Goal: Task Accomplishment & Management: Manage account settings

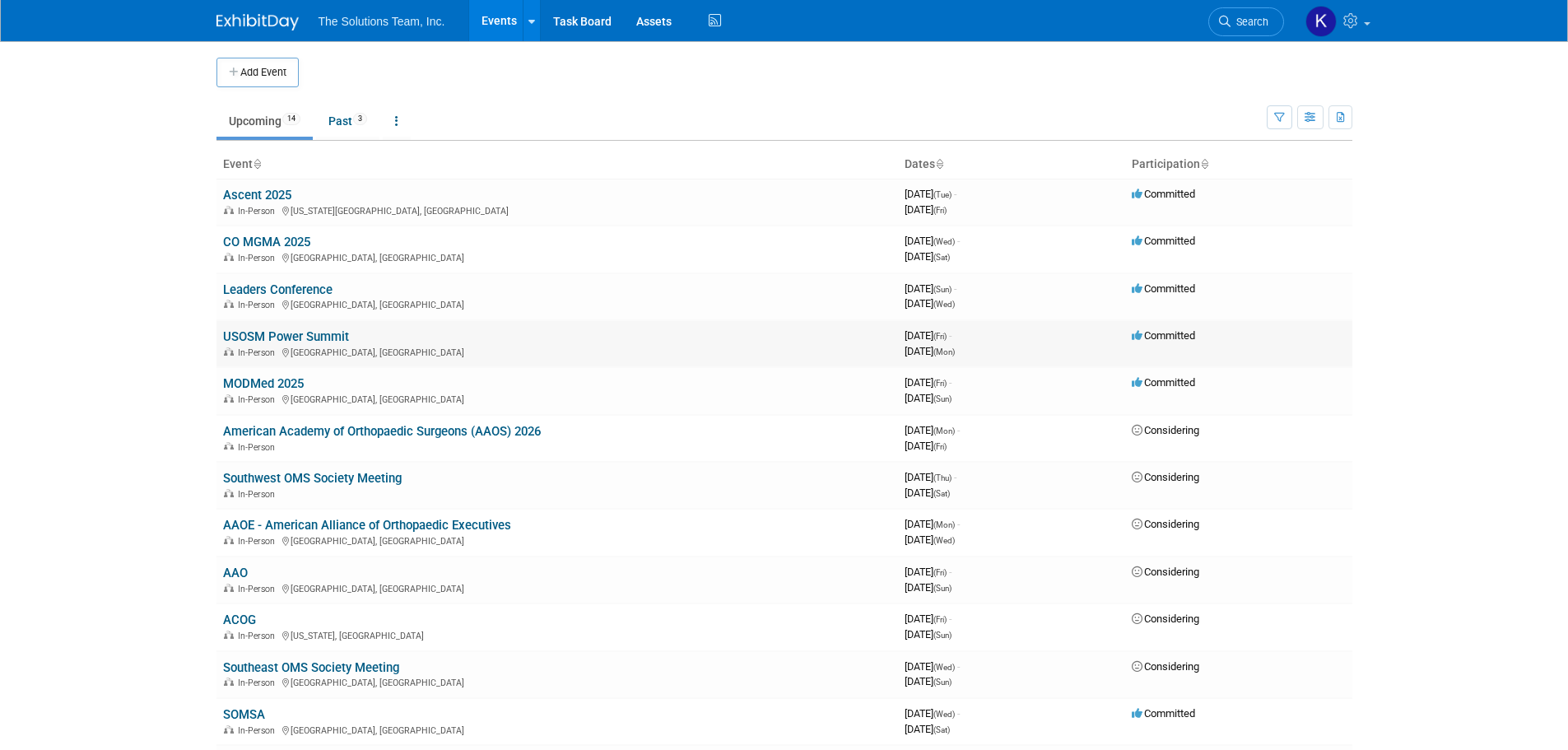
click at [302, 329] on link "USOSM Power Summit" at bounding box center [286, 337] width 126 height 15
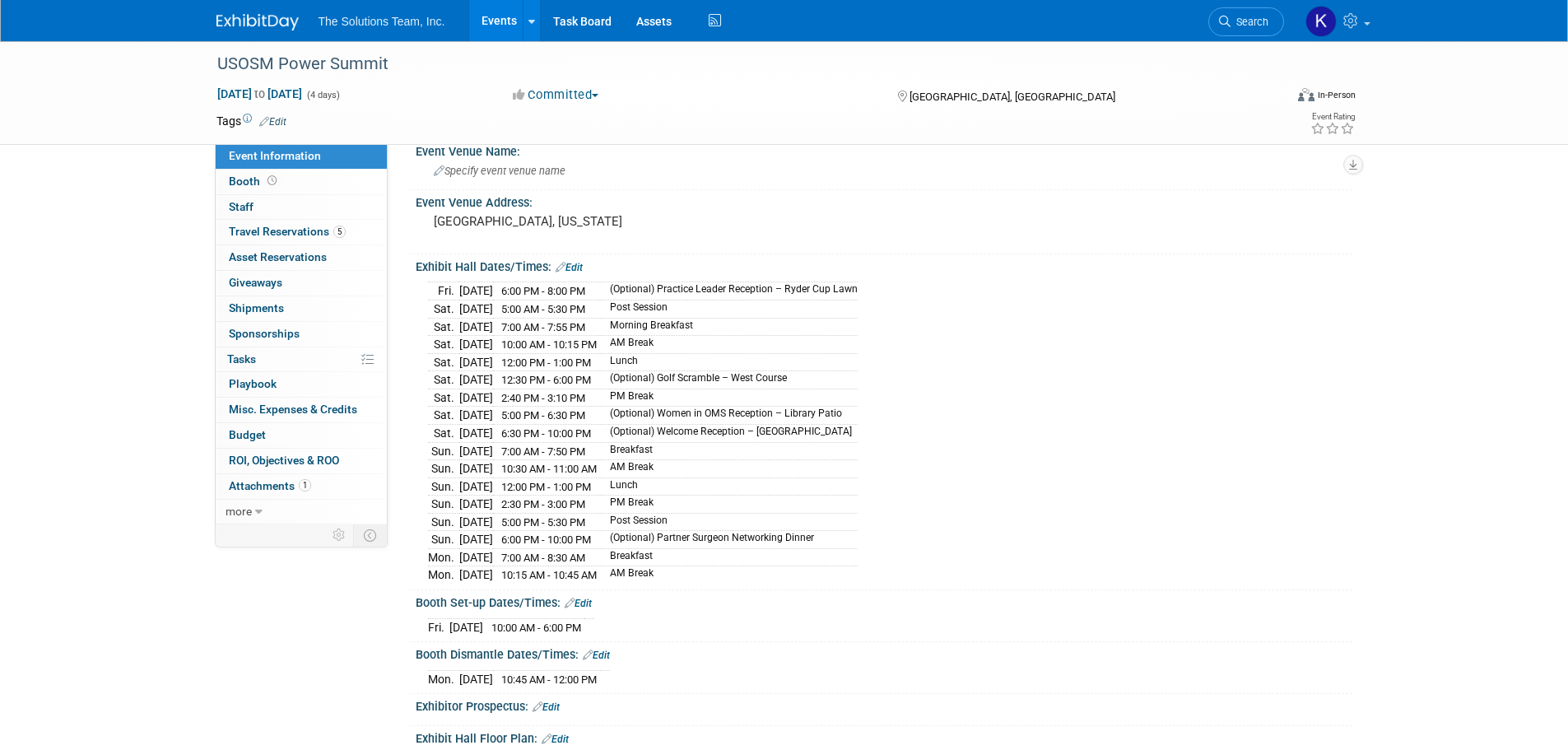
scroll to position [83, 0]
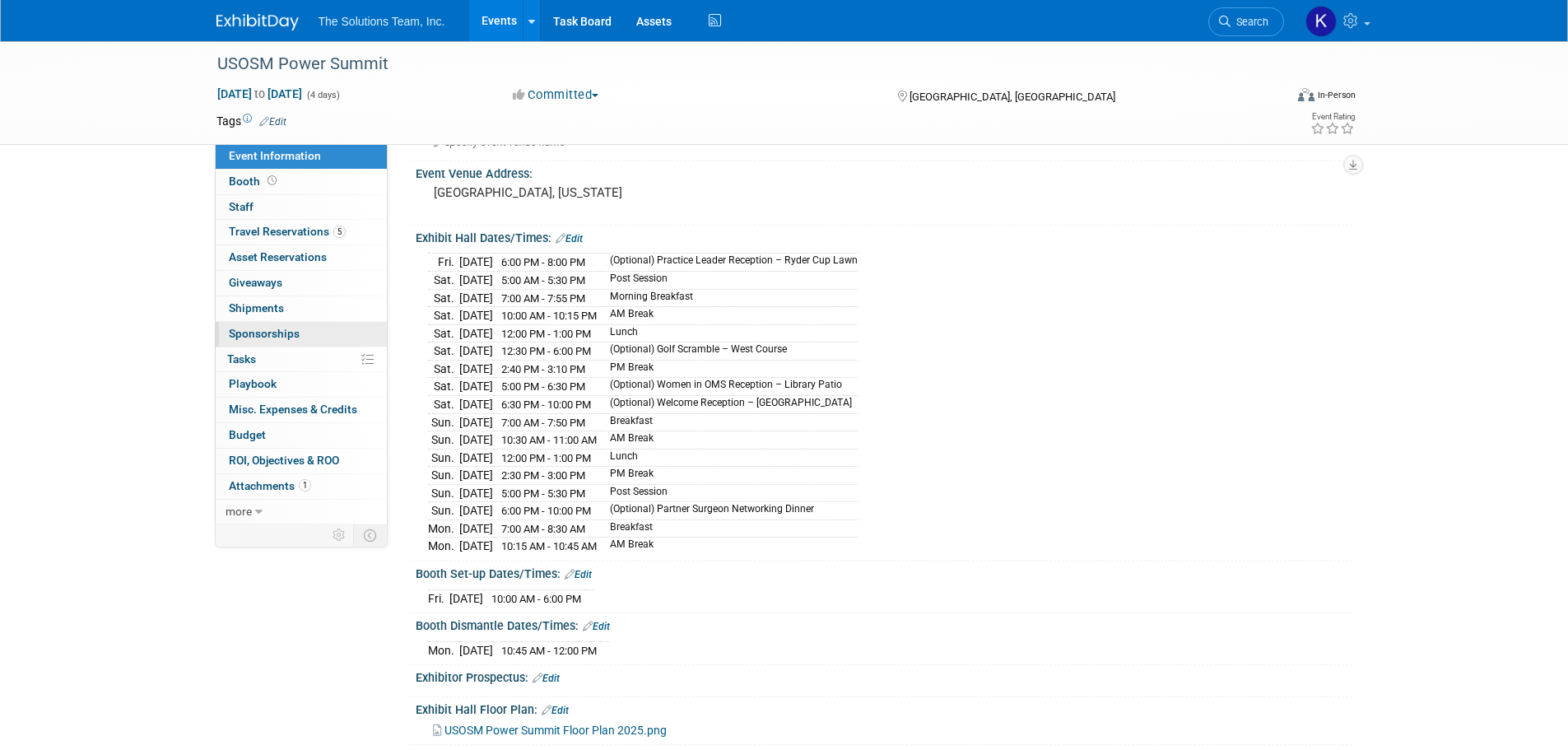
click at [295, 332] on span "Sponsorships 0" at bounding box center [265, 334] width 71 height 13
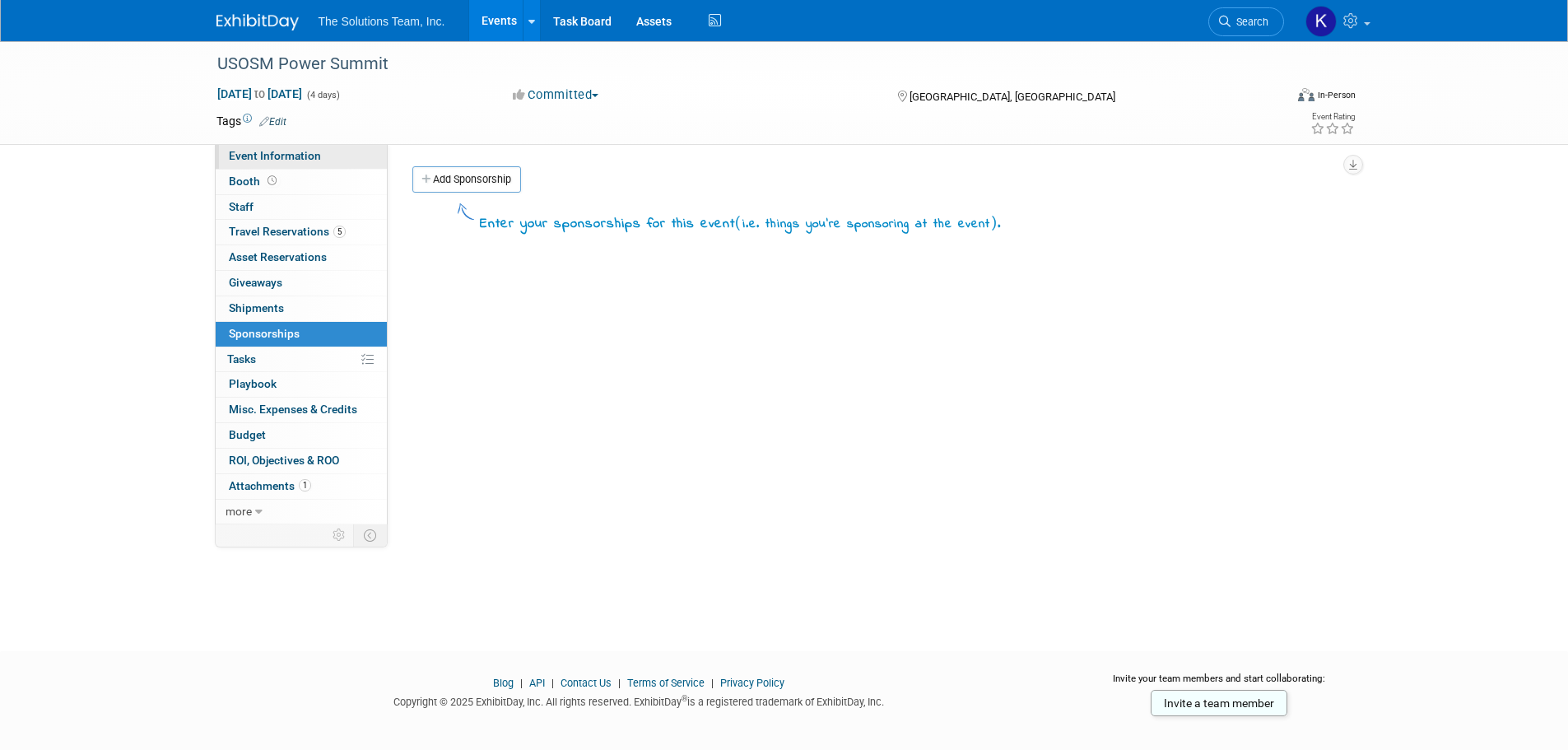
click at [260, 161] on span "Event Information" at bounding box center [275, 156] width 92 height 13
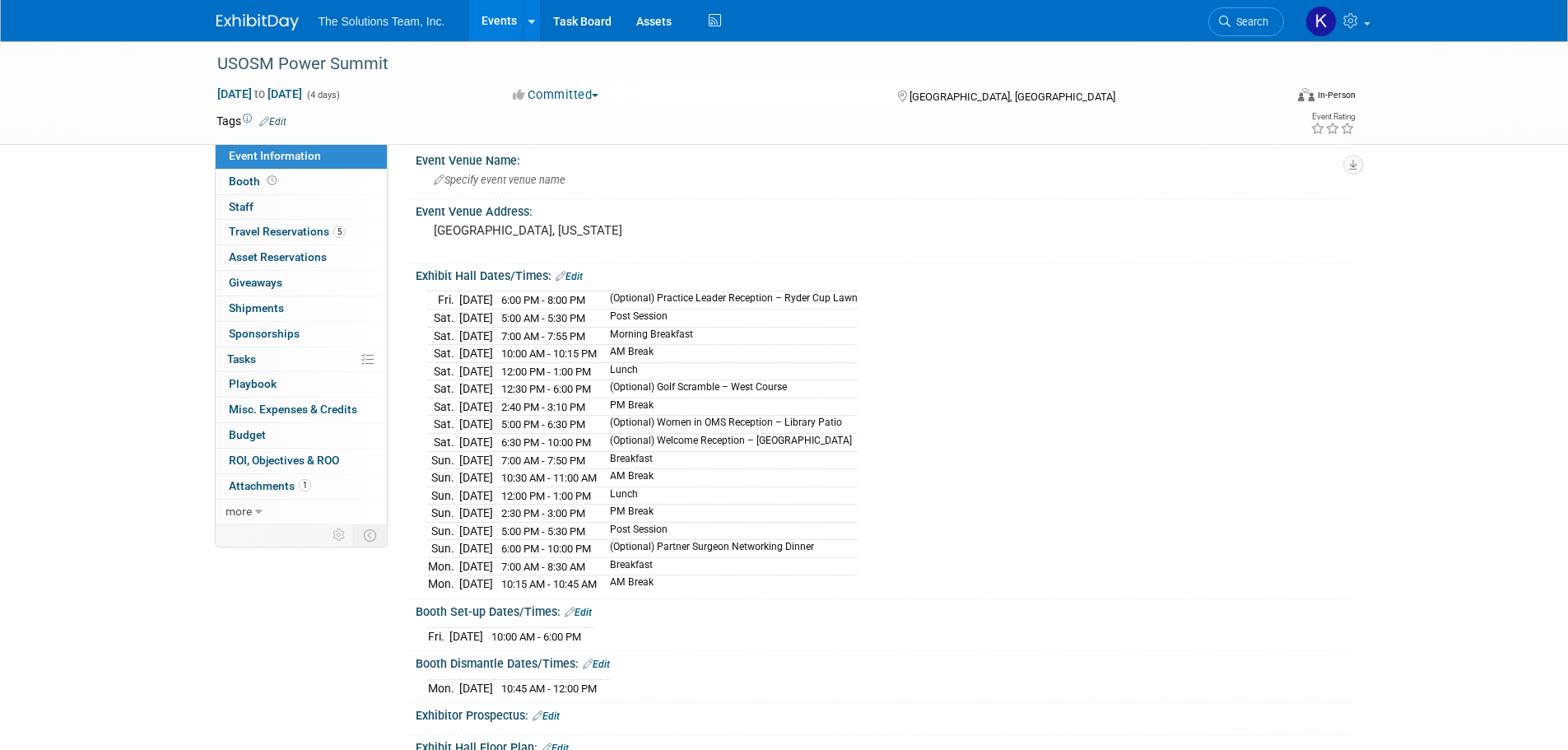
scroll to position [83, 0]
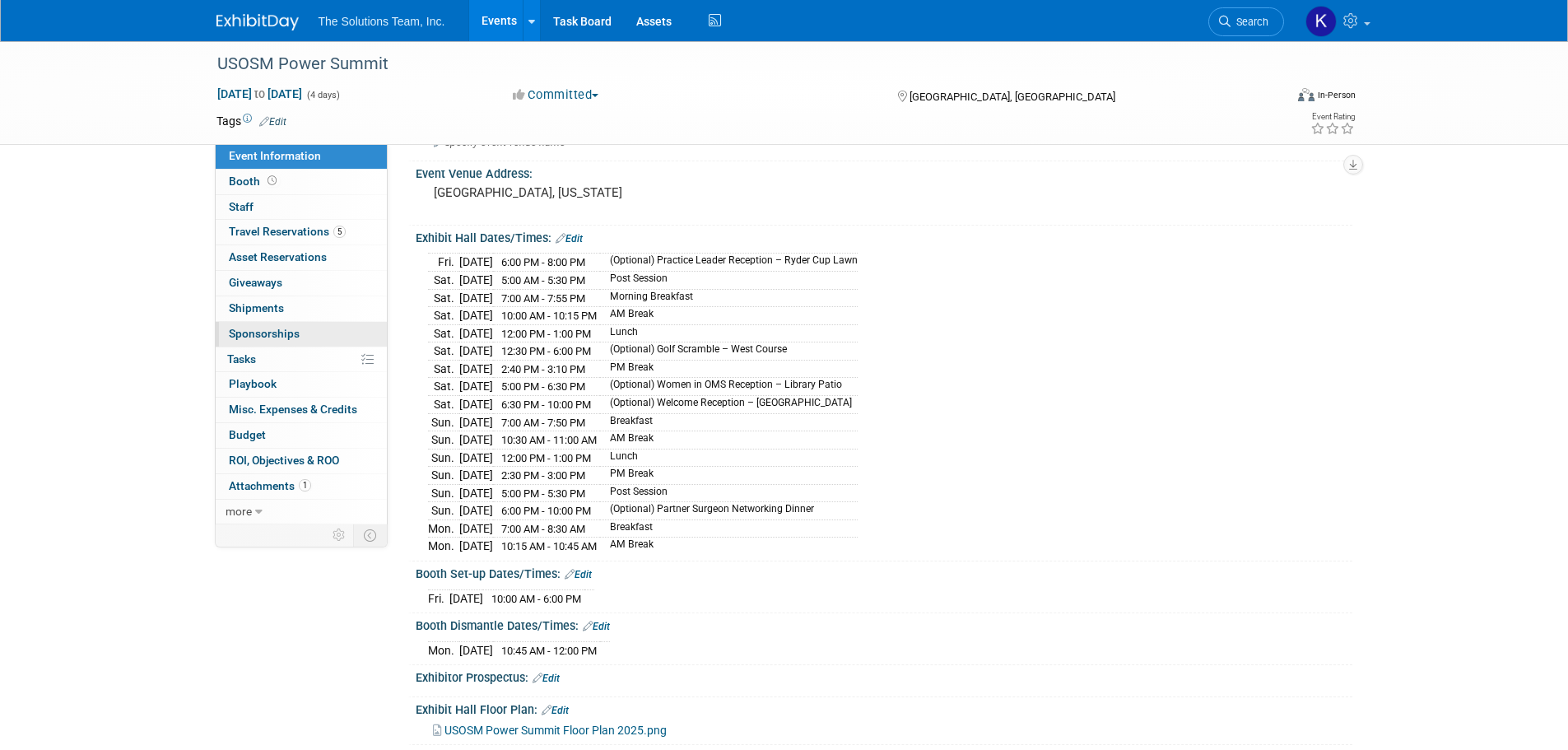
click at [307, 328] on link "0 Sponsorships 0" at bounding box center [301, 334] width 171 height 24
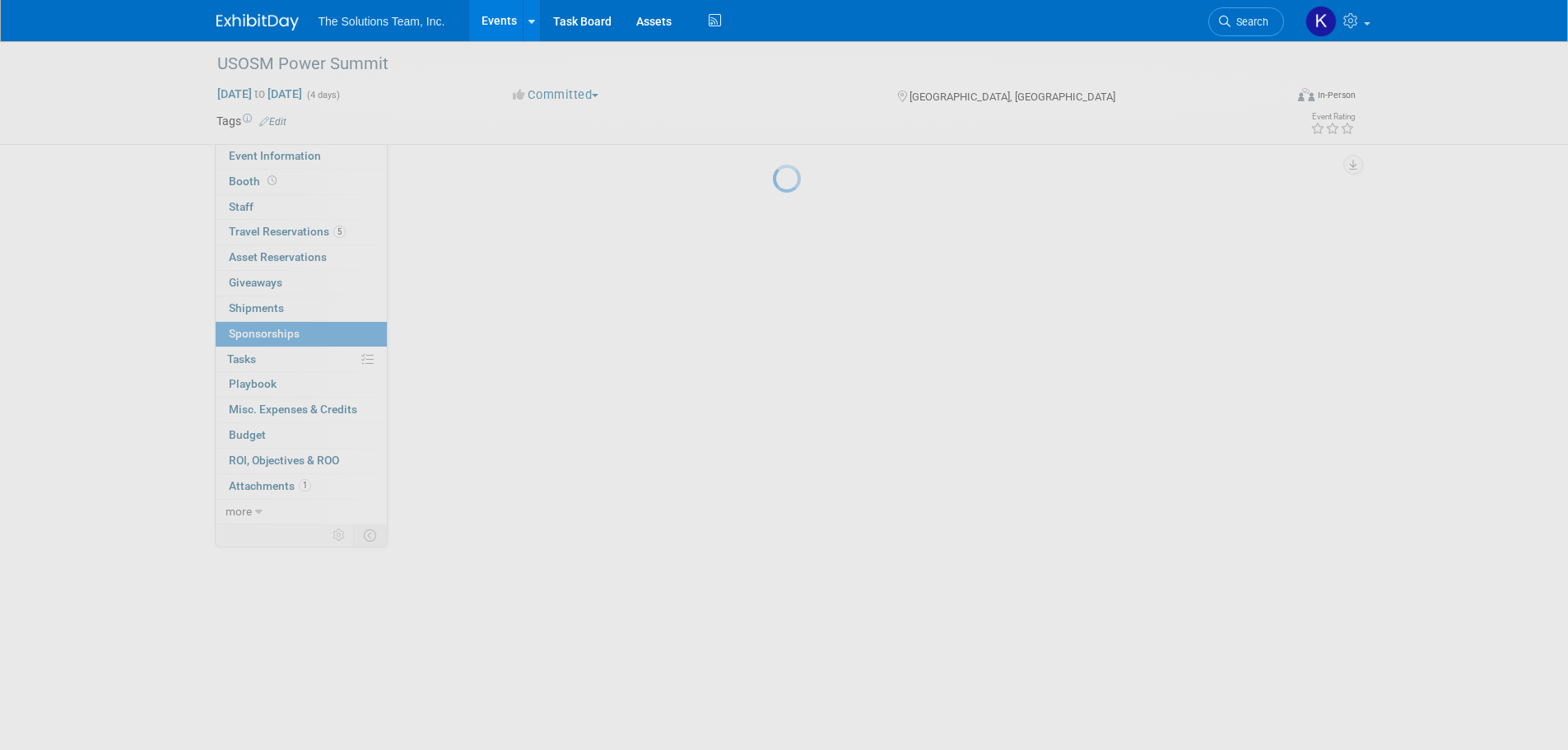
scroll to position [0, 0]
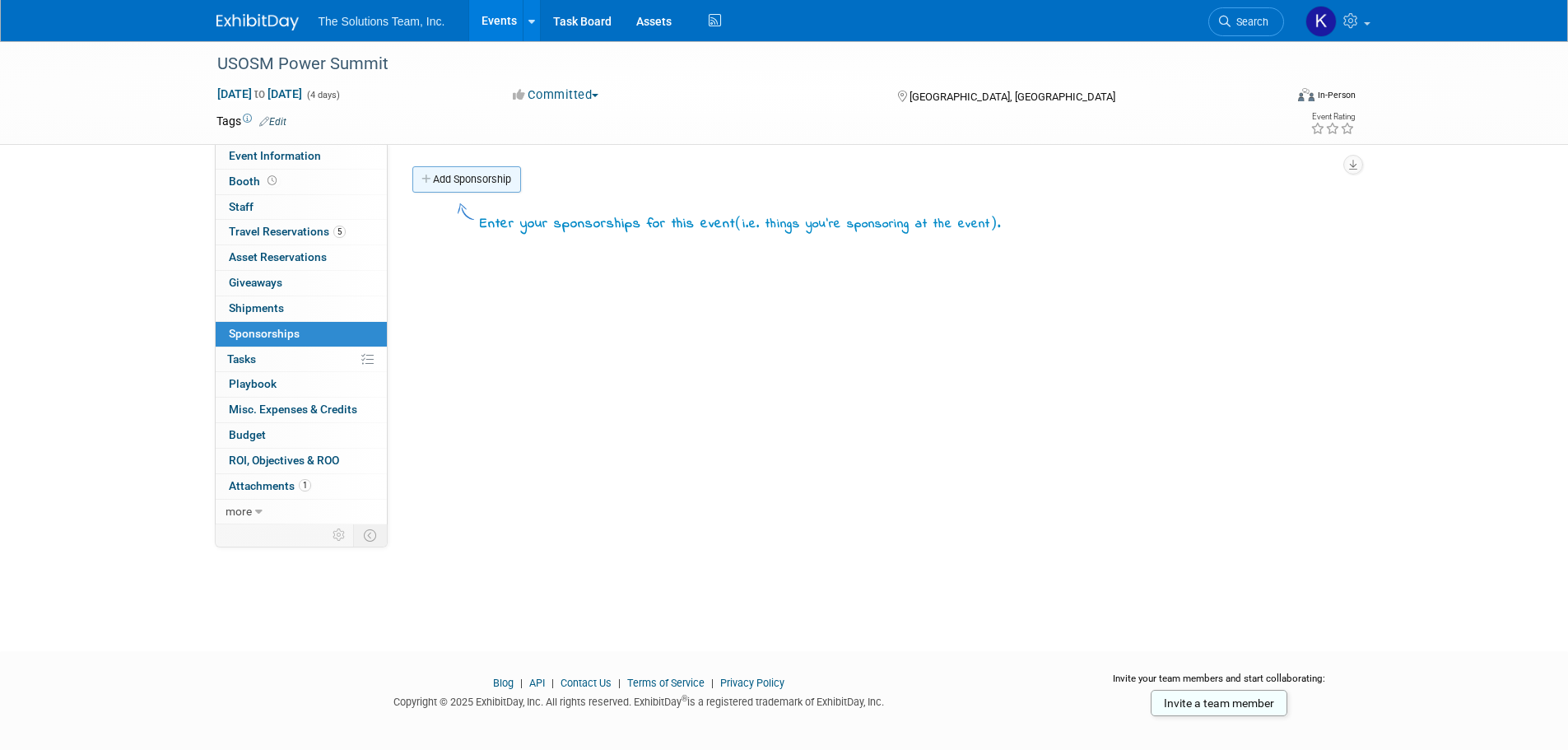
click at [507, 177] on link "Add Sponsorship" at bounding box center [466, 179] width 109 height 26
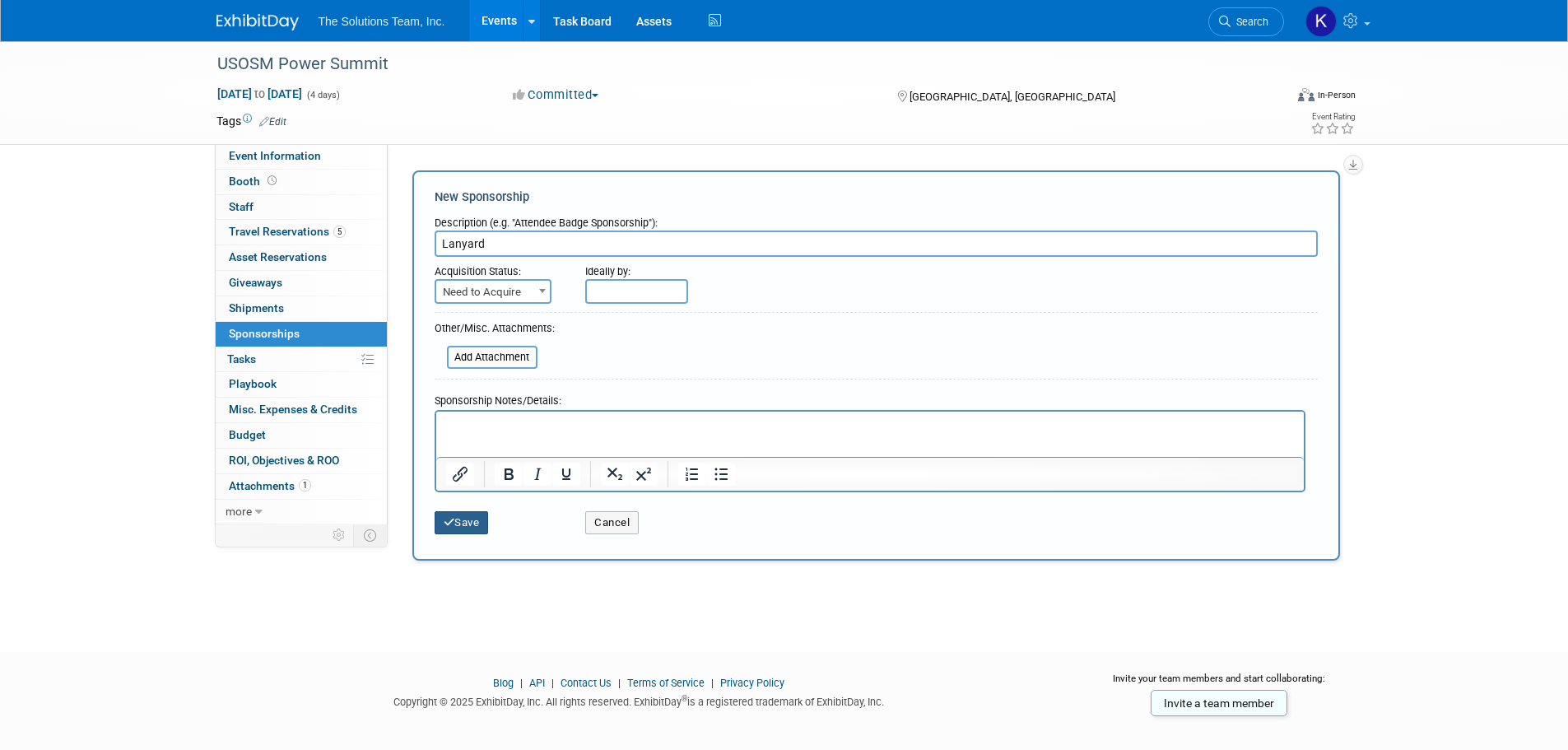
type input "Lanyard"
click at [447, 518] on icon "submit" at bounding box center [450, 522] width 12 height 11
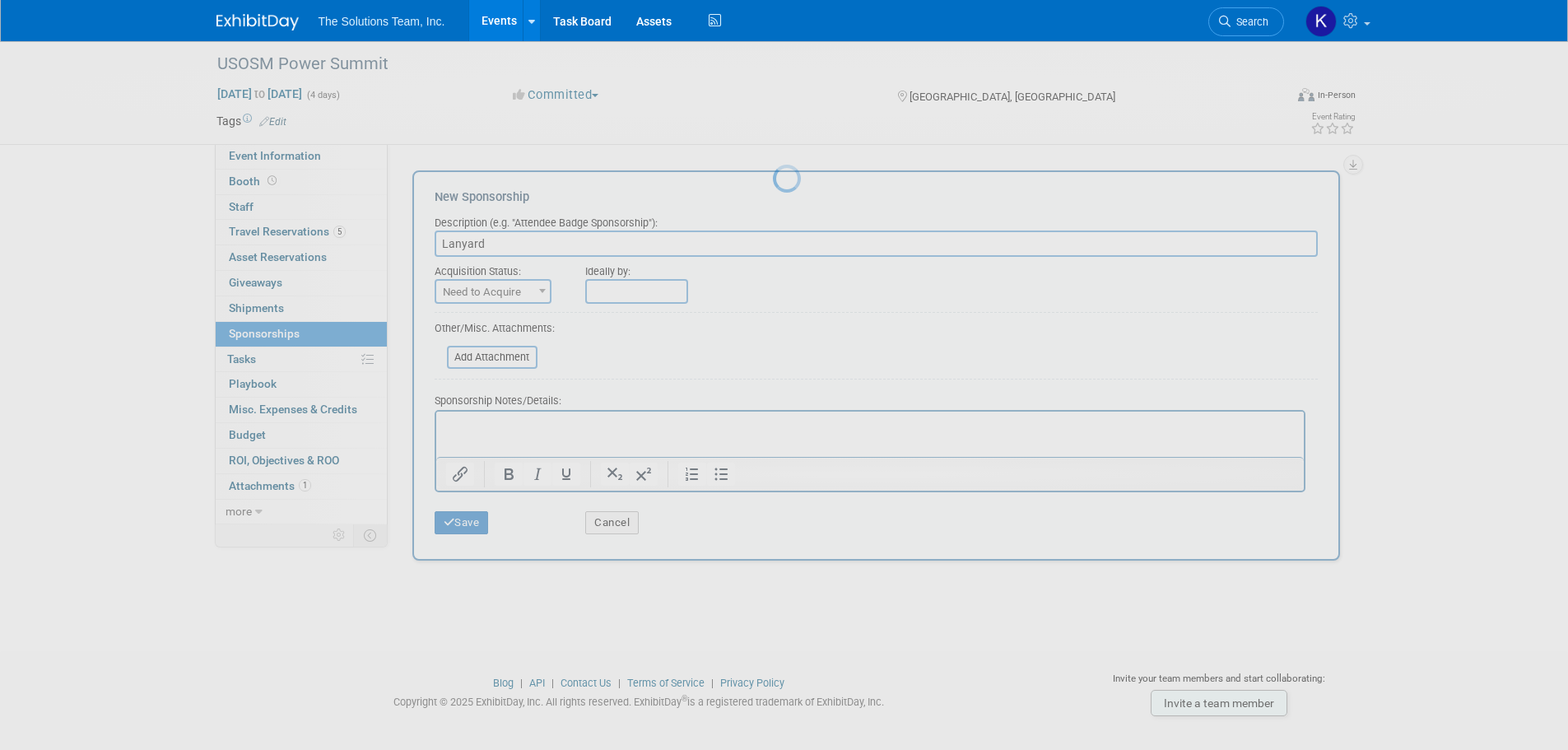
scroll to position [17, 0]
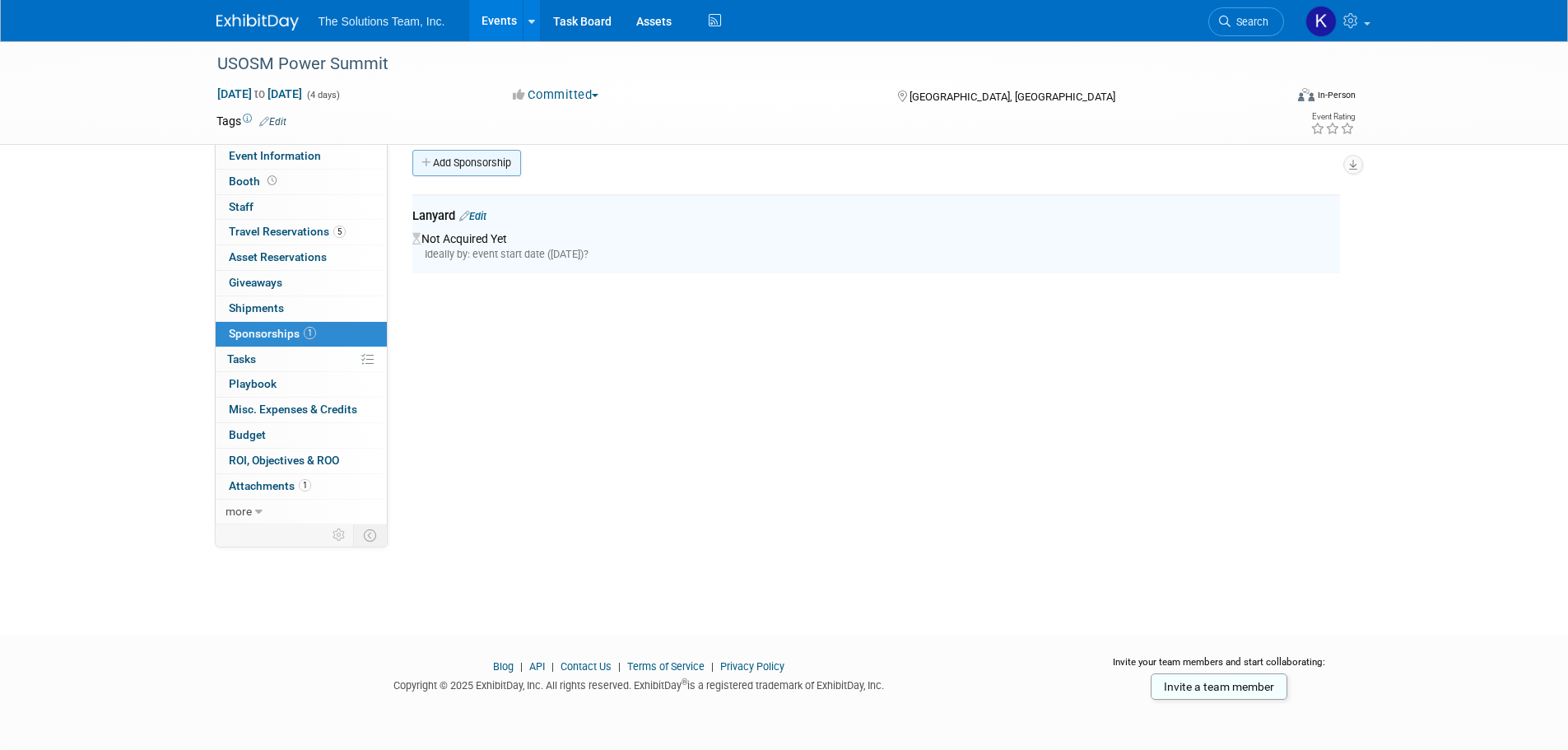
click at [470, 158] on link "Add Sponsorship" at bounding box center [466, 163] width 109 height 26
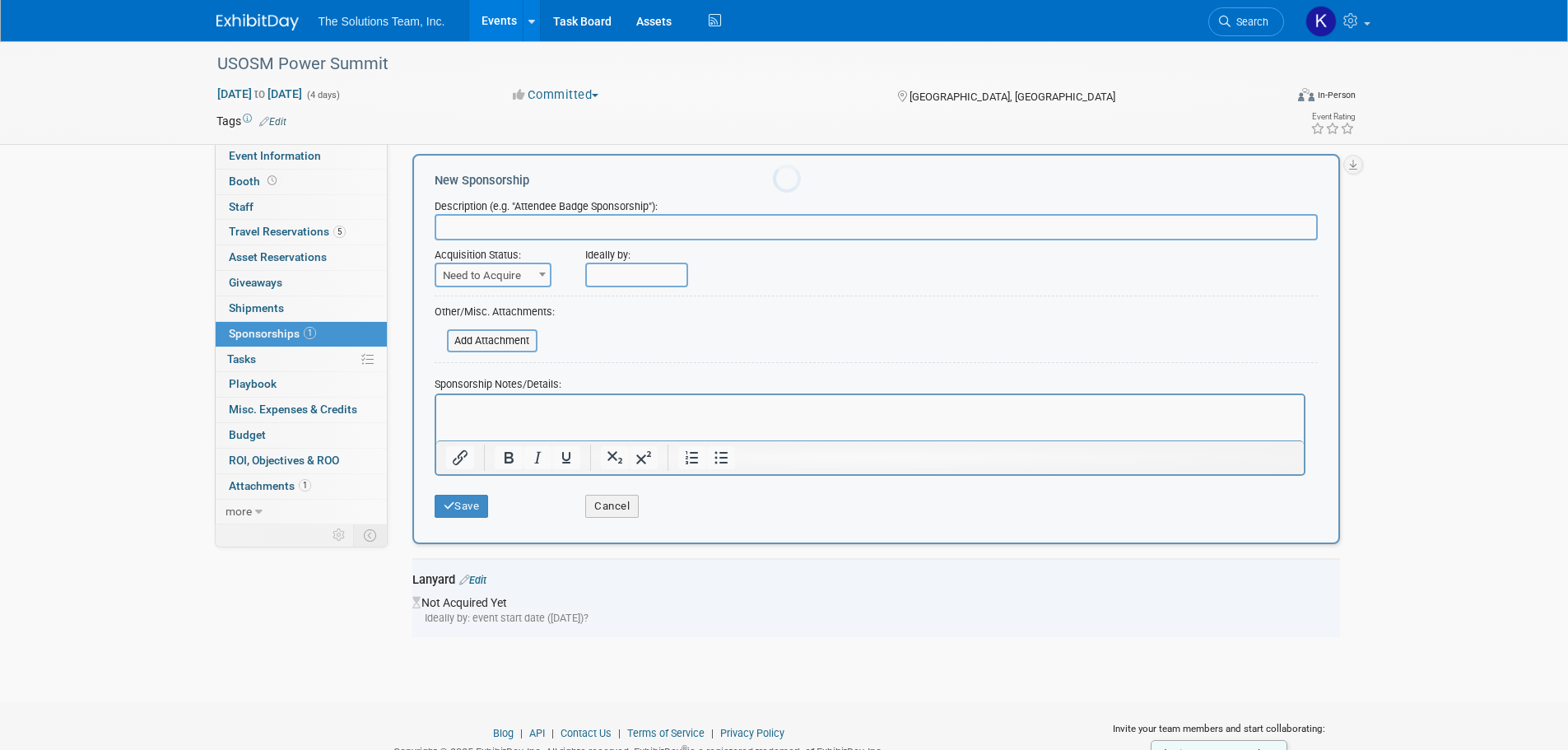
scroll to position [0, 0]
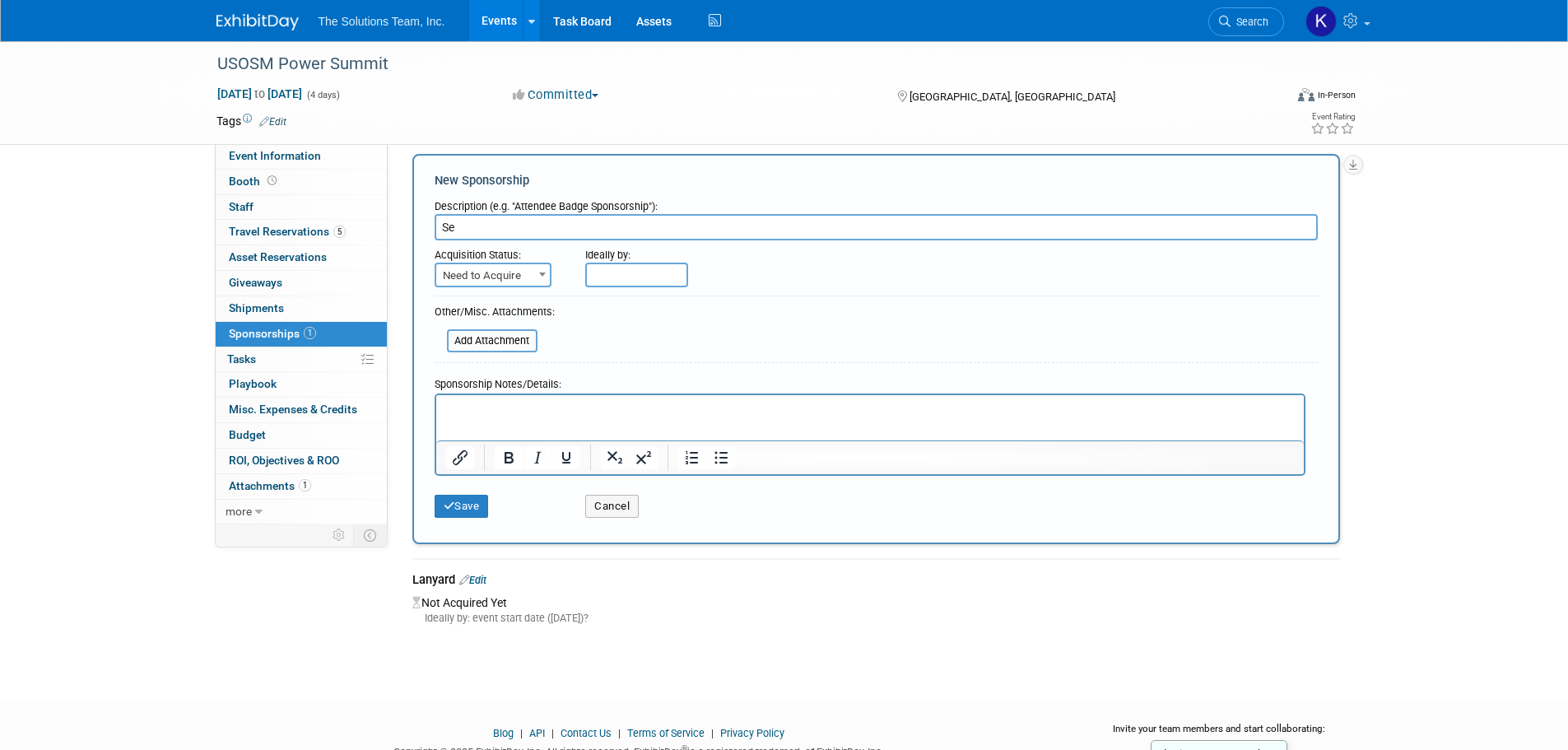
type input "S"
type input "Cellphone stands"
click at [462, 511] on button "Save" at bounding box center [462, 506] width 54 height 23
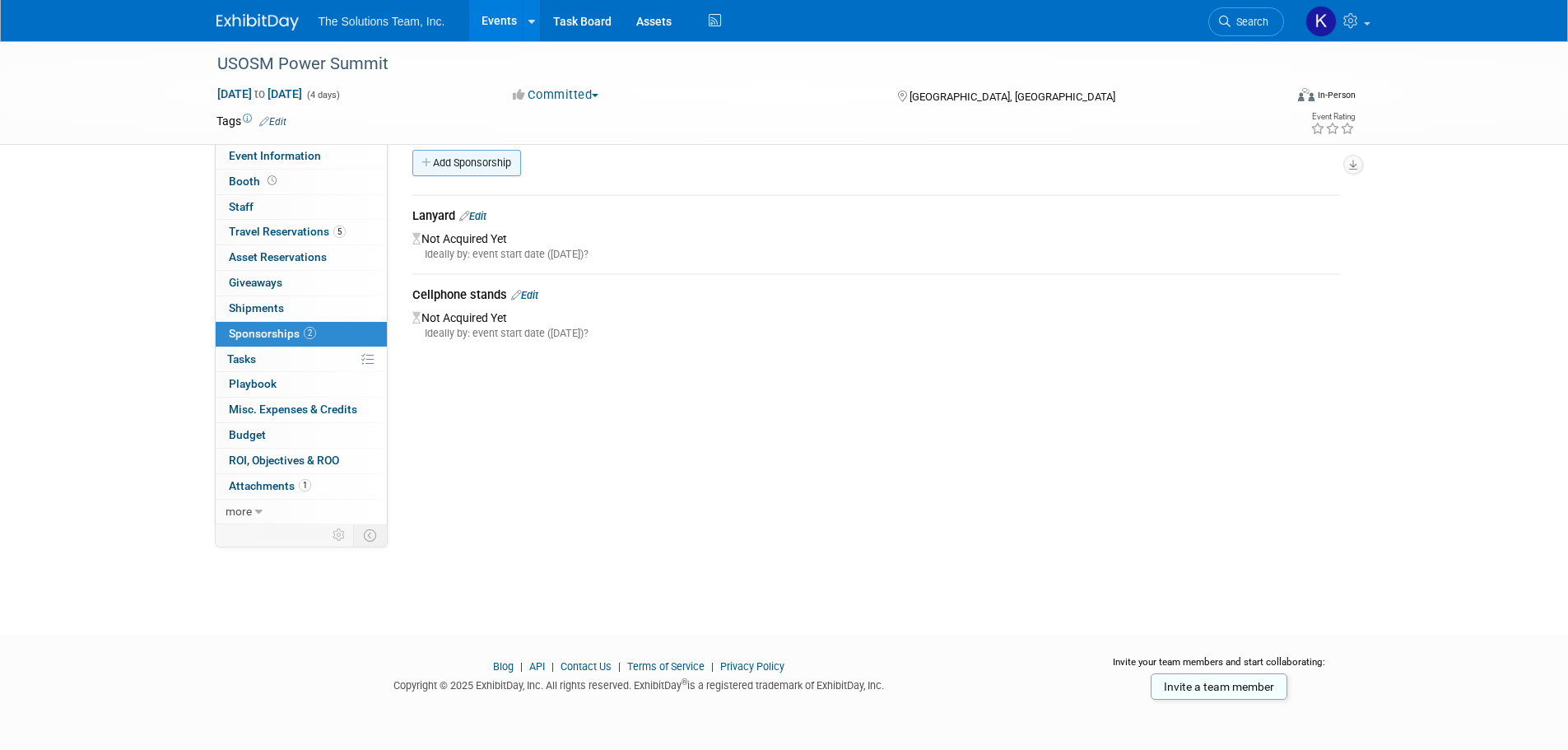
click at [477, 161] on link "Add Sponsorship" at bounding box center [466, 163] width 109 height 26
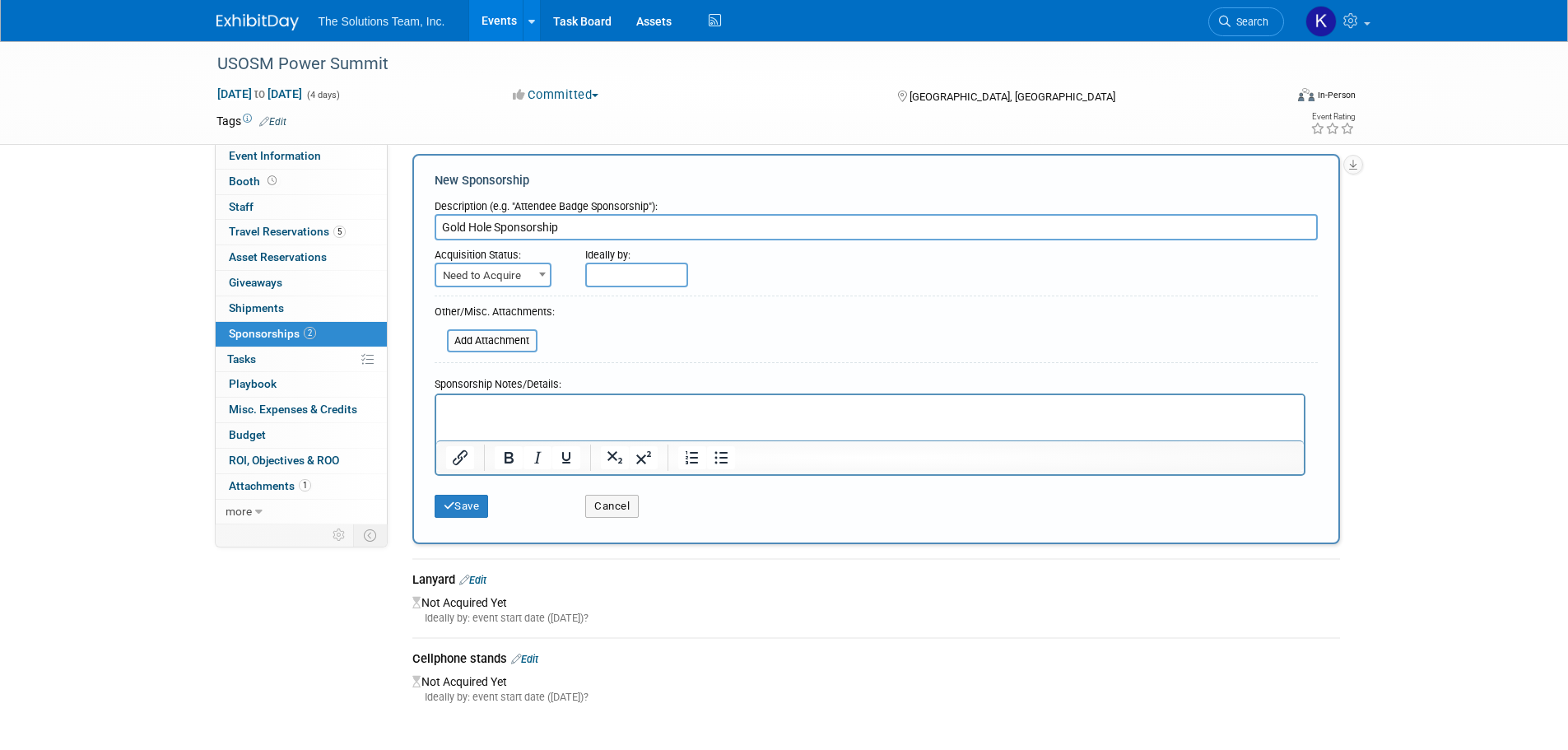
click at [468, 222] on input "Gold Hole Sponsorship" at bounding box center [876, 227] width 883 height 26
type input "Golf Hole Sponsorship"
click at [473, 504] on button "Save" at bounding box center [462, 506] width 54 height 23
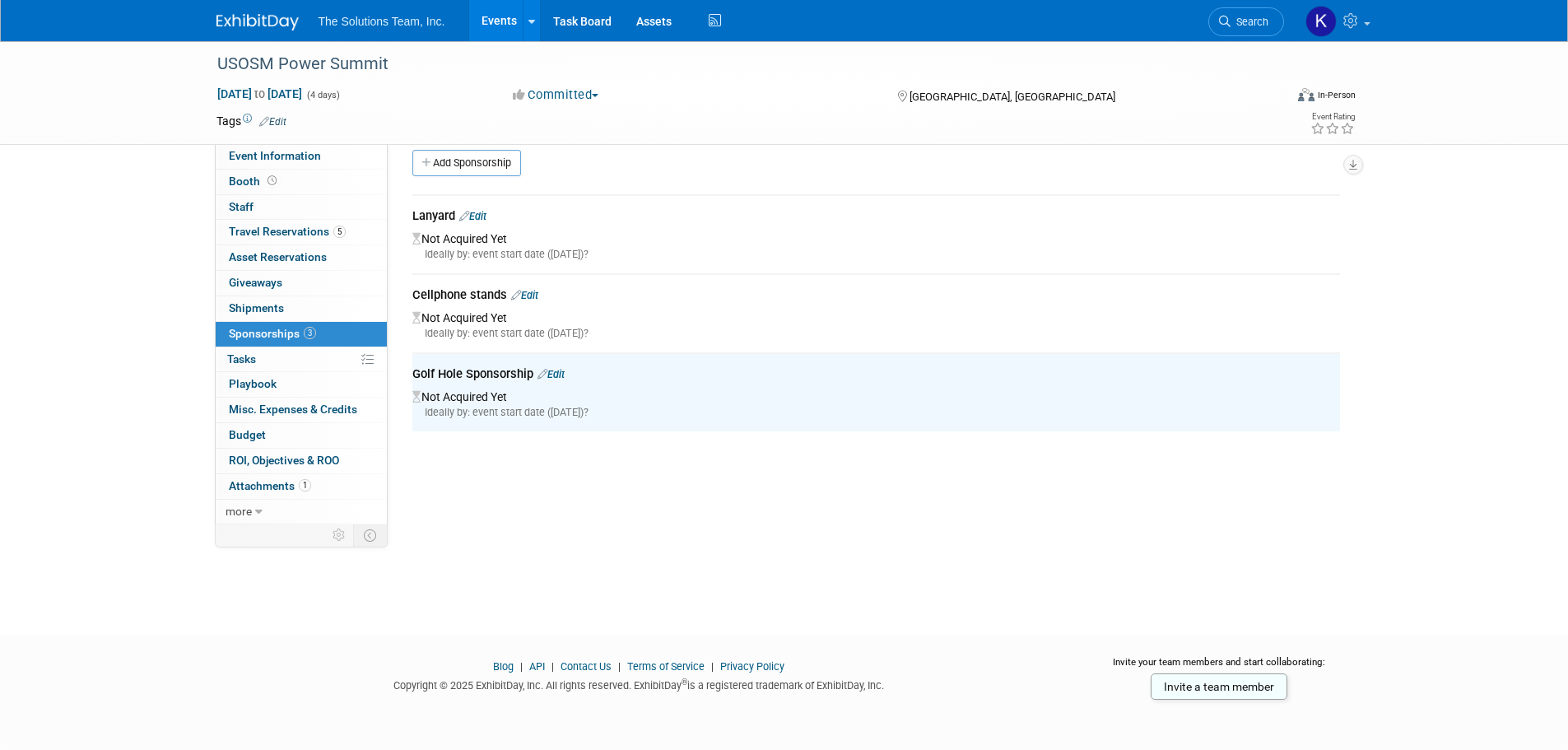
click at [475, 160] on link "Add Sponsorship" at bounding box center [466, 163] width 109 height 26
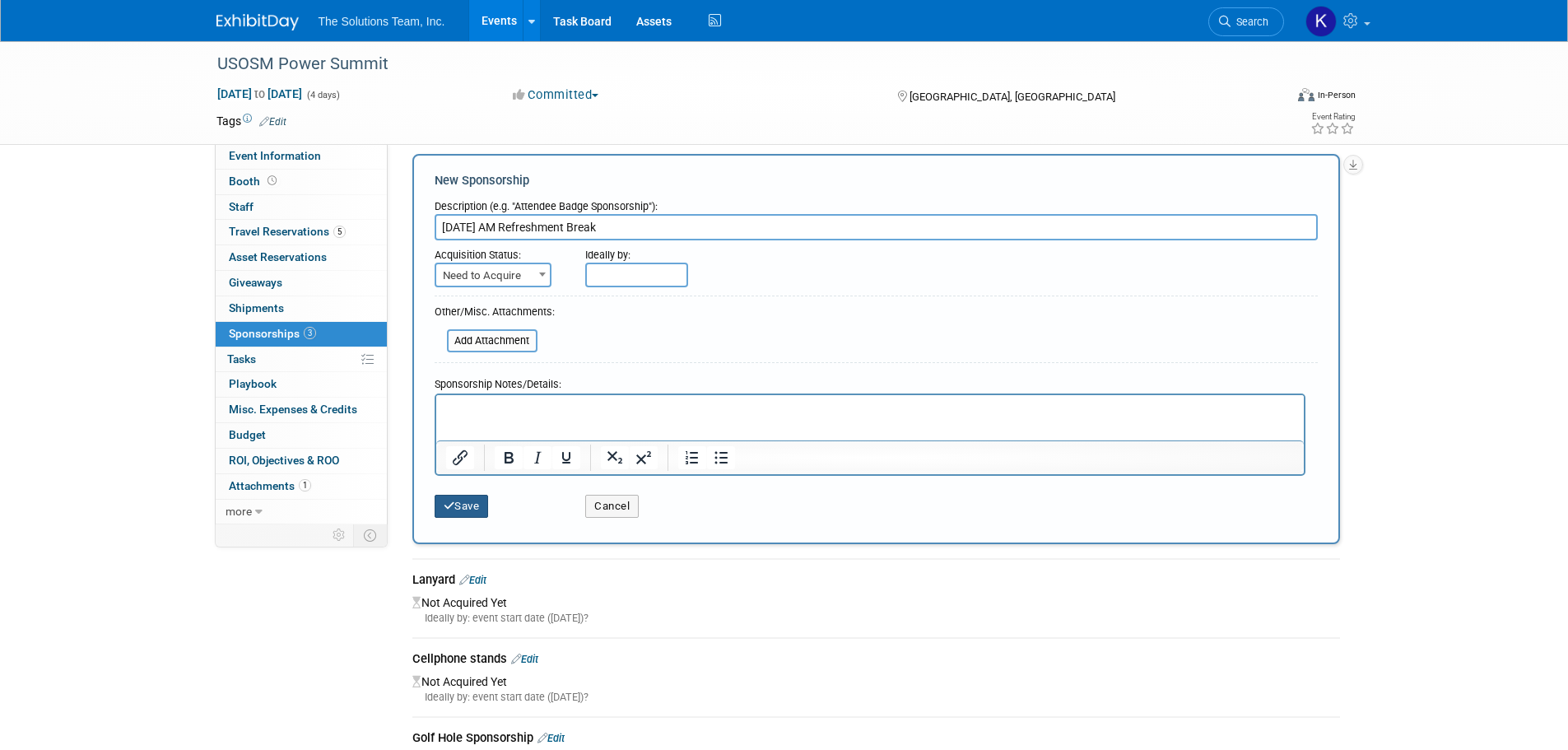
type input "Sunday AM Refreshment Break"
click at [467, 512] on button "Save" at bounding box center [462, 506] width 54 height 23
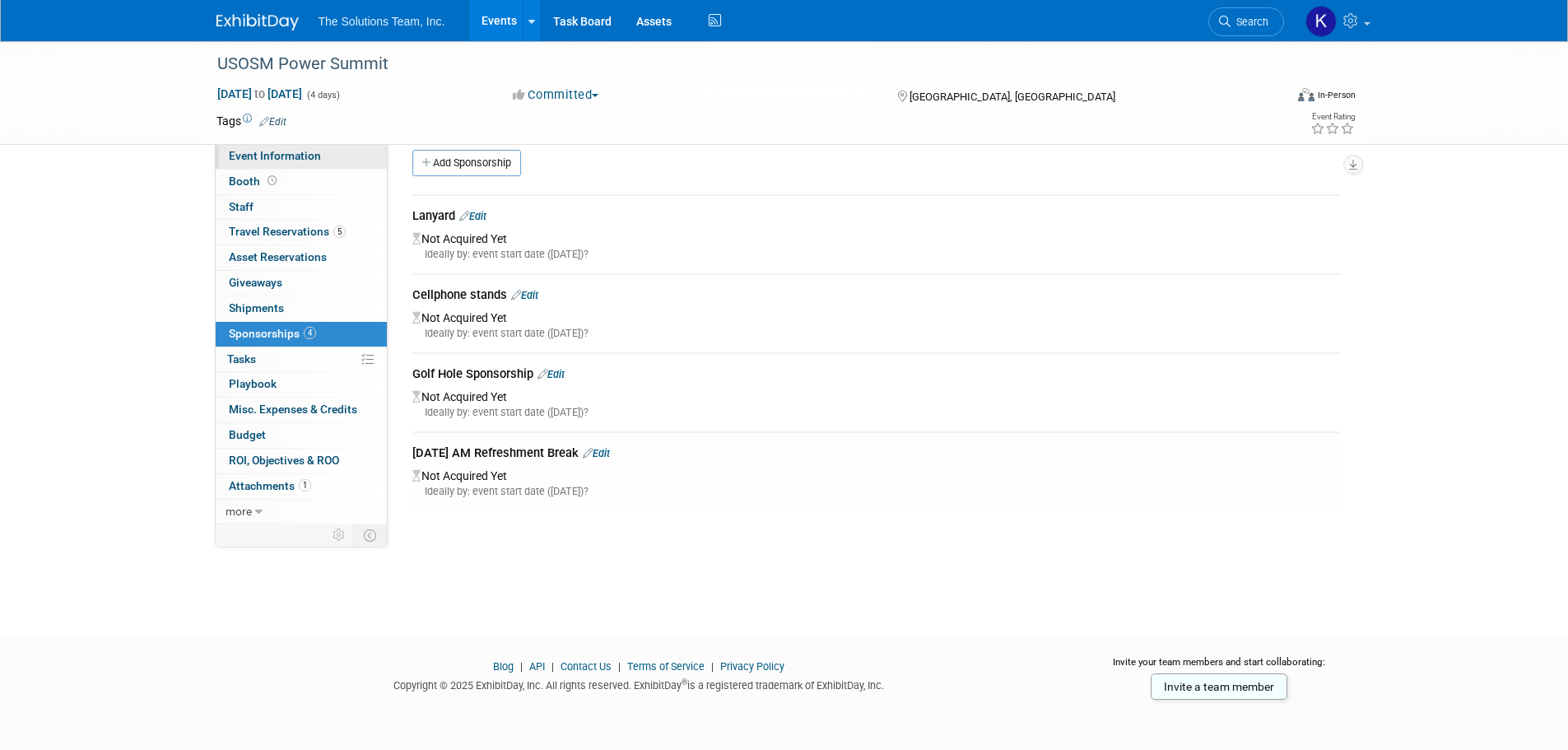
click at [317, 158] on span "Event Information" at bounding box center [275, 156] width 92 height 13
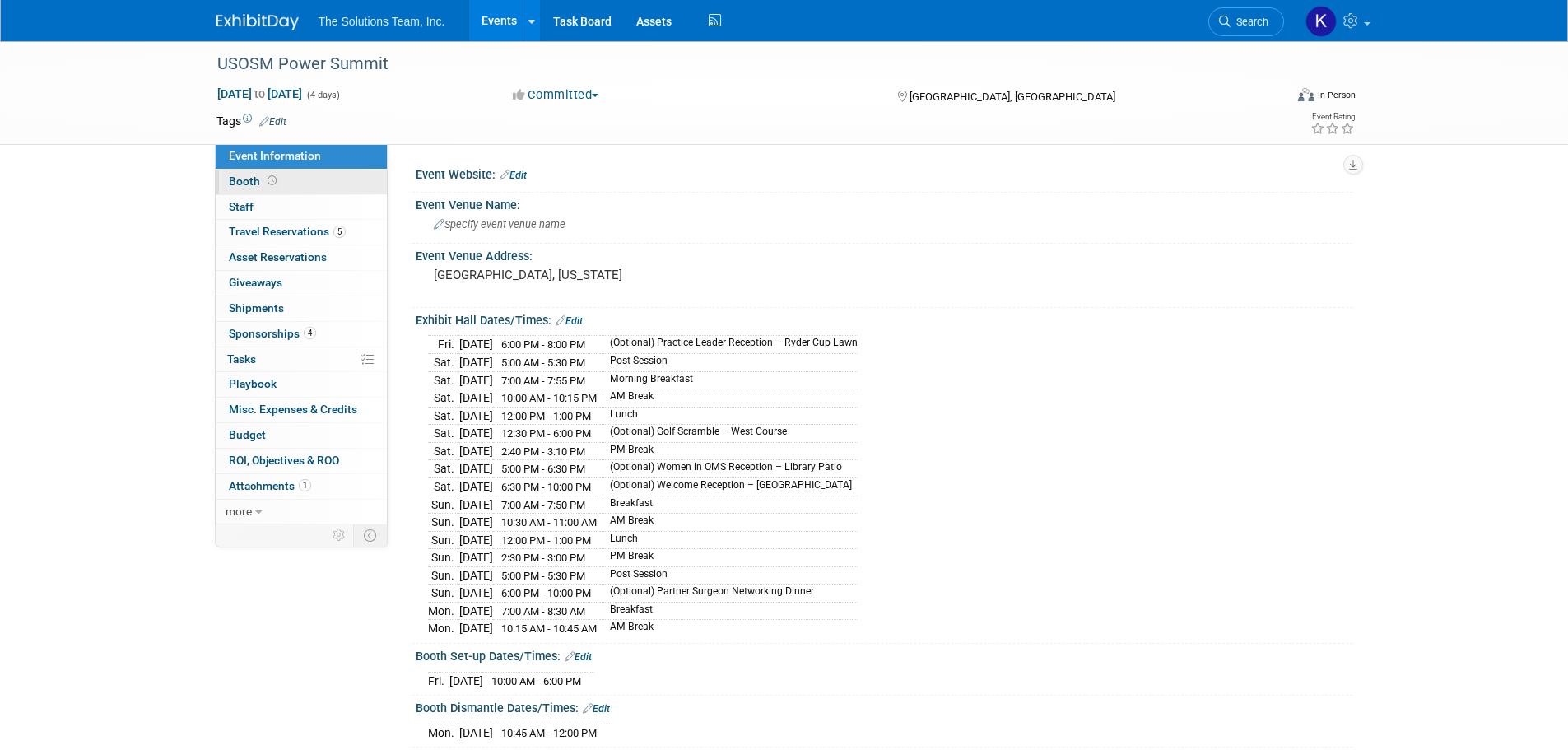
click at [302, 181] on link "Booth" at bounding box center [301, 181] width 171 height 24
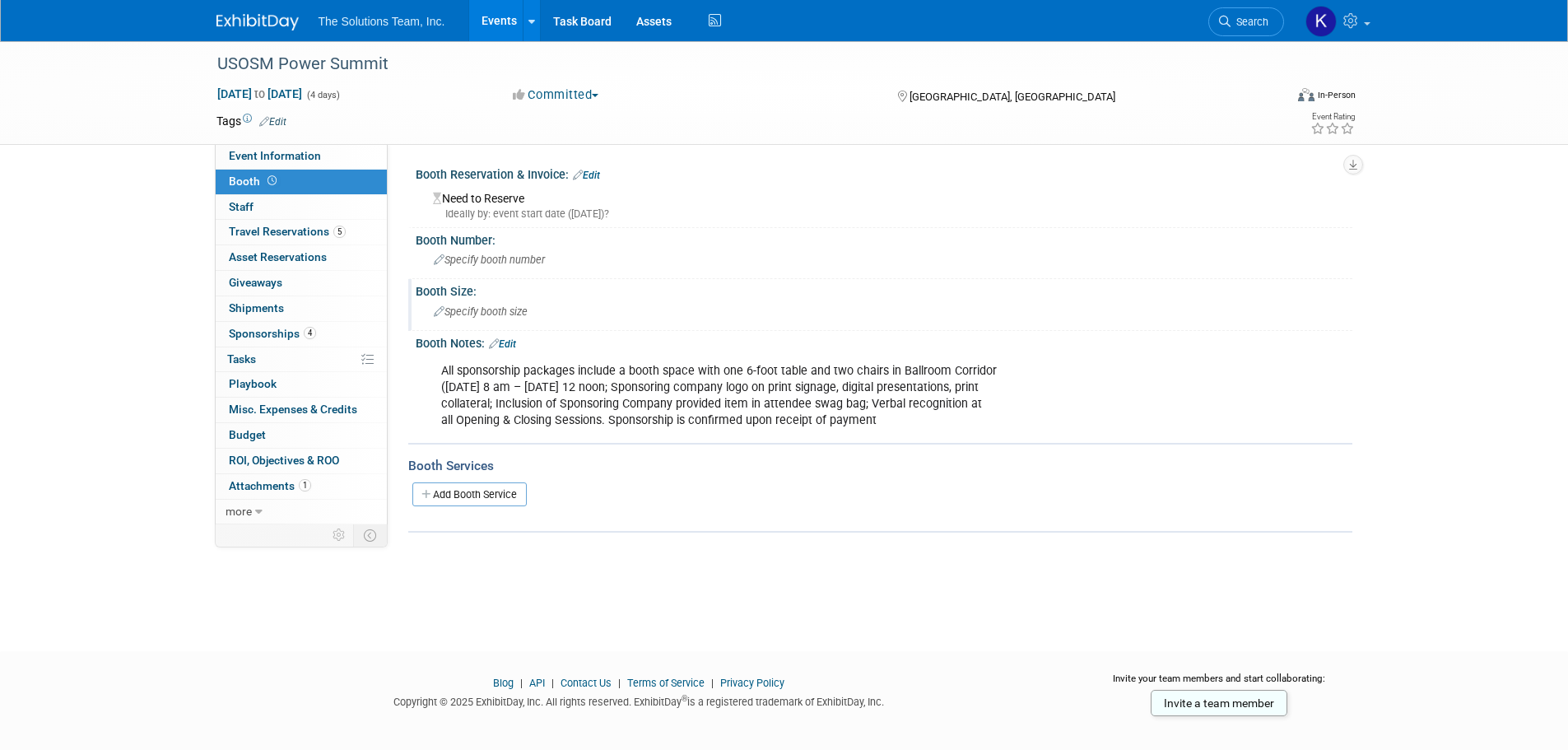
click at [488, 315] on span "Specify booth size" at bounding box center [480, 311] width 94 height 13
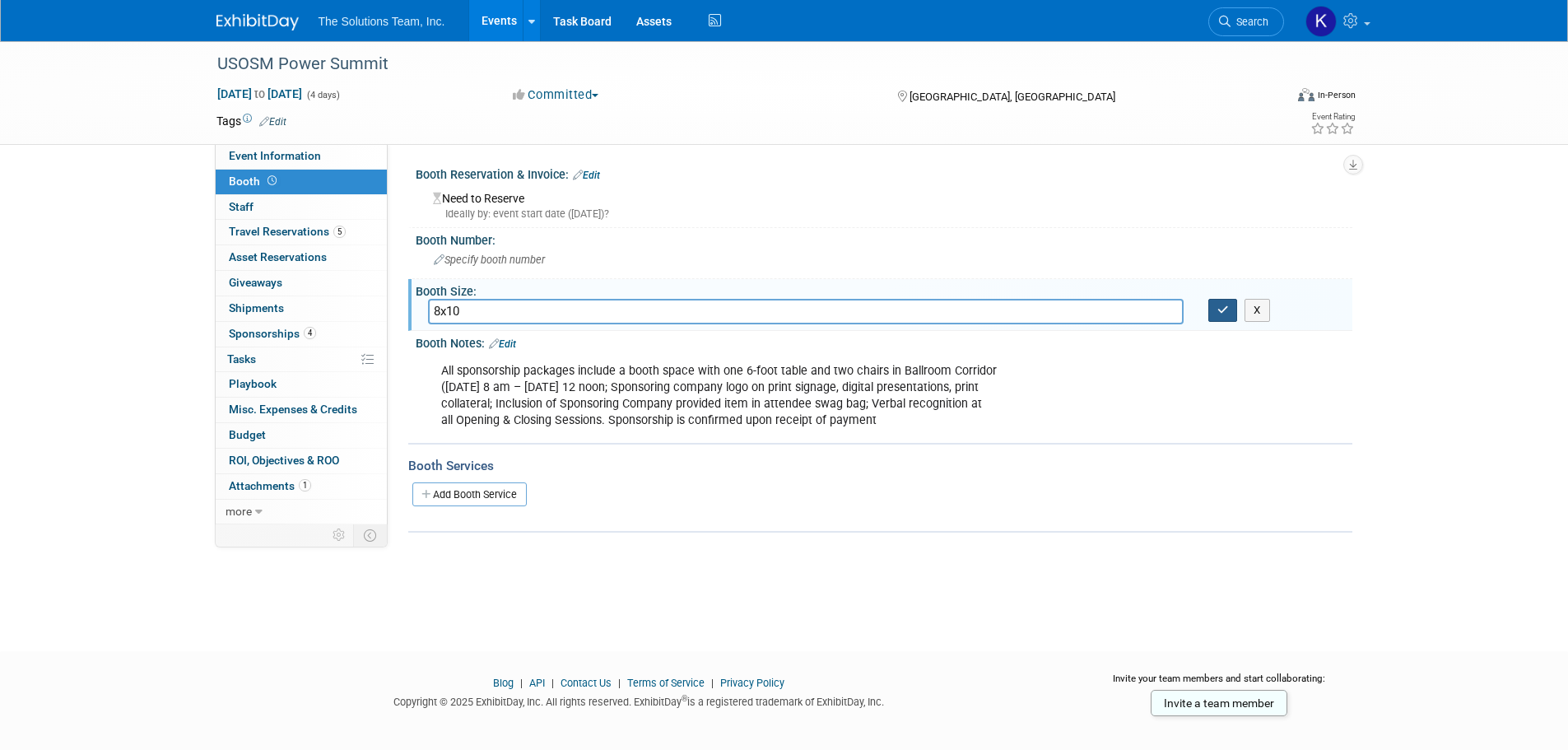
type input "8x10"
click at [1223, 314] on icon "button" at bounding box center [1223, 309] width 12 height 11
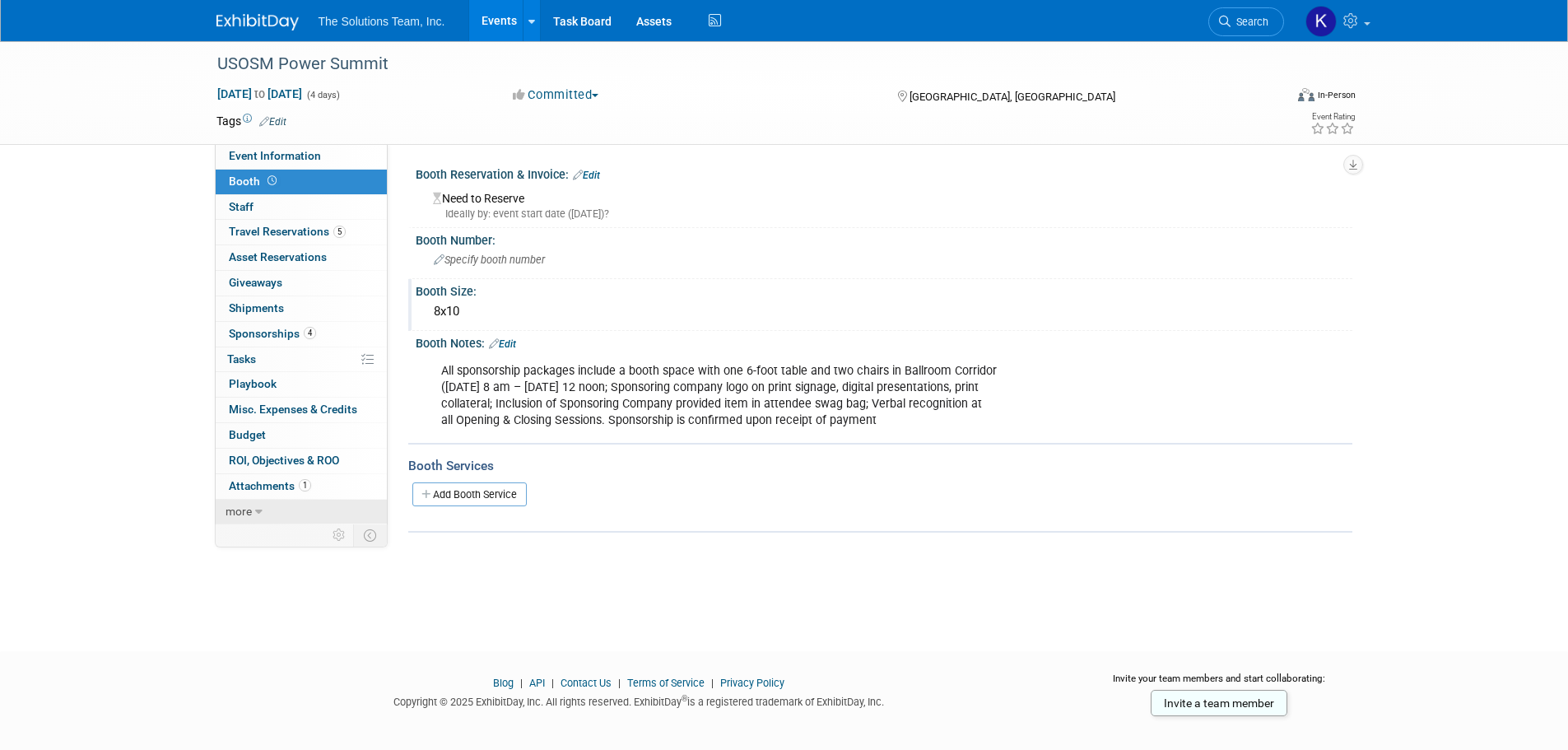
click at [238, 508] on span "more" at bounding box center [238, 512] width 26 height 13
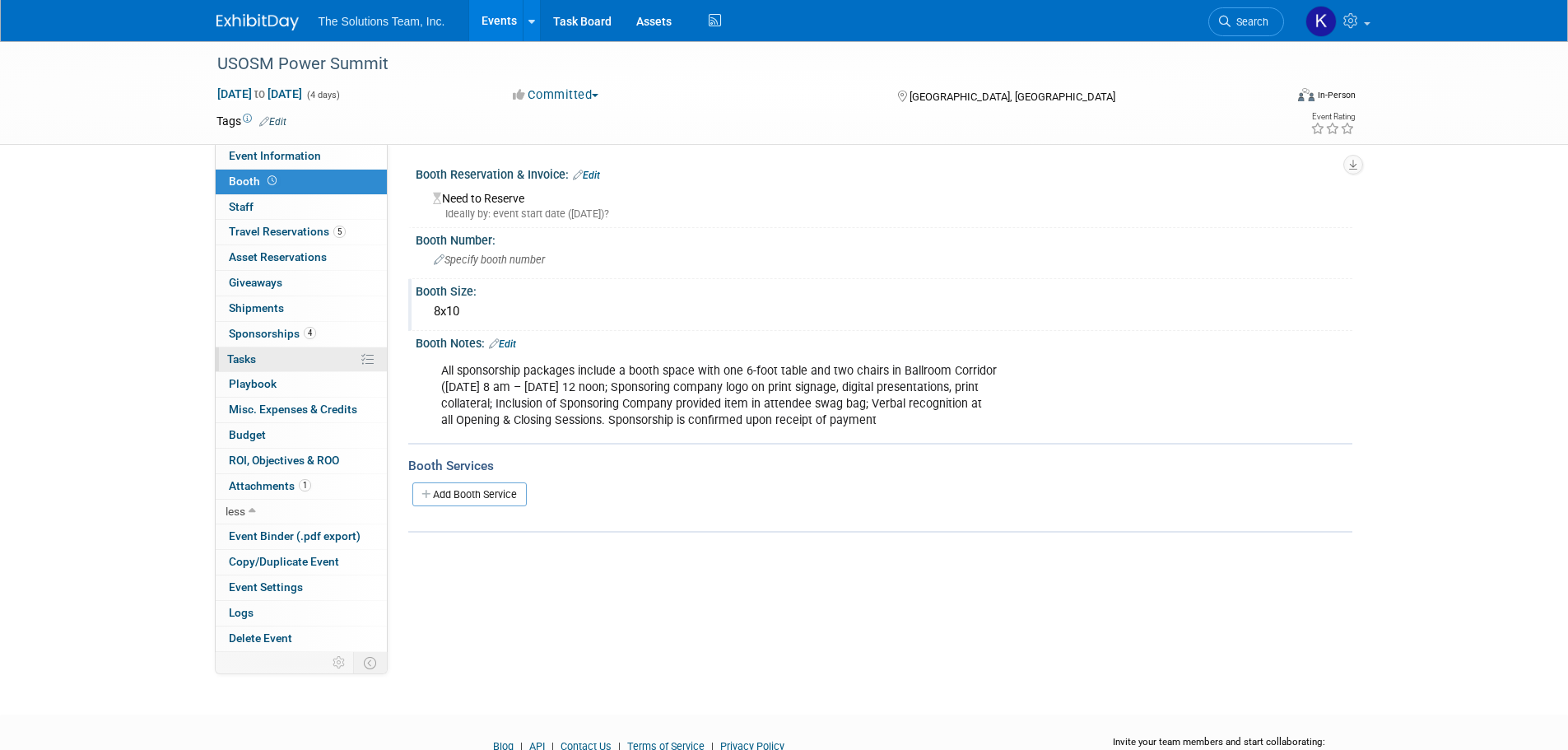
click at [294, 357] on link "0% Tasks 0%" at bounding box center [301, 359] width 171 height 24
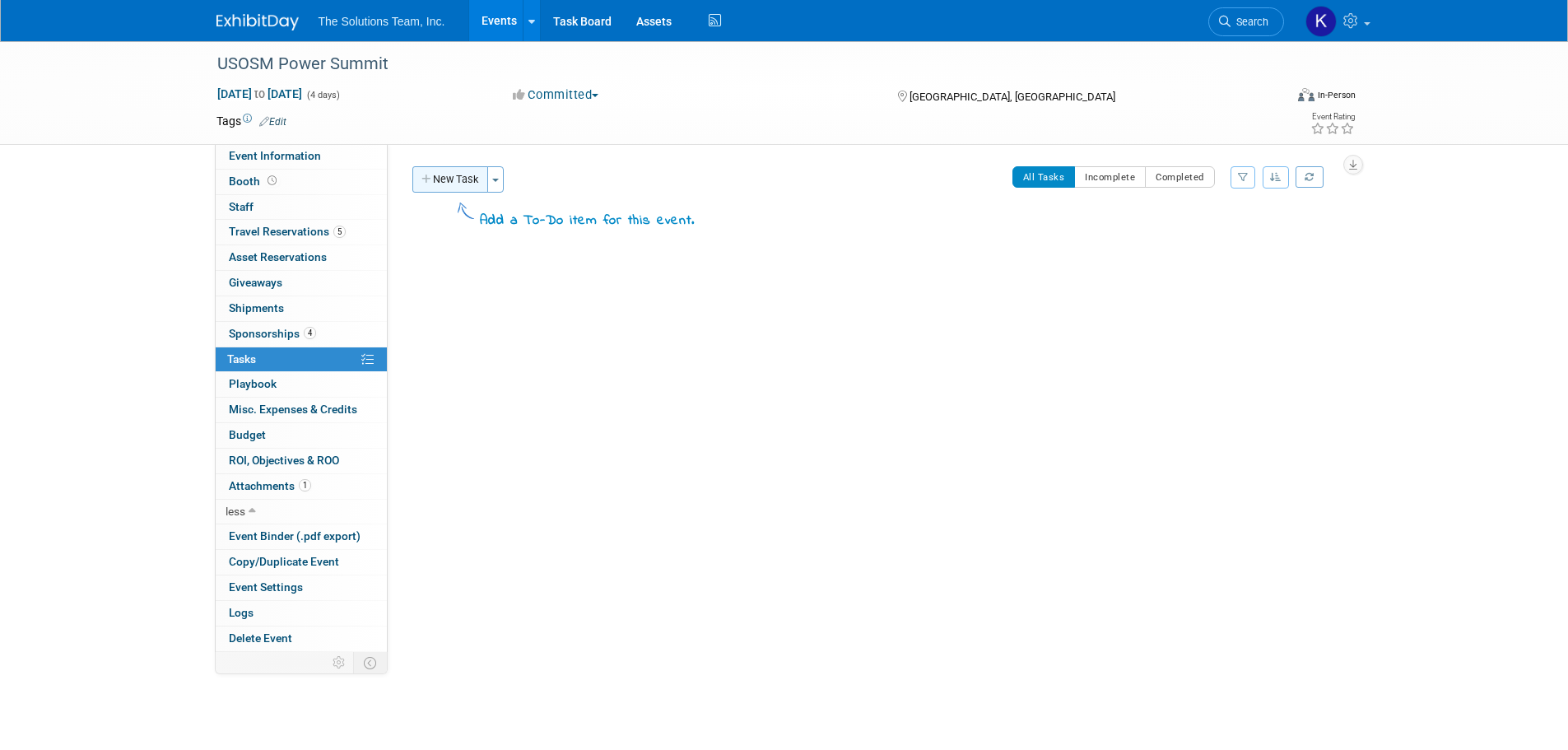
click at [461, 179] on button "New Task" at bounding box center [450, 179] width 76 height 26
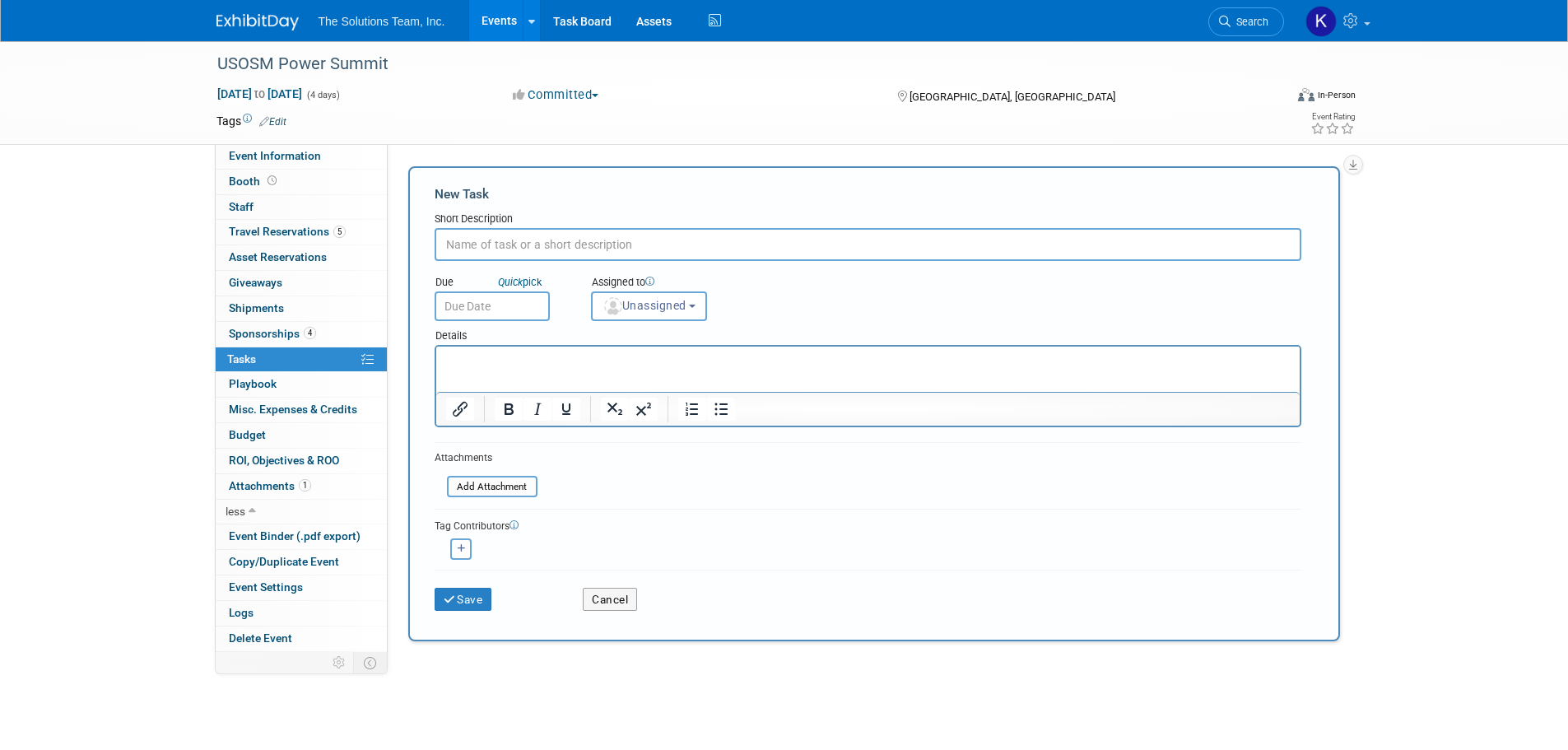
click at [1423, 316] on div "USOSM Power Summit Oct 3, 2025 to Oct 6, 2025 (4 days) Oct 3, 2025 to Oct 6, 20…" at bounding box center [784, 441] width 1568 height 800
click at [190, 376] on div "USOSM Power Summit Oct 3, 2025 to Oct 6, 2025 (4 days) Oct 3, 2025 to Oct 6, 20…" at bounding box center [784, 441] width 1568 height 800
click at [500, 243] on input "text" at bounding box center [868, 244] width 867 height 33
type input "Giveaway material"
click at [455, 596] on icon "submit" at bounding box center [451, 600] width 14 height 12
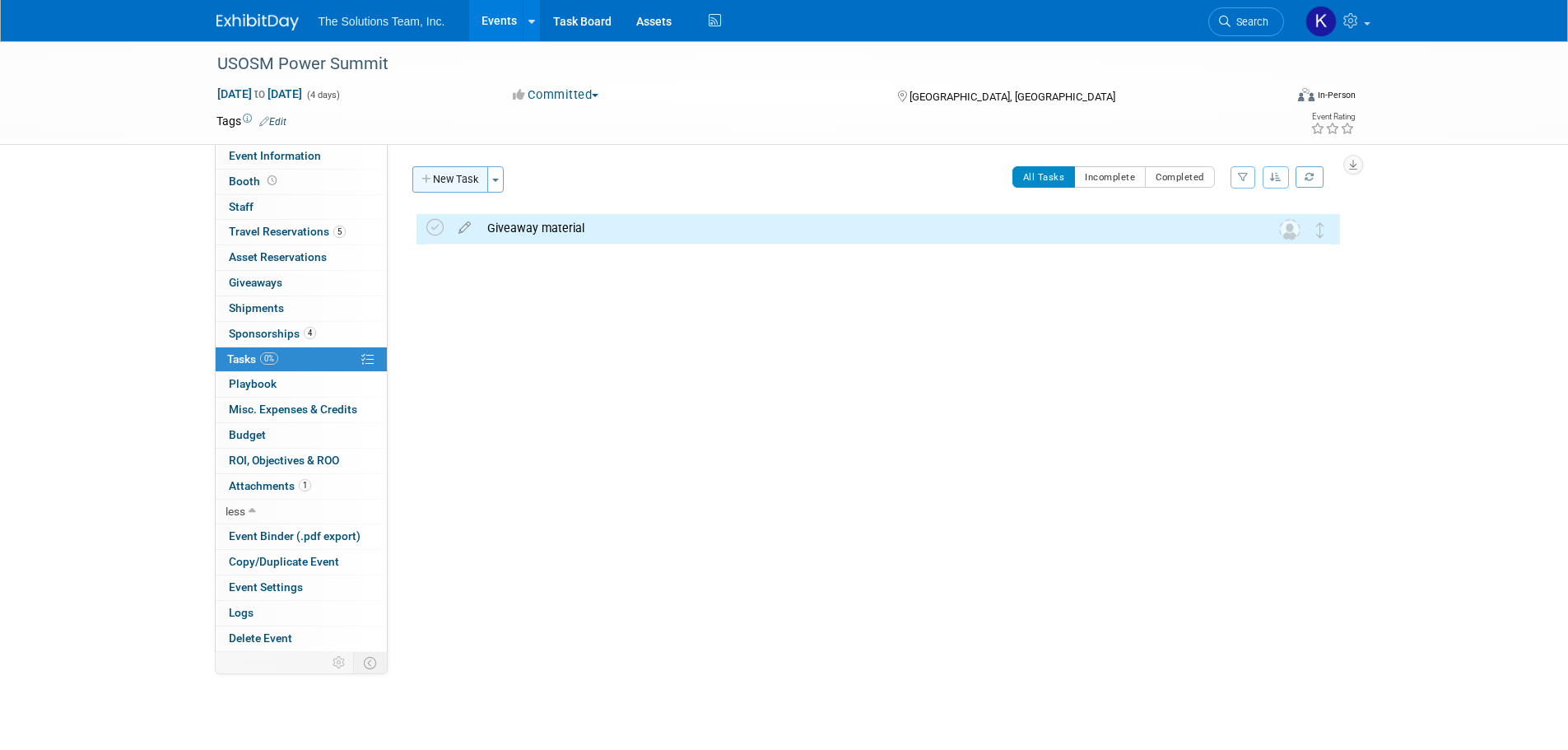
click at [452, 188] on button "New Task" at bounding box center [450, 179] width 76 height 26
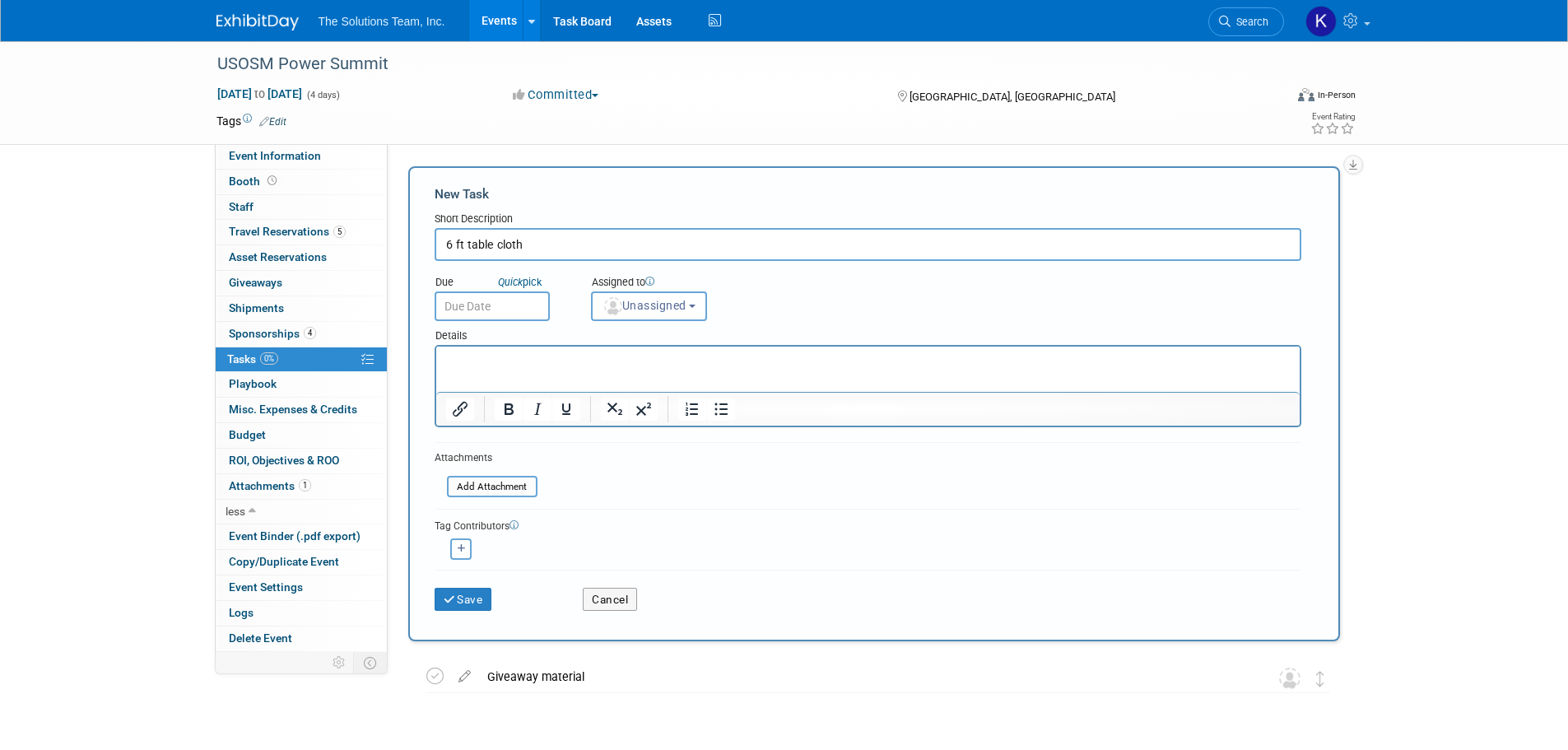
type input "6 ft table cloth"
click at [467, 593] on button "Save" at bounding box center [463, 599] width 57 height 23
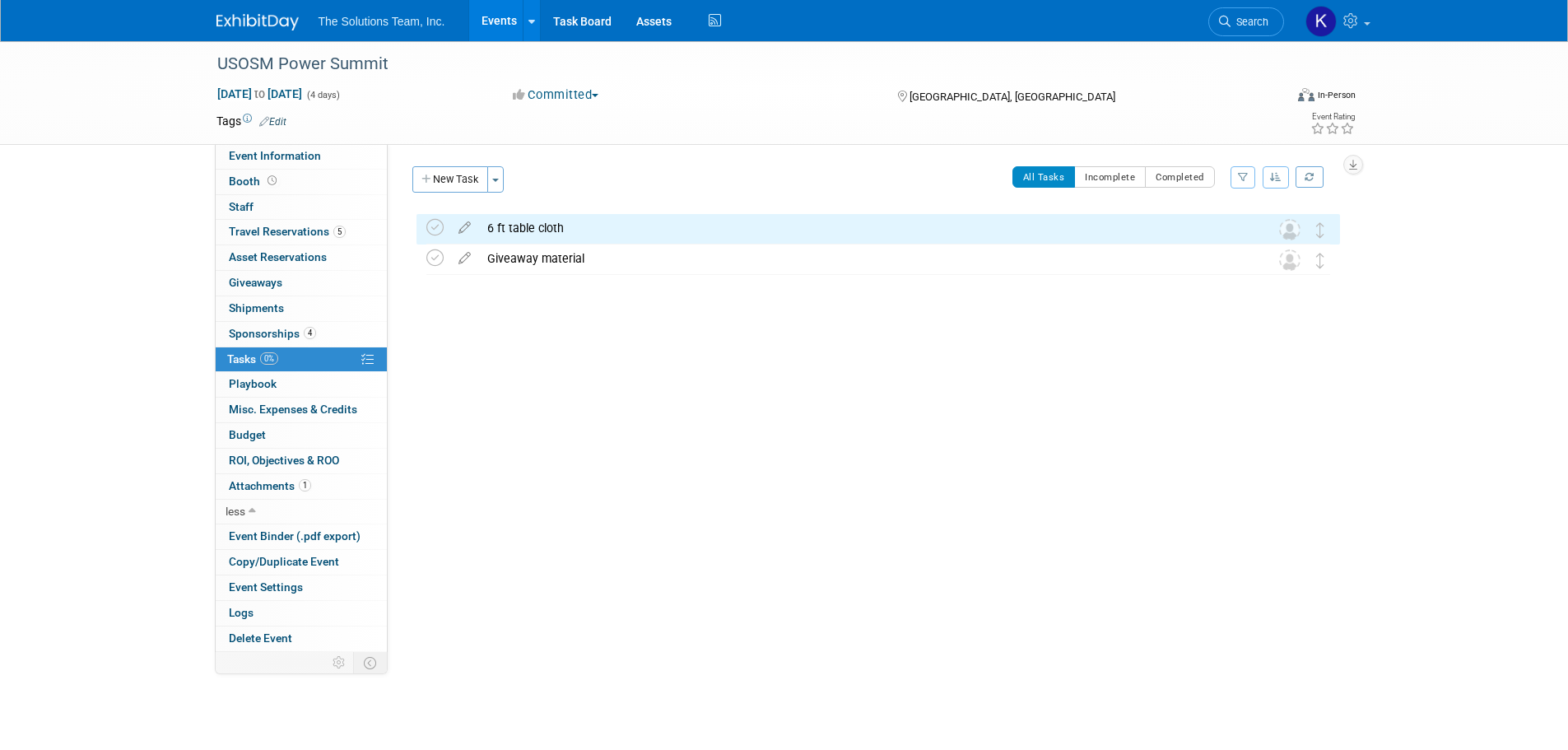
click at [431, 178] on icon "button" at bounding box center [427, 179] width 12 height 11
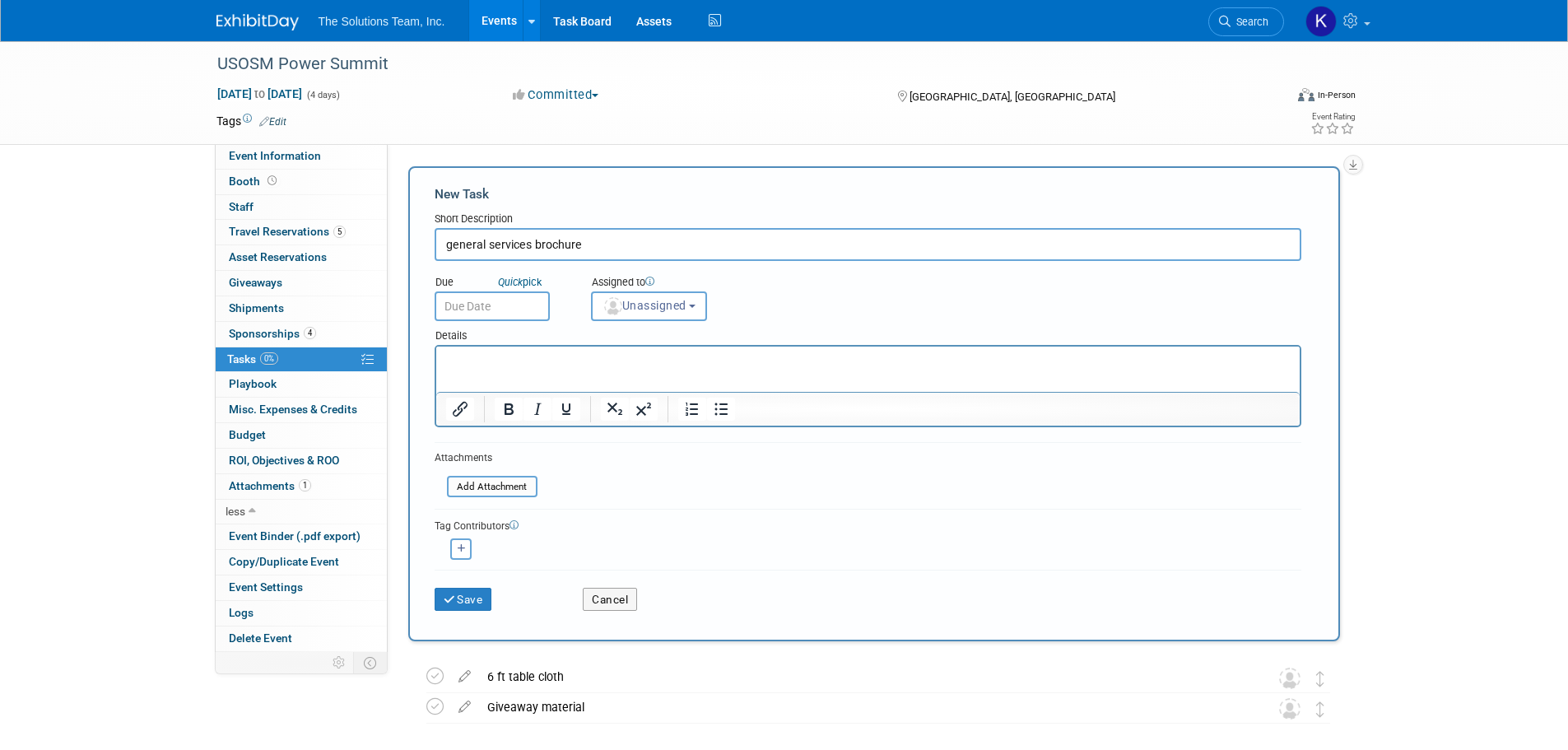
type input "general services brochure"
click at [435, 588] on button "Save" at bounding box center [463, 599] width 57 height 23
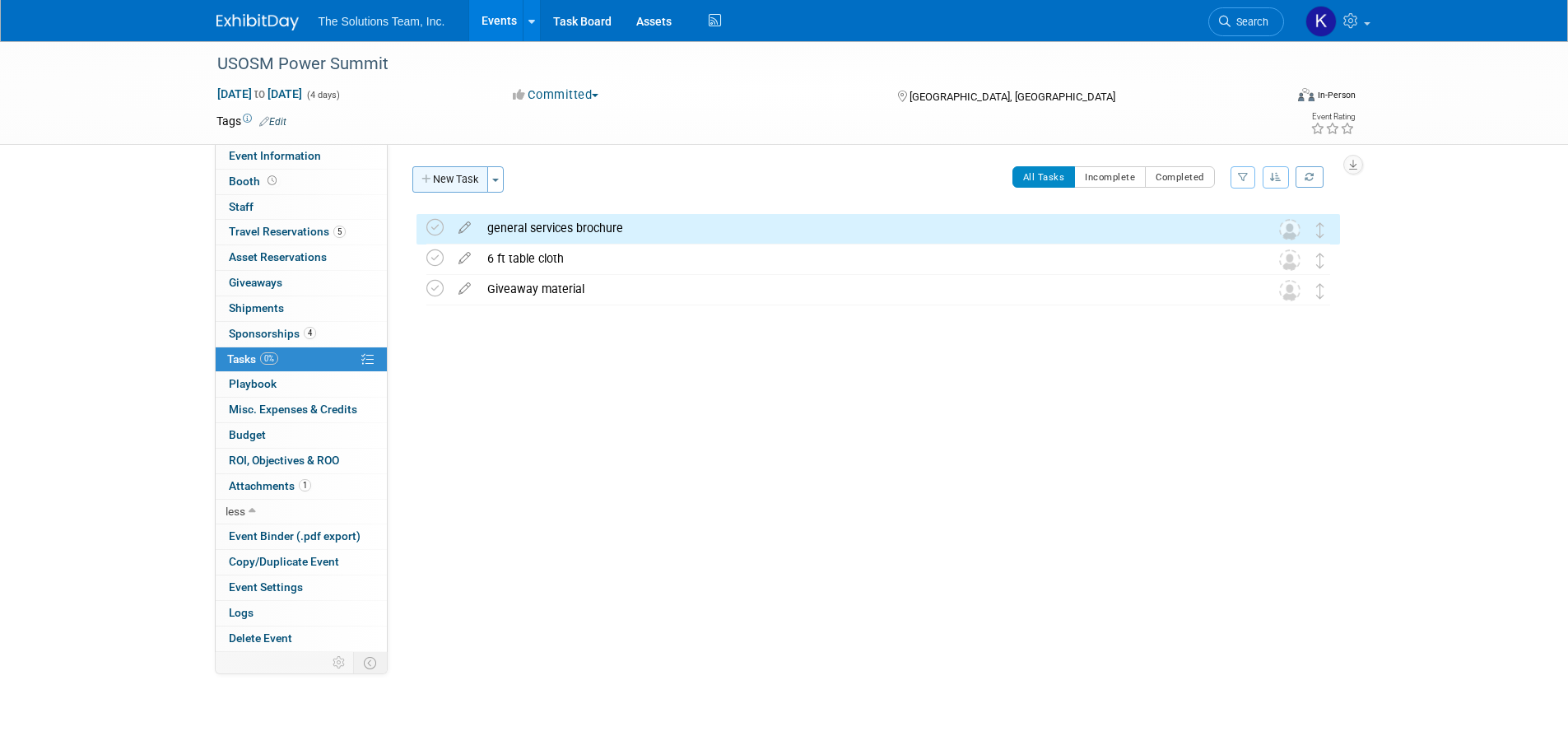
click at [451, 179] on button "New Task" at bounding box center [450, 179] width 76 height 26
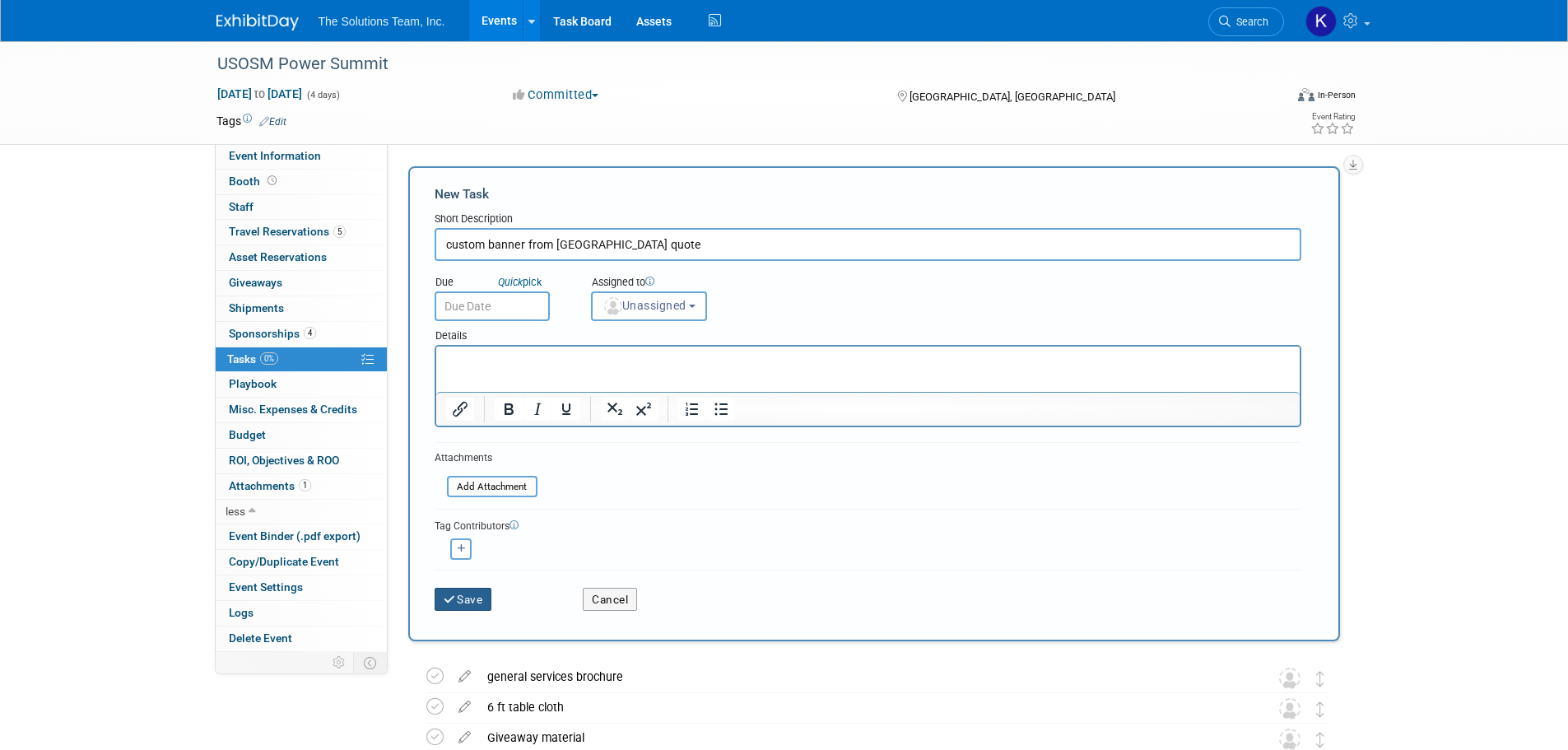
type input "custom banner from chad quote"
click at [470, 595] on button "Save" at bounding box center [463, 599] width 57 height 23
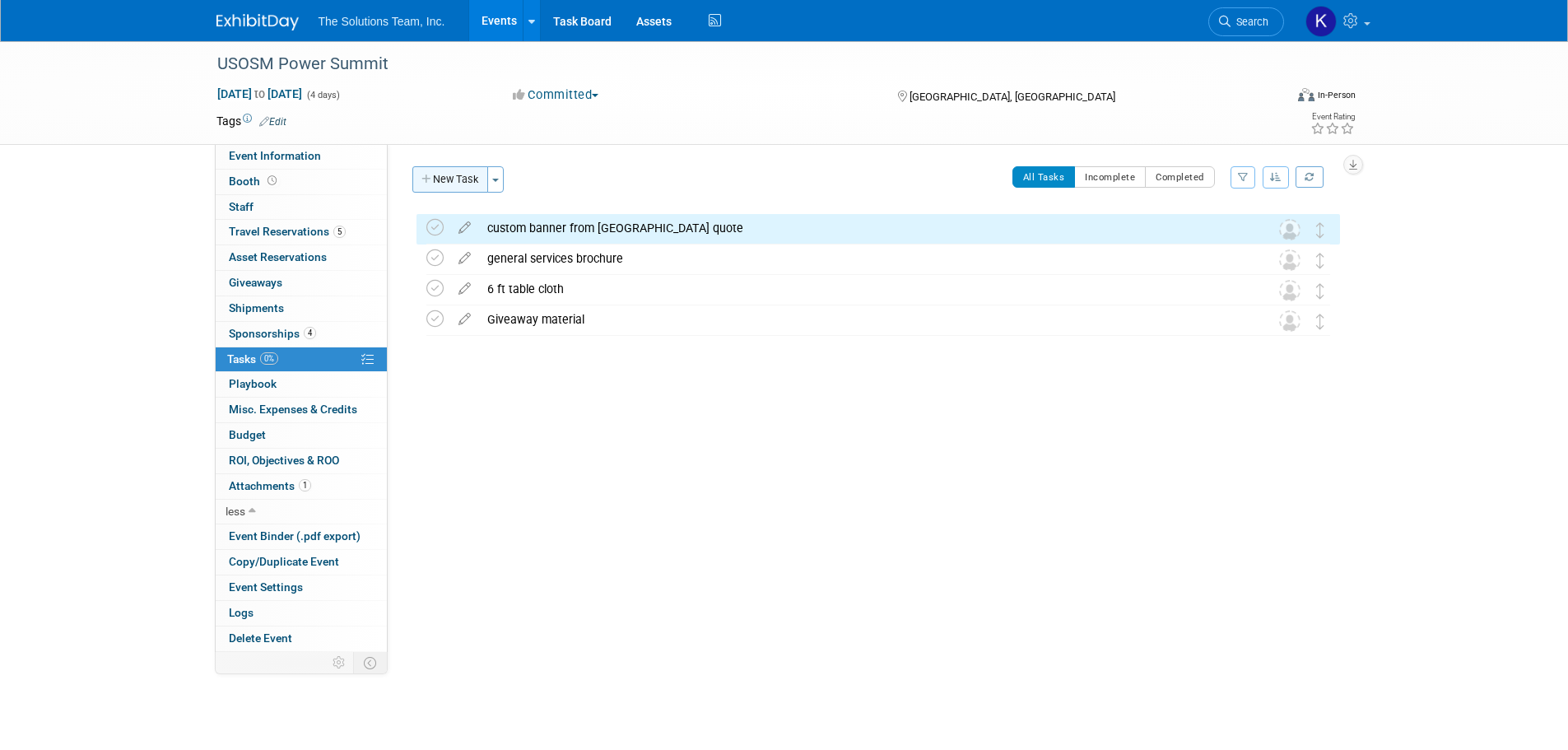
click at [450, 174] on button "New Task" at bounding box center [450, 179] width 76 height 26
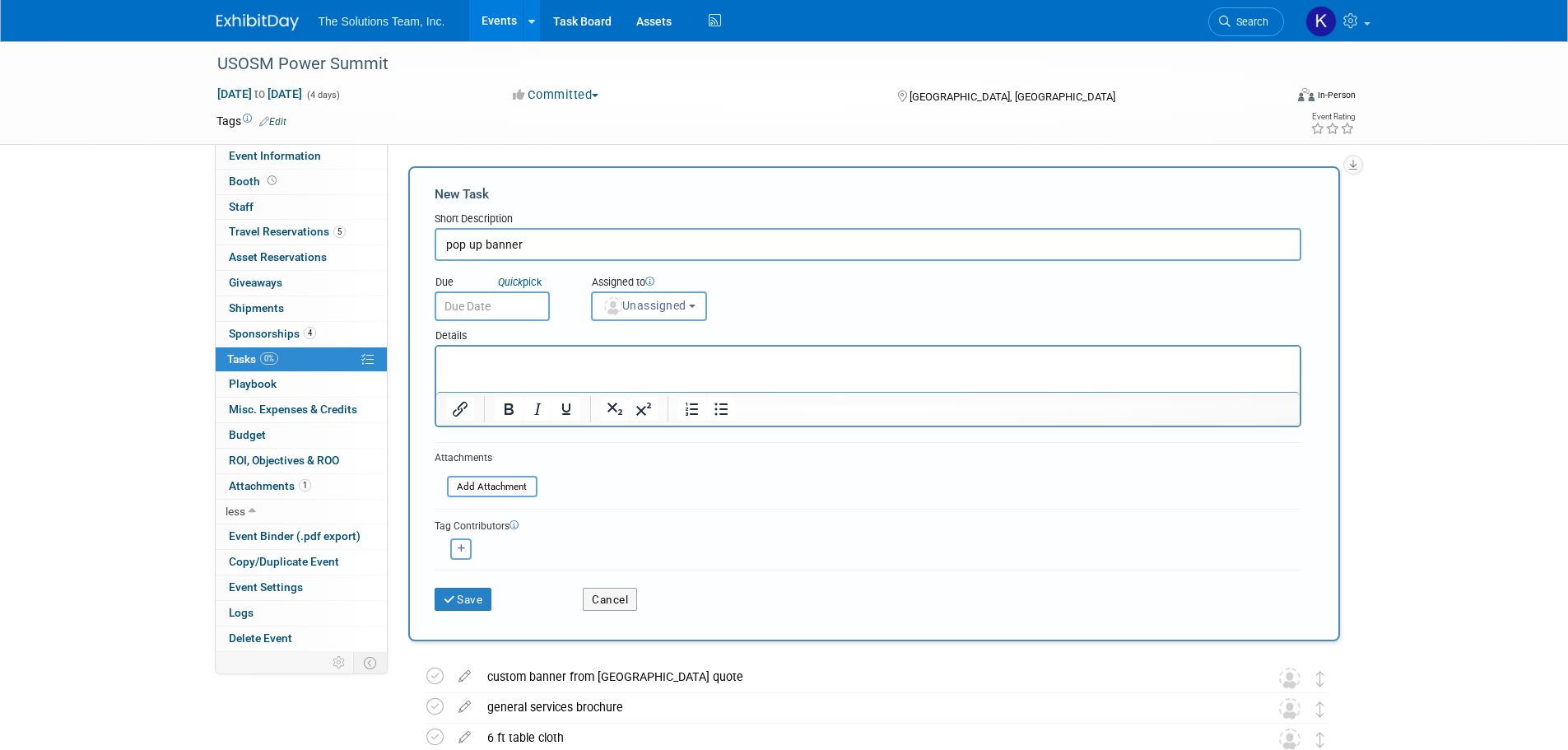
type input "pop up banner"
drag, startPoint x: 517, startPoint y: 289, endPoint x: 460, endPoint y: 599, distance: 315.2
click at [460, 599] on button "Save" at bounding box center [463, 599] width 57 height 23
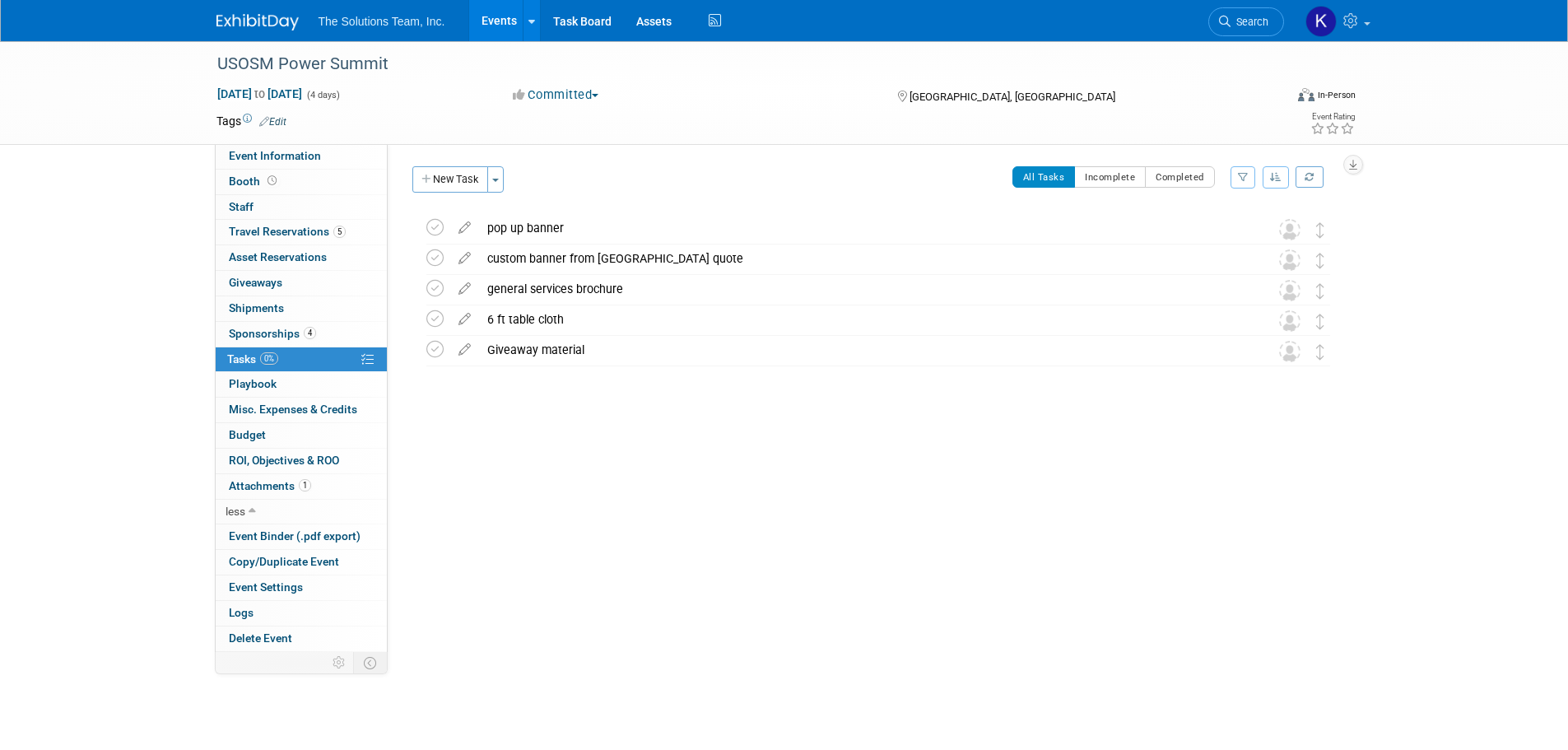
click at [451, 178] on button "New Task" at bounding box center [450, 179] width 76 height 26
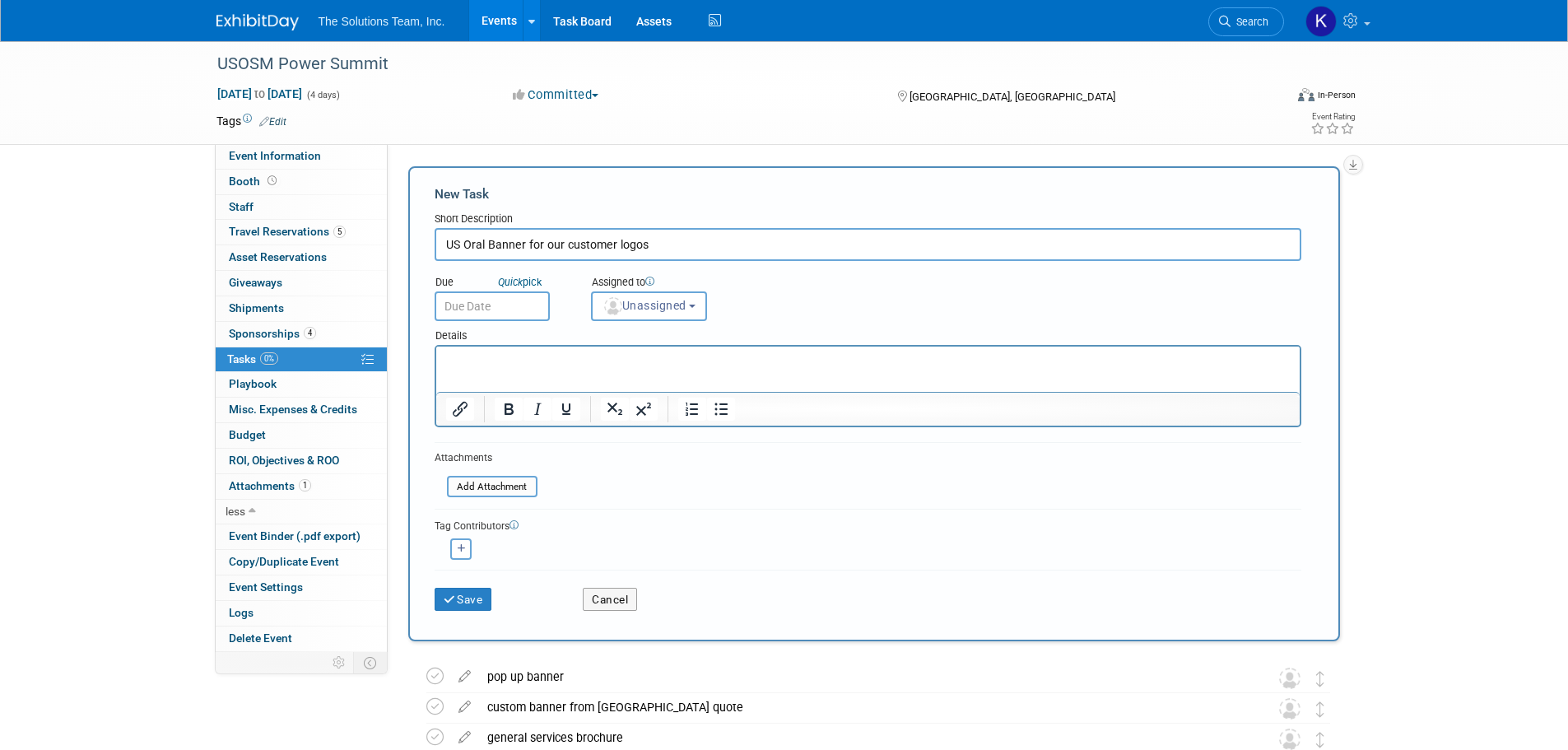
type input "US Oral Banner for our customer logos"
click at [435, 588] on button "Save" at bounding box center [463, 599] width 57 height 23
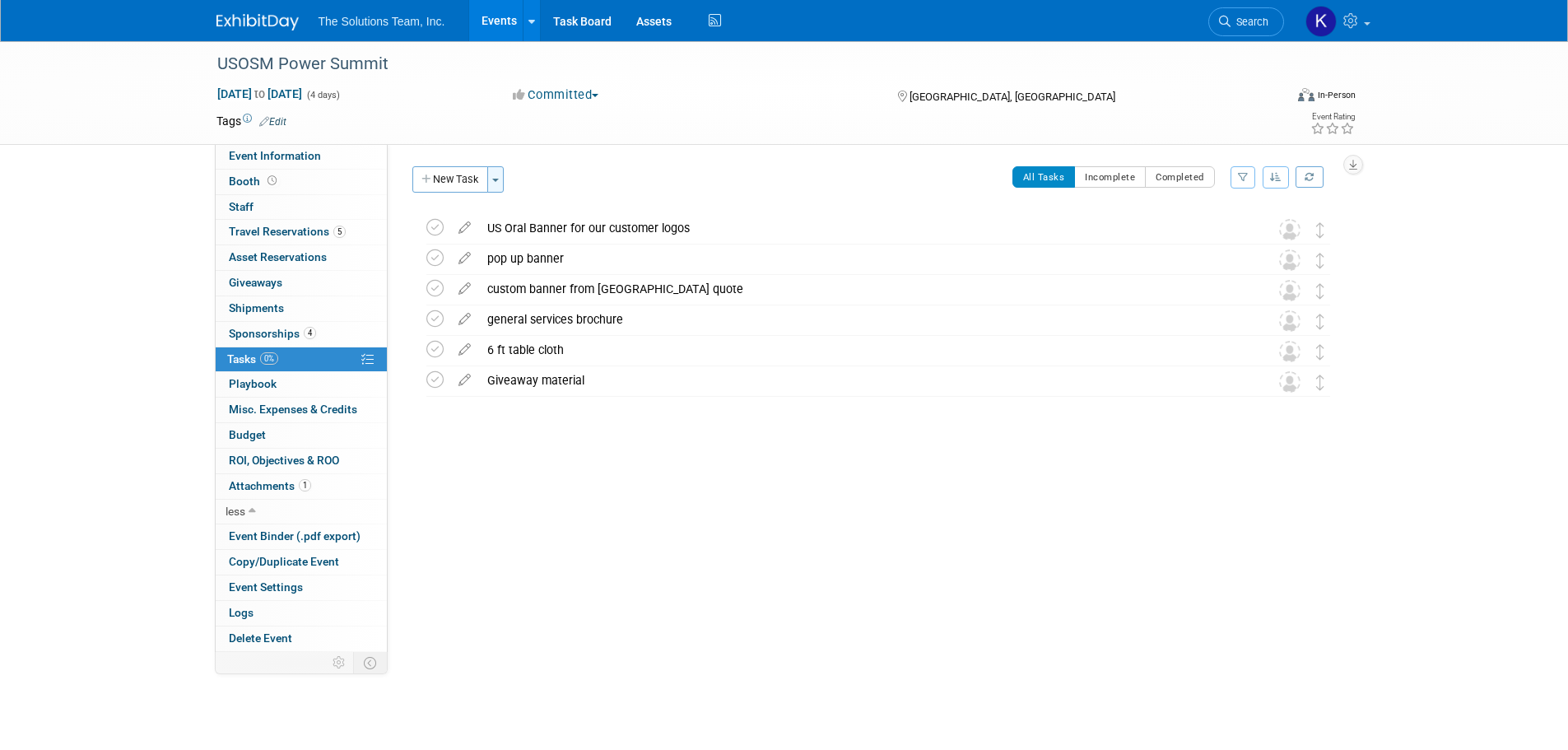
click at [494, 185] on button "Toggle Dropdown" at bounding box center [495, 179] width 17 height 26
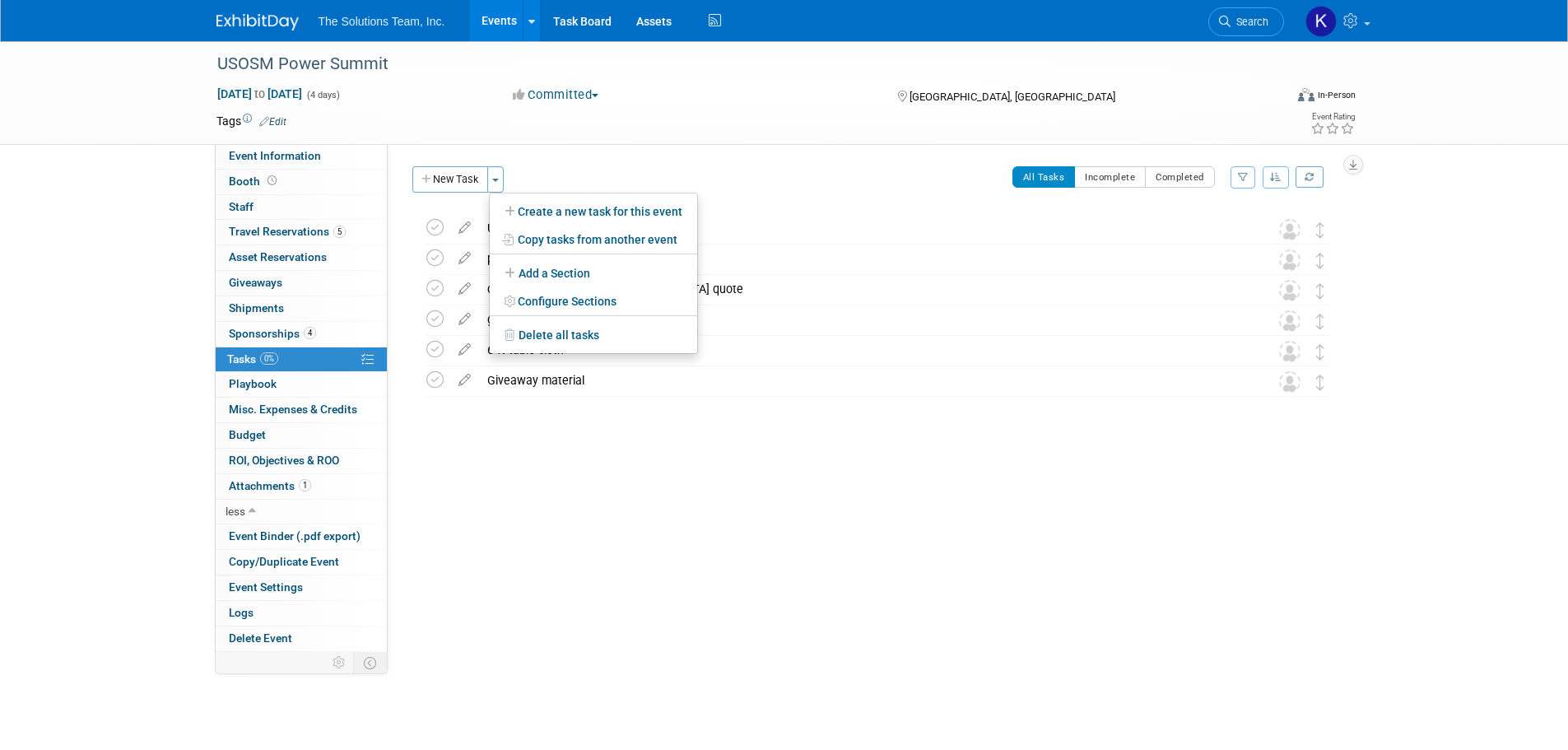
click at [625, 149] on div "Event Website: Edit Event Venue Name: Specify event venue name Frisco, Texas Ed…" at bounding box center [870, 398] width 965 height 508
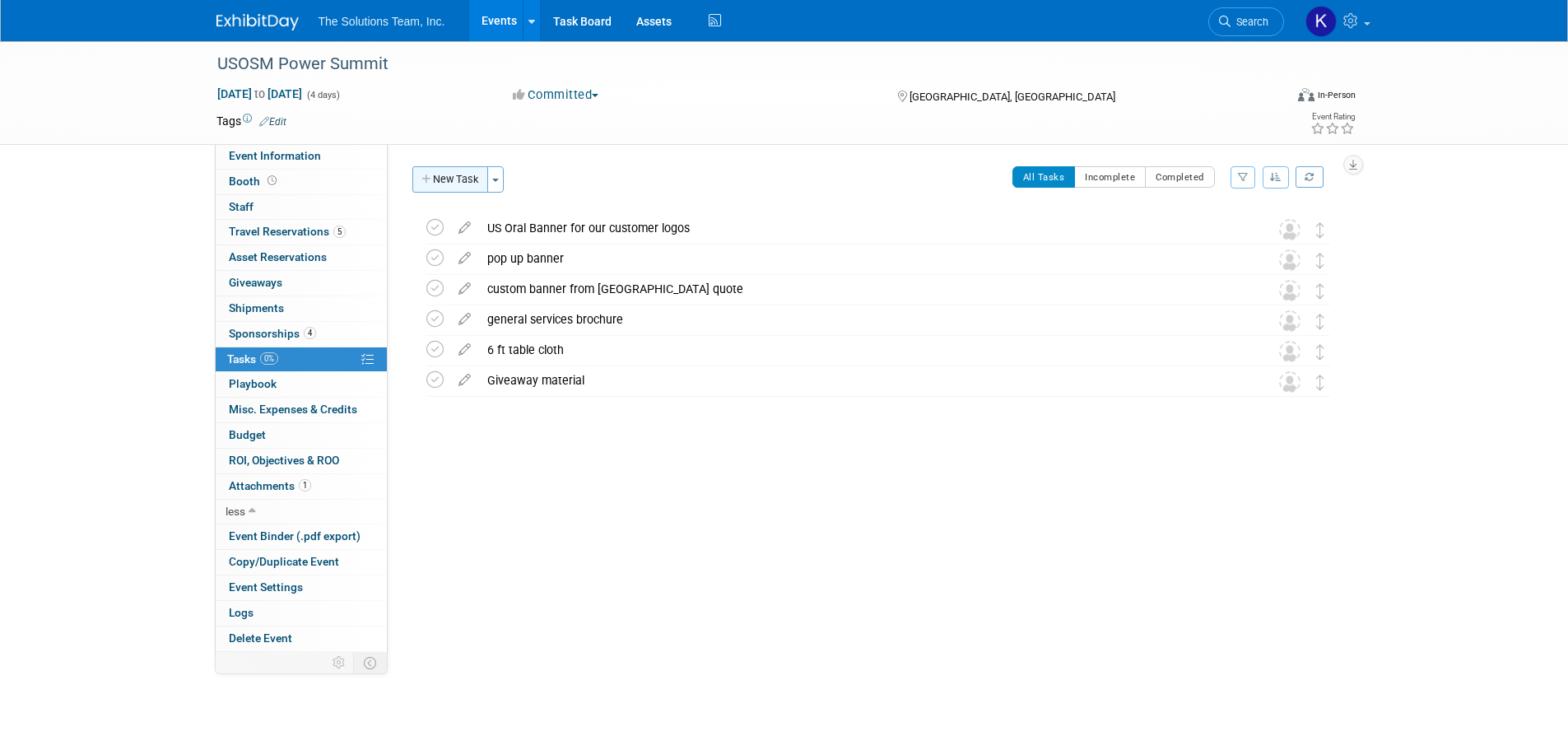
drag, startPoint x: 458, startPoint y: 180, endPoint x: 482, endPoint y: 201, distance: 31.9
click at [458, 180] on button "New Task" at bounding box center [450, 179] width 76 height 26
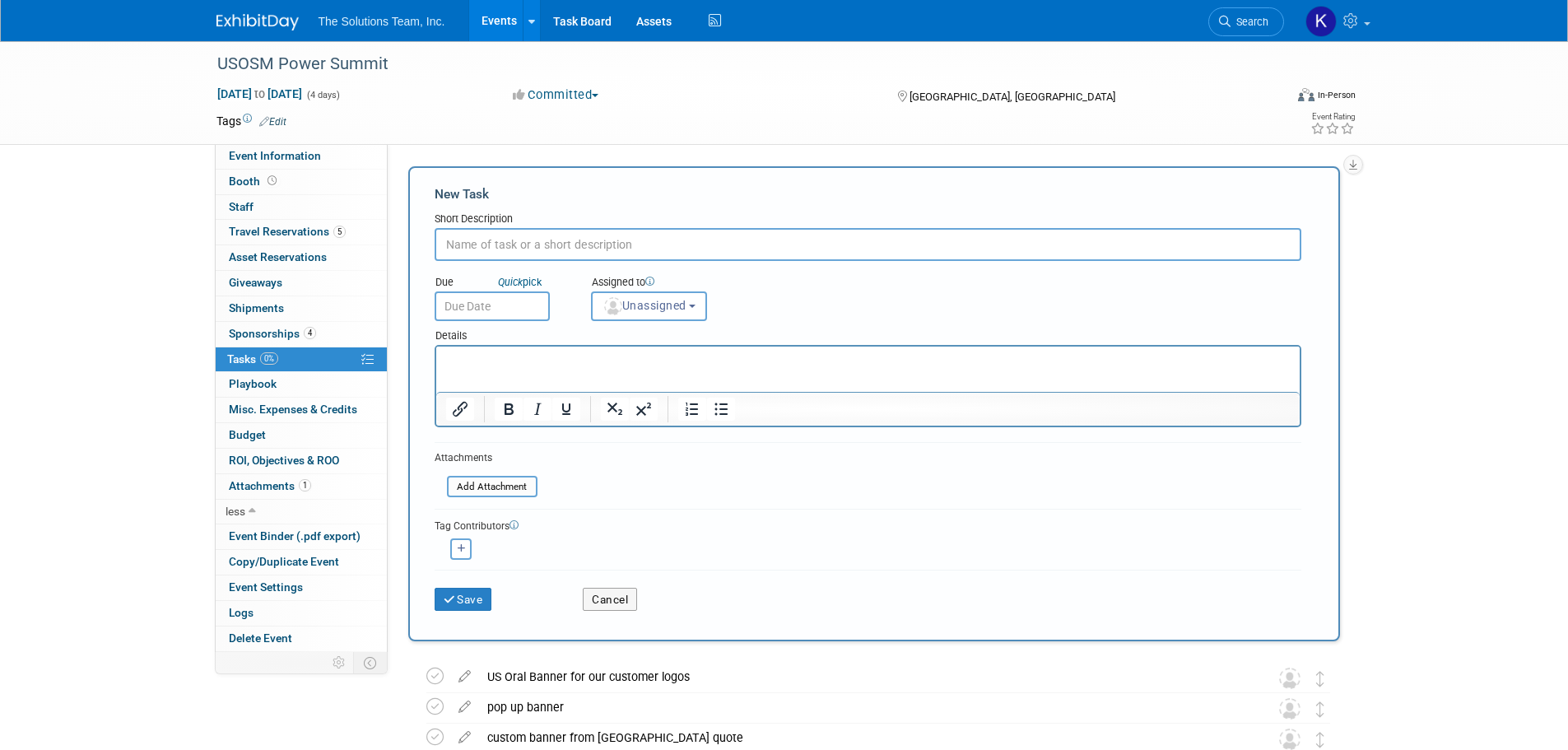
click at [1398, 318] on div "USOSM Power Summit Oct 3, 2025 to Oct 6, 2025 (4 days) Oct 3, 2025 to Oct 6, 20…" at bounding box center [784, 494] width 1568 height 905
click at [605, 593] on button "Cancel" at bounding box center [610, 599] width 54 height 23
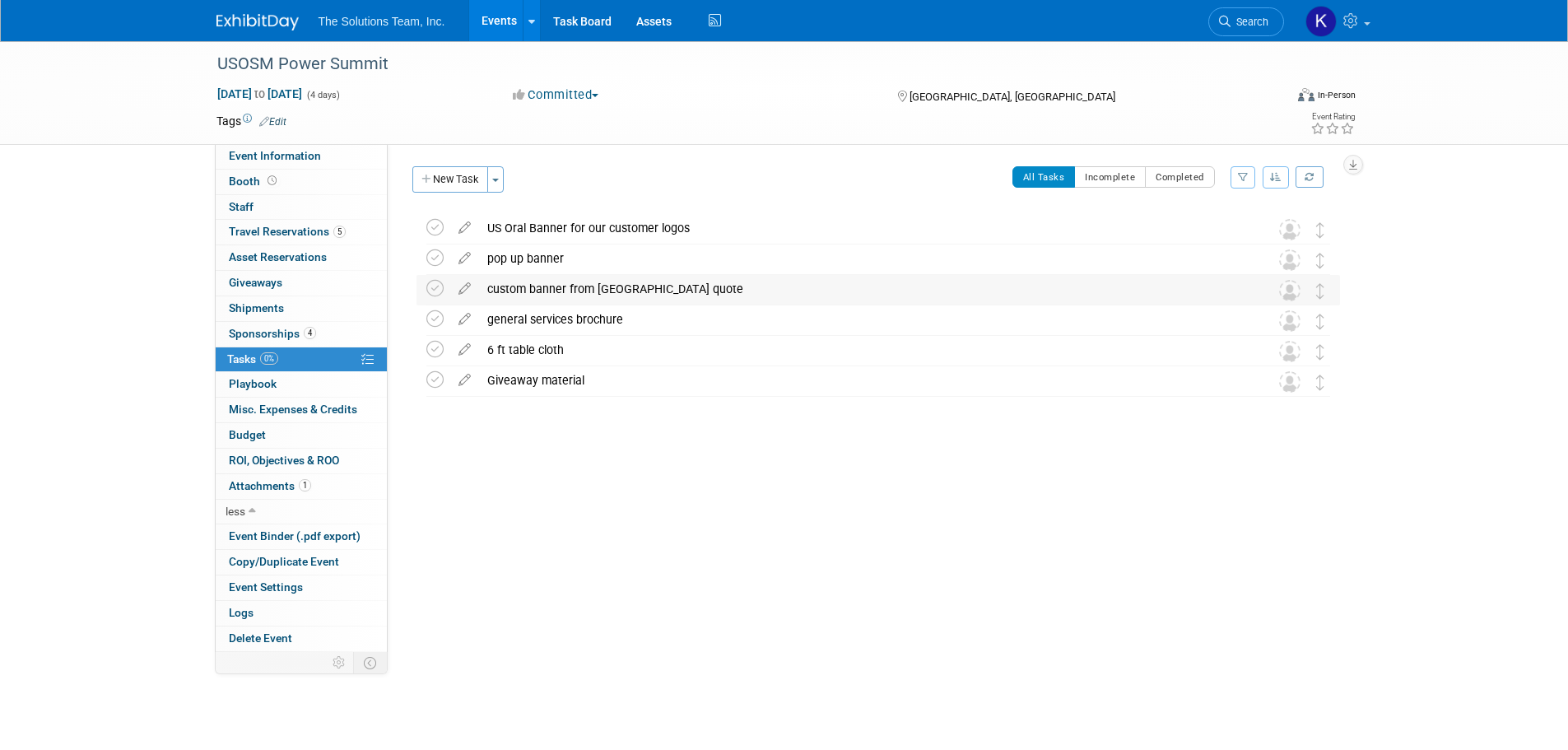
click at [593, 290] on div "custom banner from chad quote" at bounding box center [863, 288] width 768 height 28
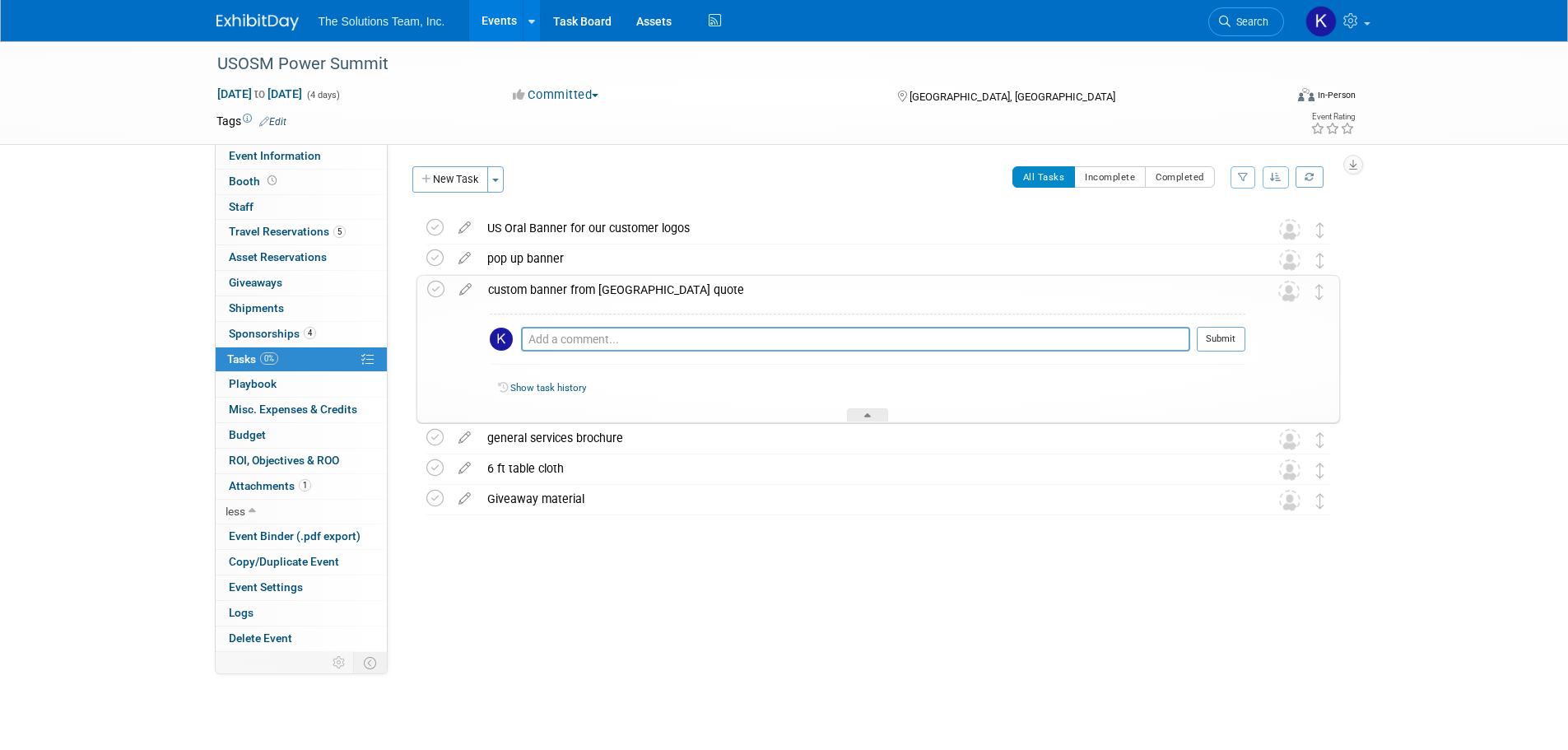
click at [804, 287] on div "custom banner from chad quote" at bounding box center [863, 289] width 766 height 28
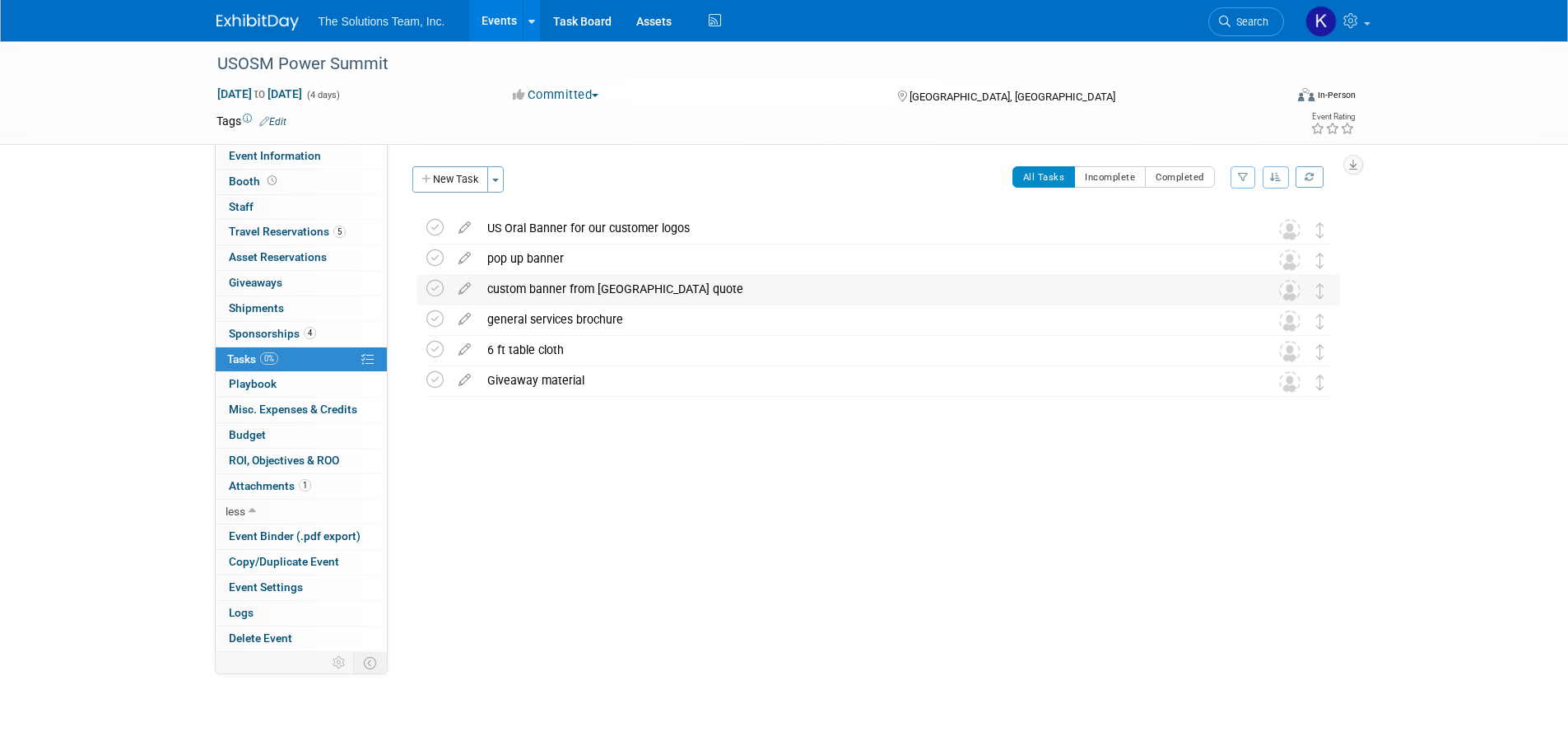
click at [613, 288] on div "custom banner from chad quote" at bounding box center [863, 288] width 768 height 28
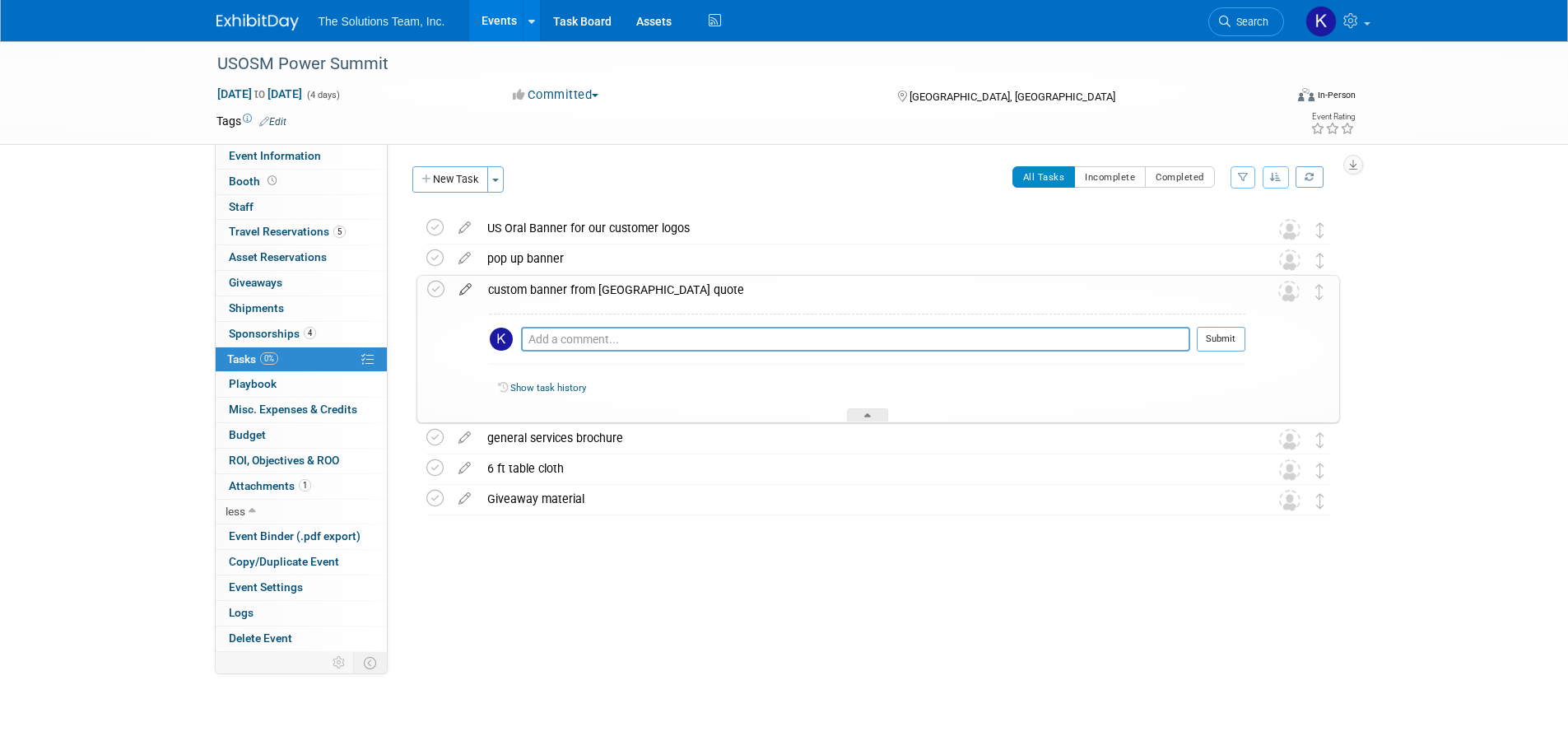
click at [466, 287] on icon at bounding box center [465, 286] width 29 height 20
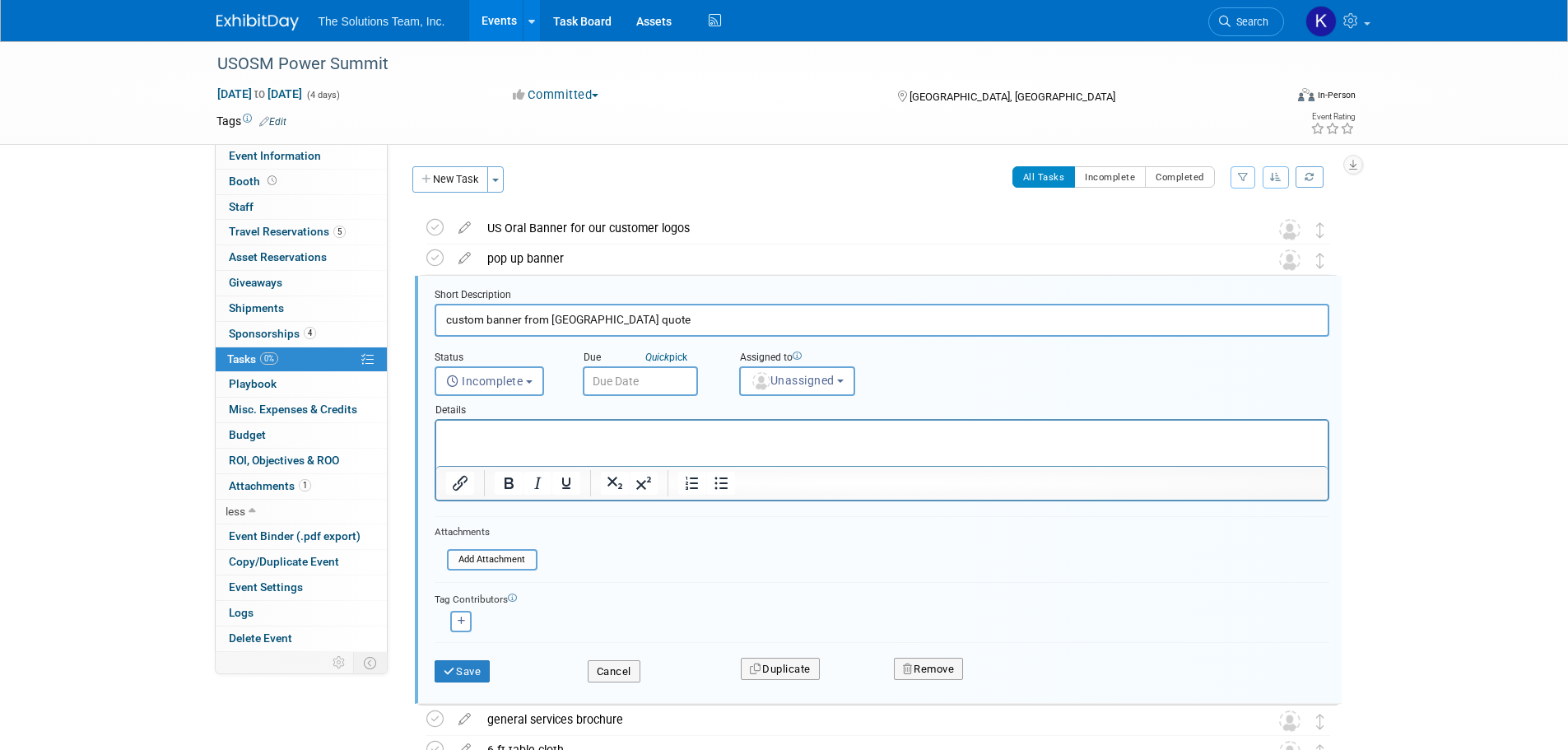
scroll to position [35, 0]
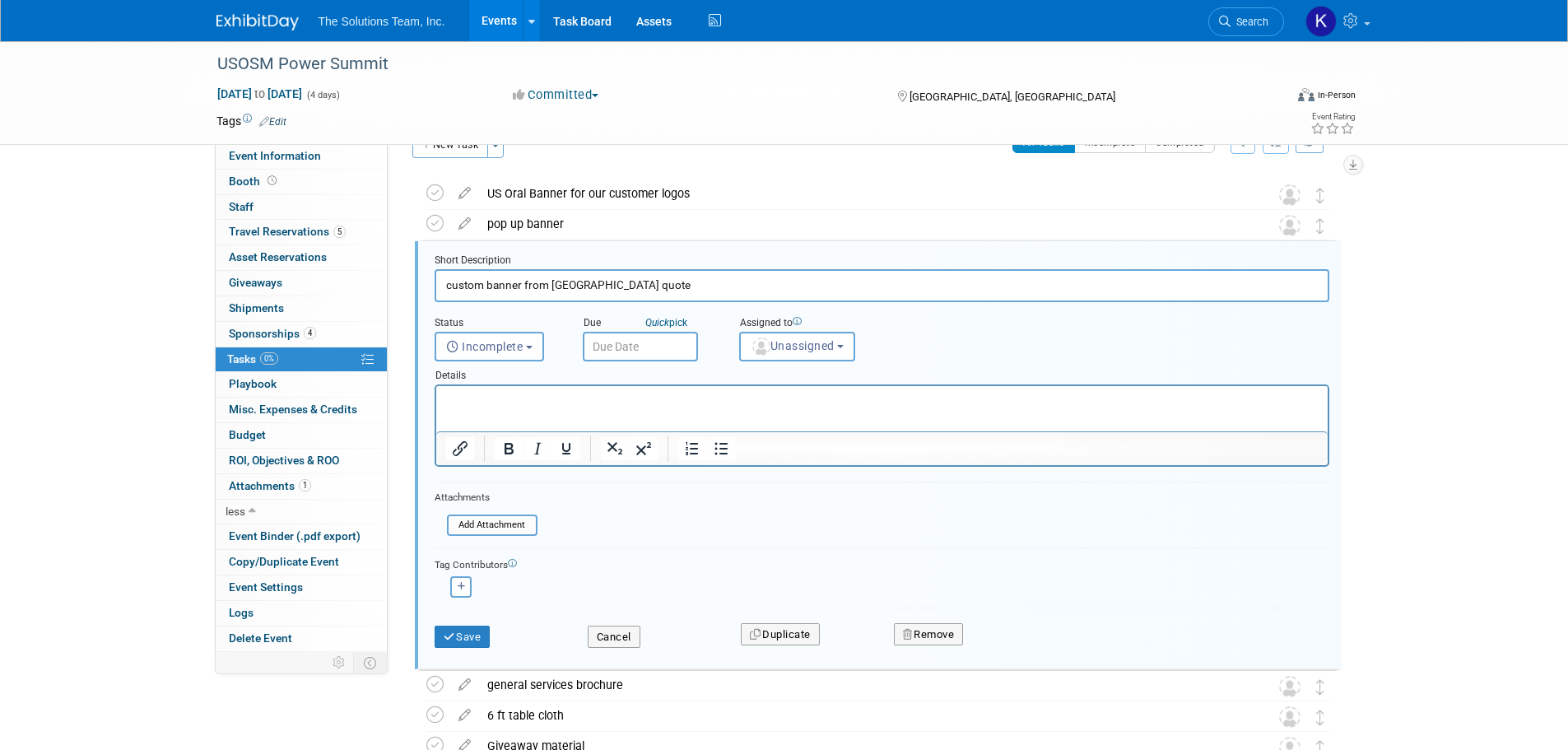
click at [614, 409] on html at bounding box center [881, 397] width 891 height 22
click at [529, 398] on p "and Richard hall quote (todd texted it)" at bounding box center [882, 400] width 873 height 16
click at [559, 399] on p "and Richard hall, chariman, quote (todd texted it)" at bounding box center [882, 400] width 873 height 16
click at [478, 631] on button "Save" at bounding box center [463, 636] width 56 height 23
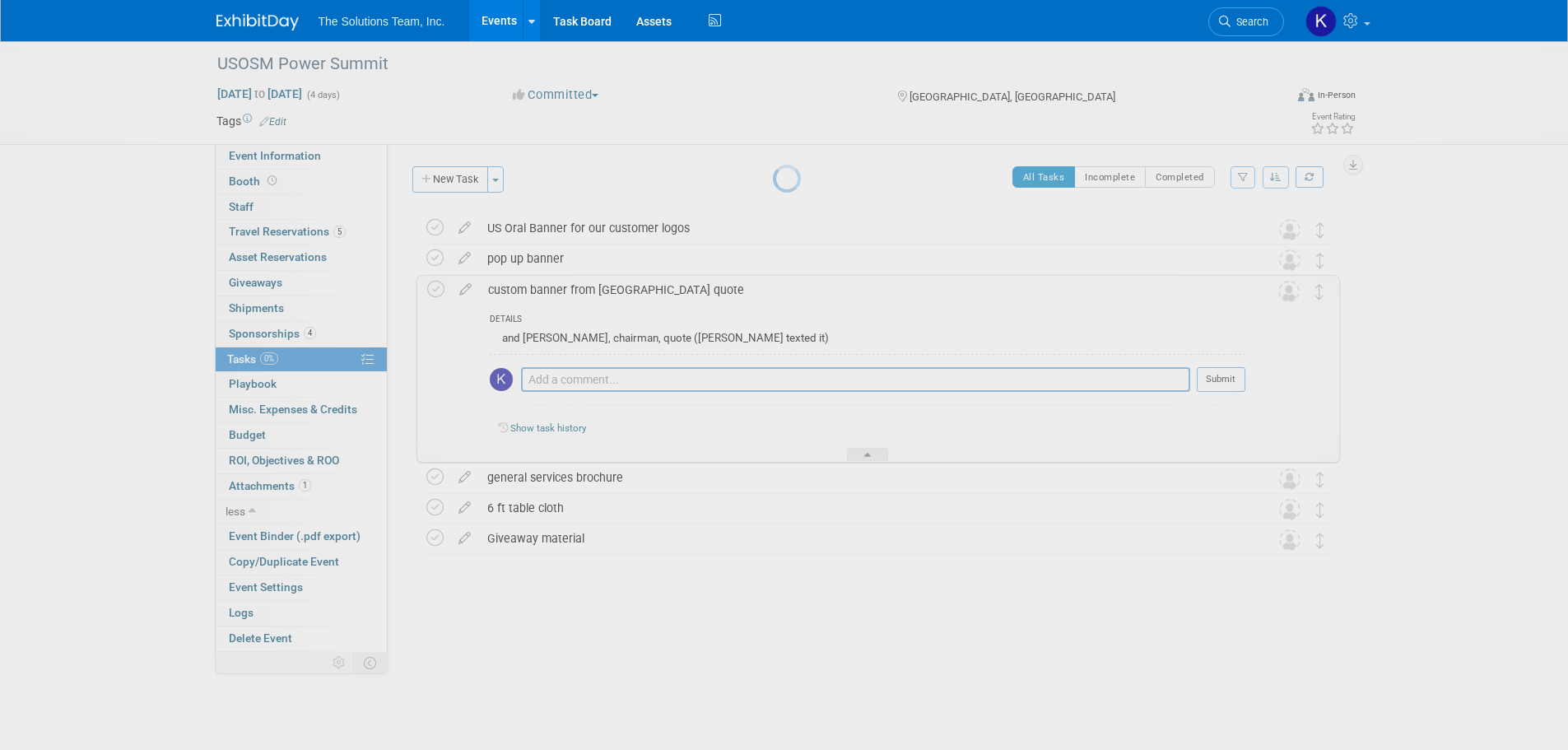
scroll to position [0, 0]
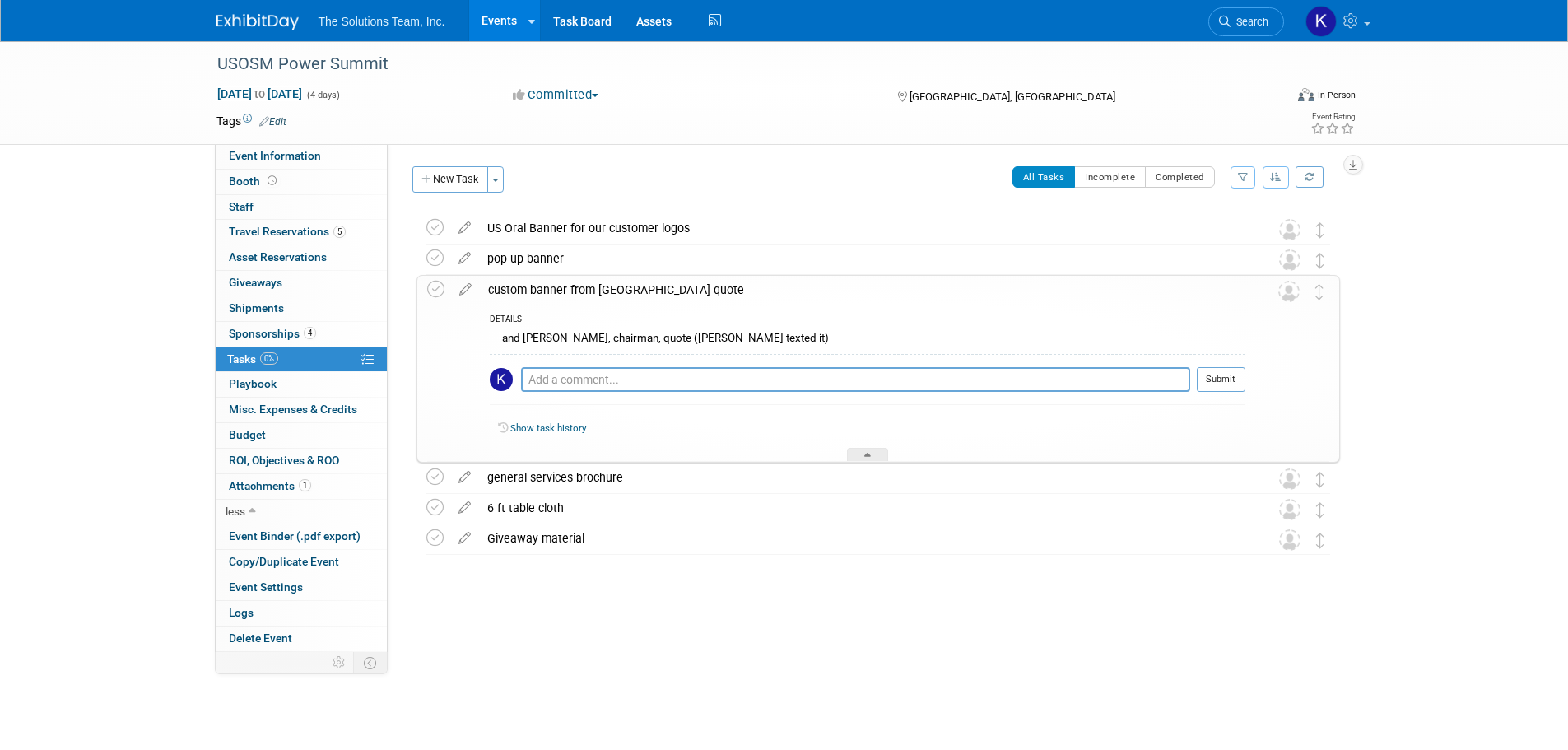
click at [1499, 383] on div "USOSM Power Summit Oct 3, 2025 to Oct 6, 2025 (4 days) Oct 3, 2025 to Oct 6, 20…" at bounding box center [784, 363] width 1568 height 644
click at [1224, 373] on button "Submit" at bounding box center [1221, 379] width 49 height 24
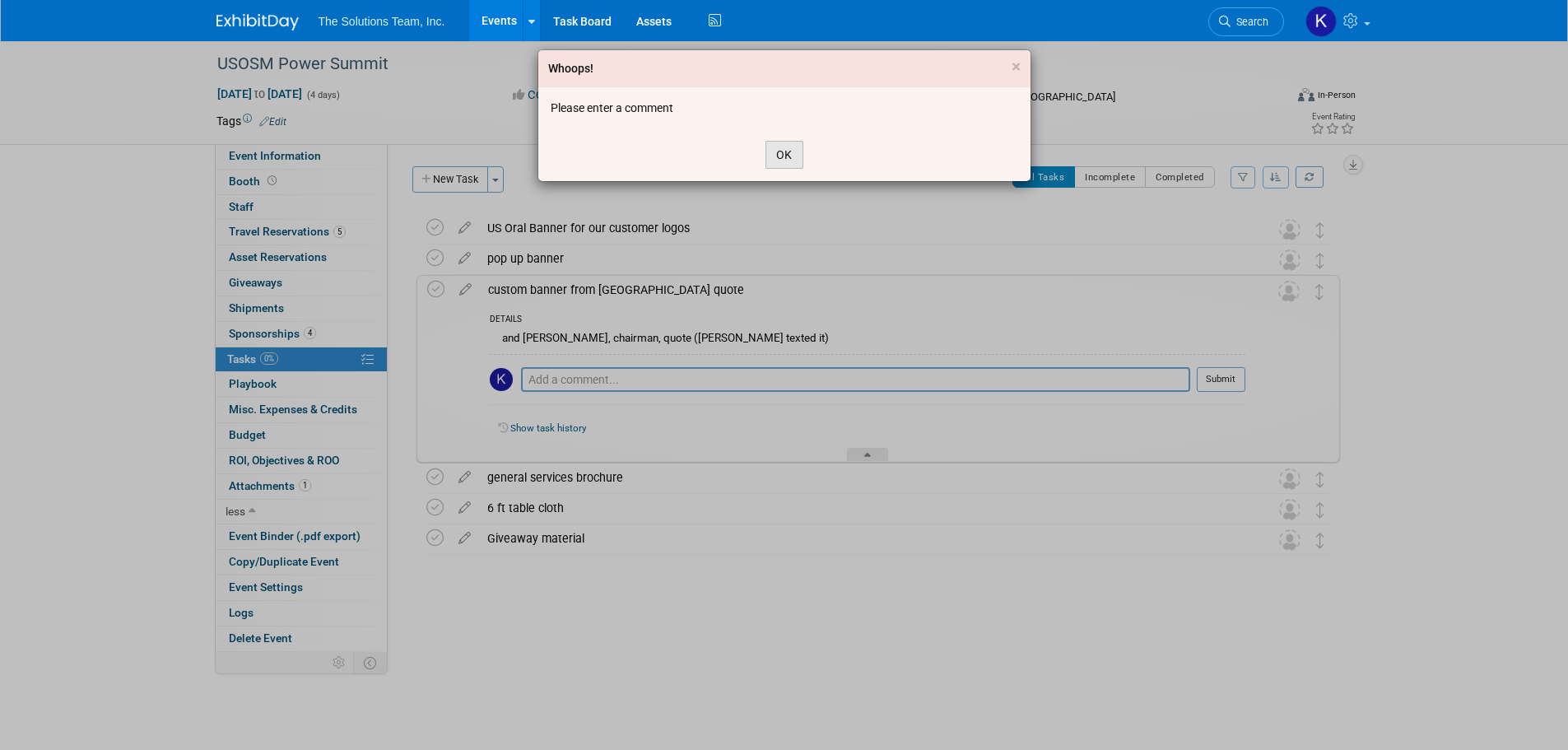
click at [786, 154] on button "OK" at bounding box center [784, 154] width 38 height 28
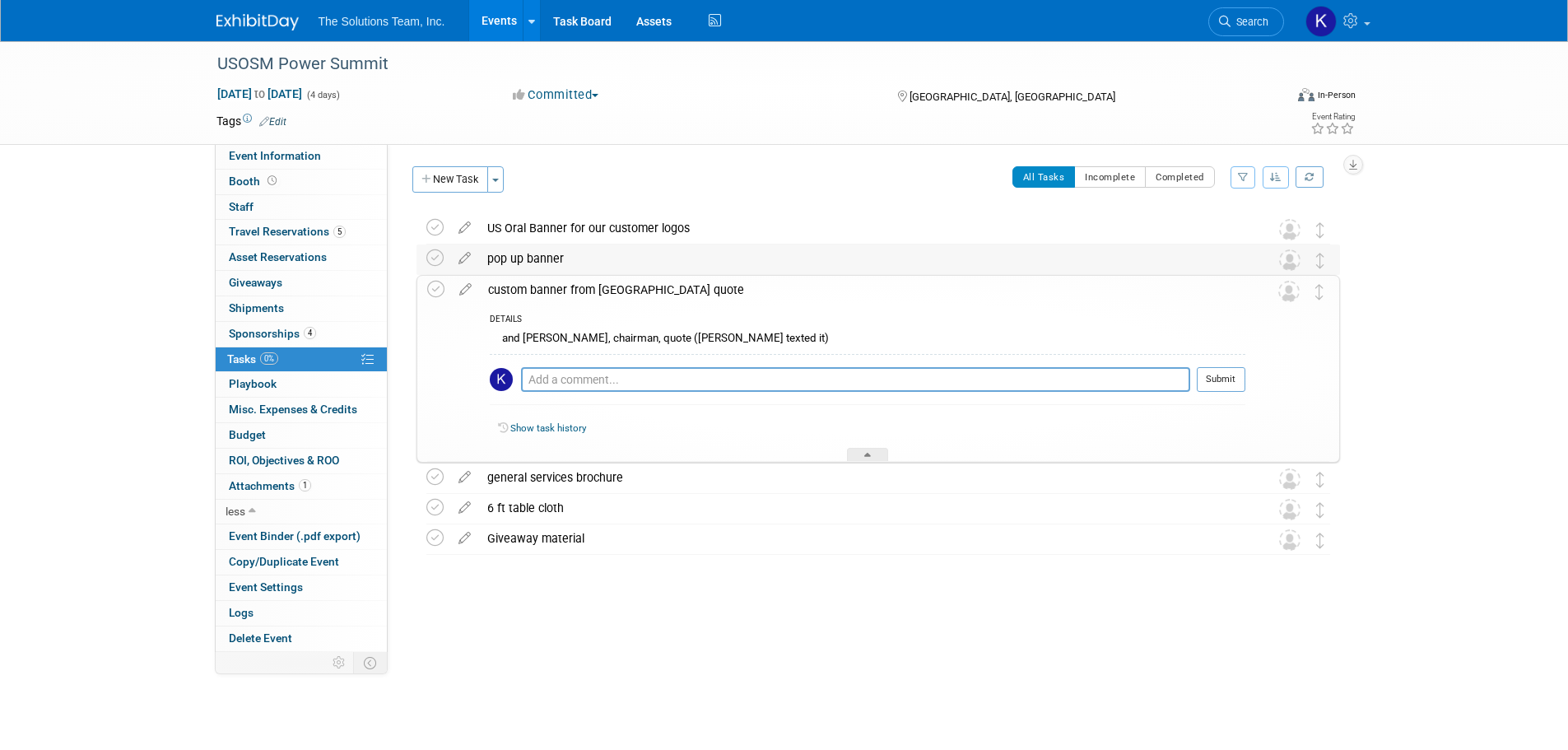
click at [534, 273] on td "pop up banner Pro tip: Press Ctrl-Enter to submit comment. Submit Show task his…" at bounding box center [863, 259] width 768 height 29
click at [539, 291] on div "custom banner from chad quote" at bounding box center [863, 289] width 766 height 28
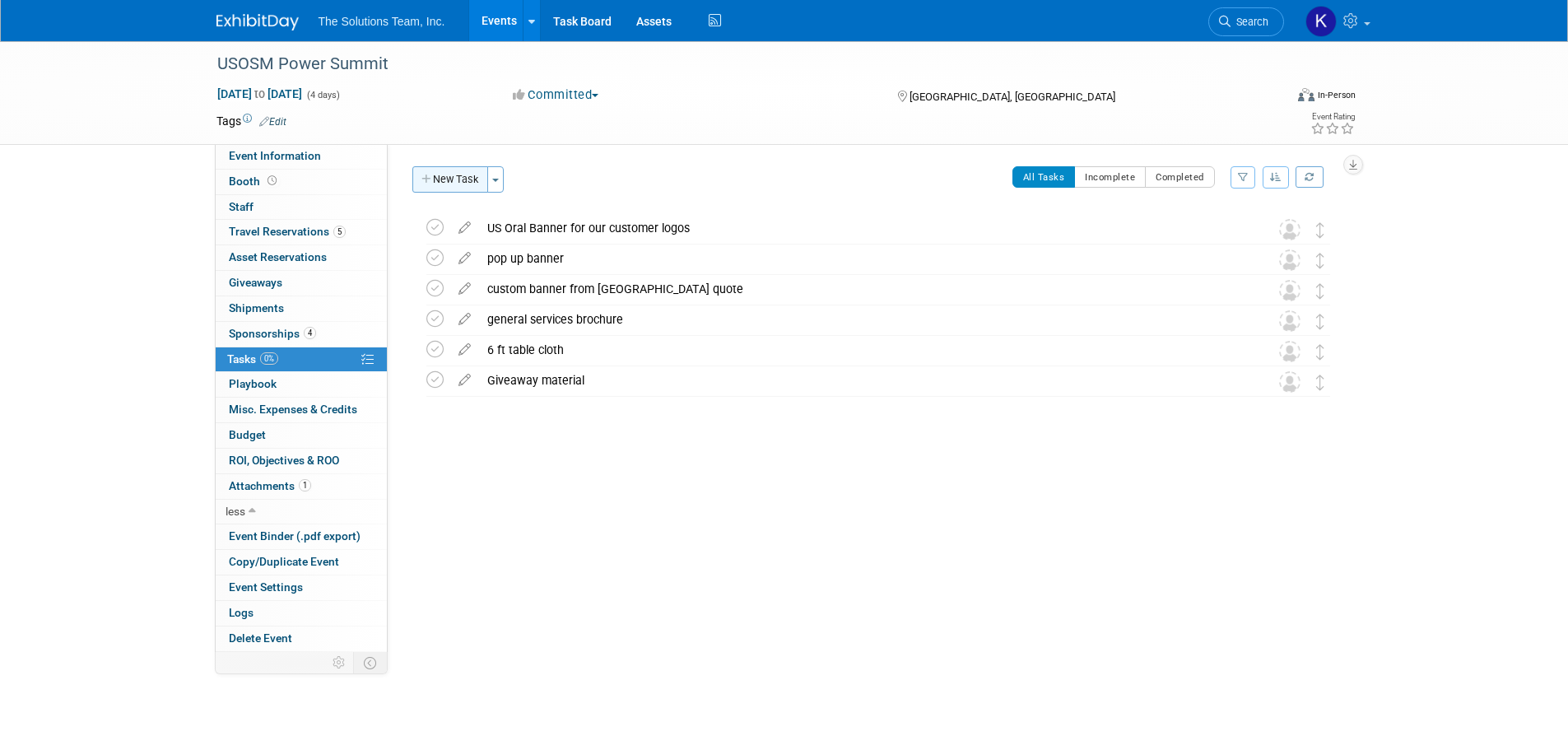
click at [460, 181] on button "New Task" at bounding box center [450, 179] width 76 height 26
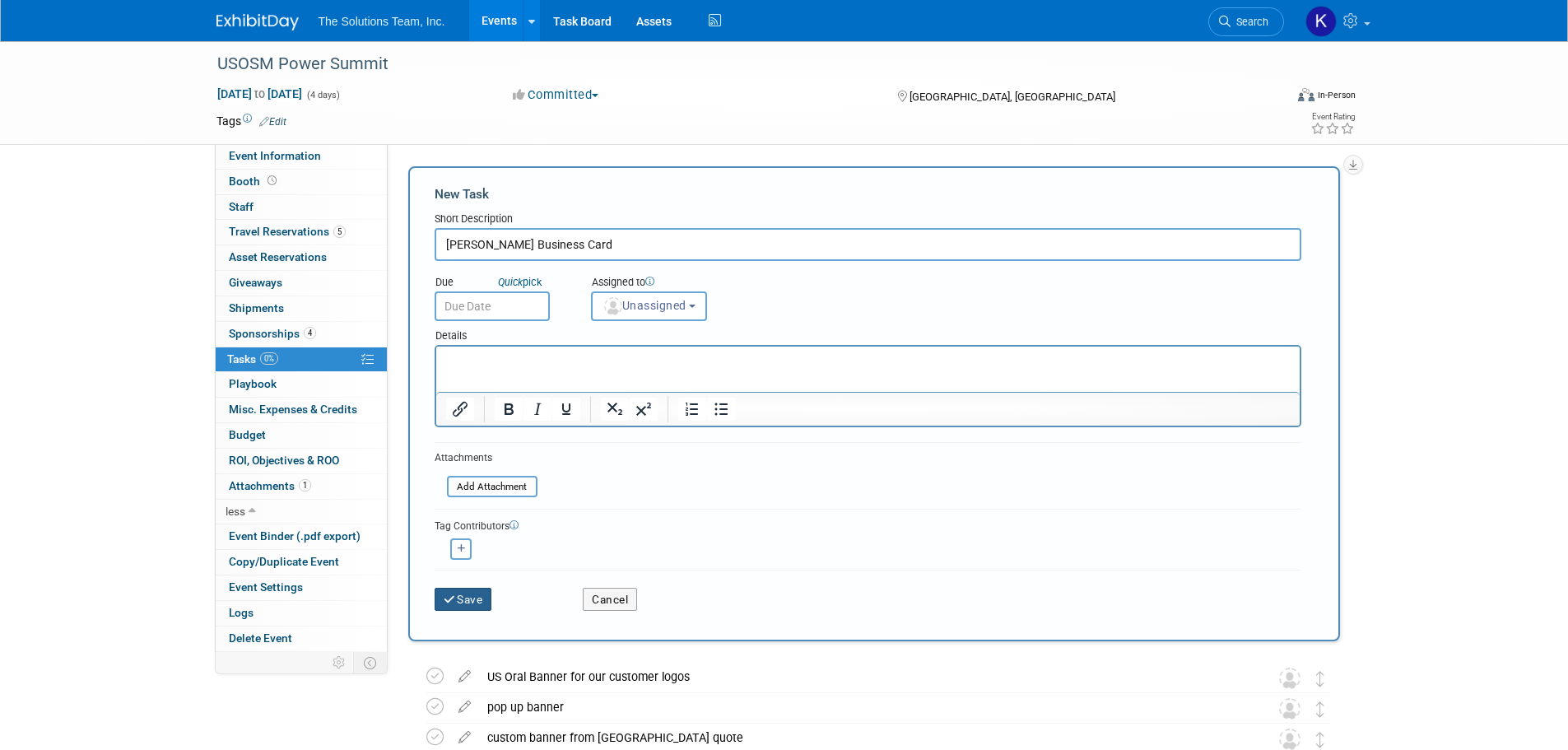
type input "Landry Business Card"
click at [466, 595] on button "Save" at bounding box center [463, 599] width 57 height 23
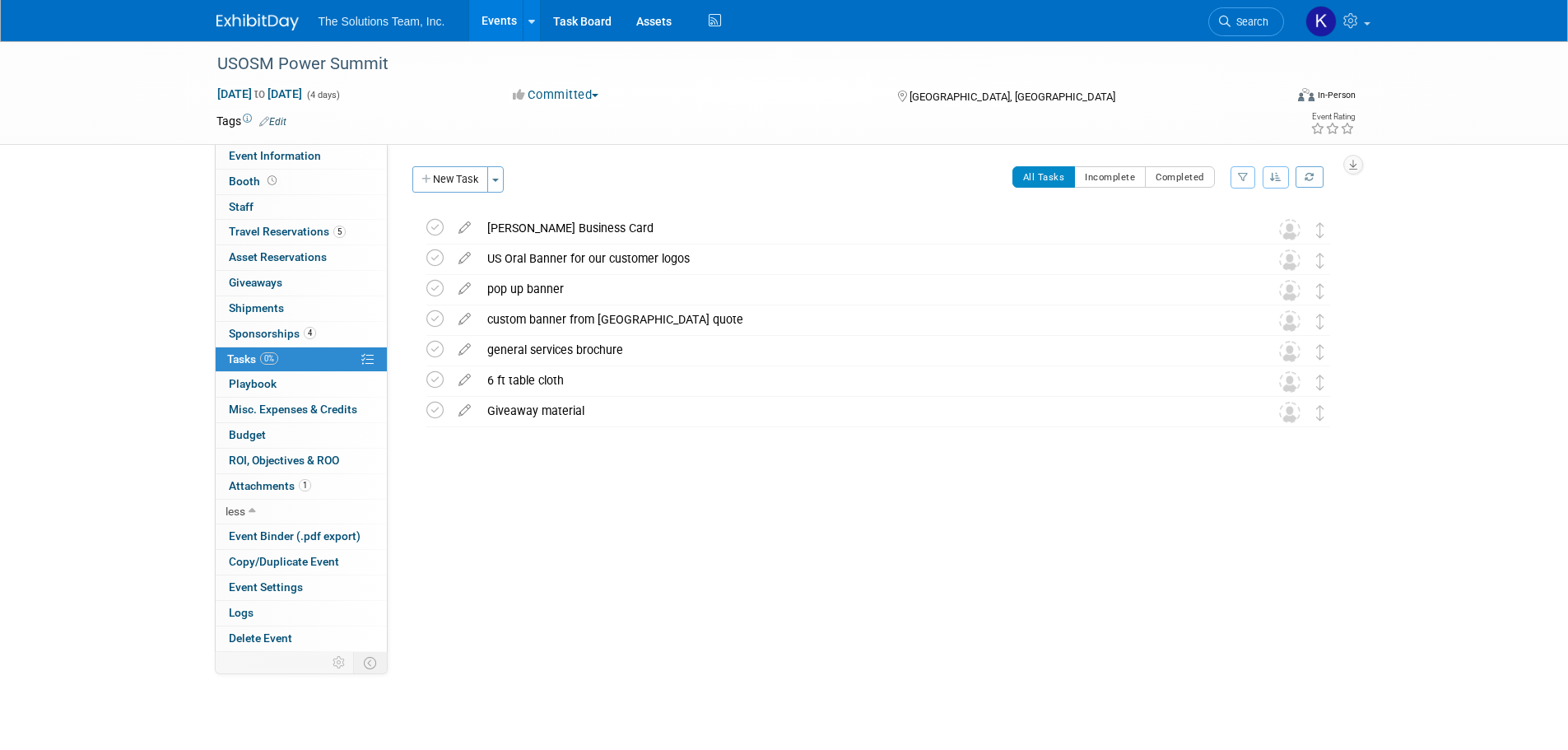
click at [620, 232] on div "Landry Business Card" at bounding box center [863, 228] width 768 height 28
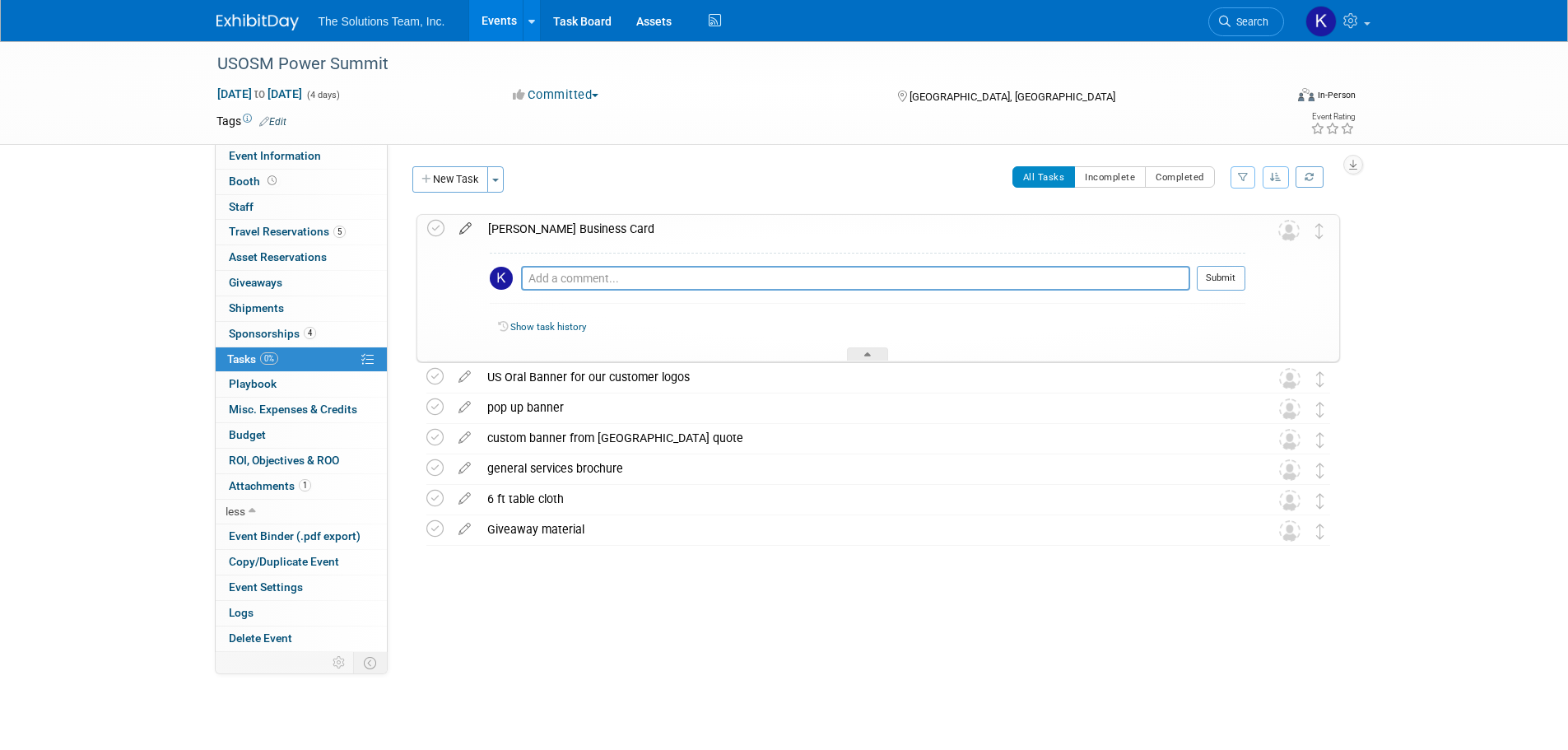
click at [466, 233] on icon at bounding box center [465, 225] width 29 height 20
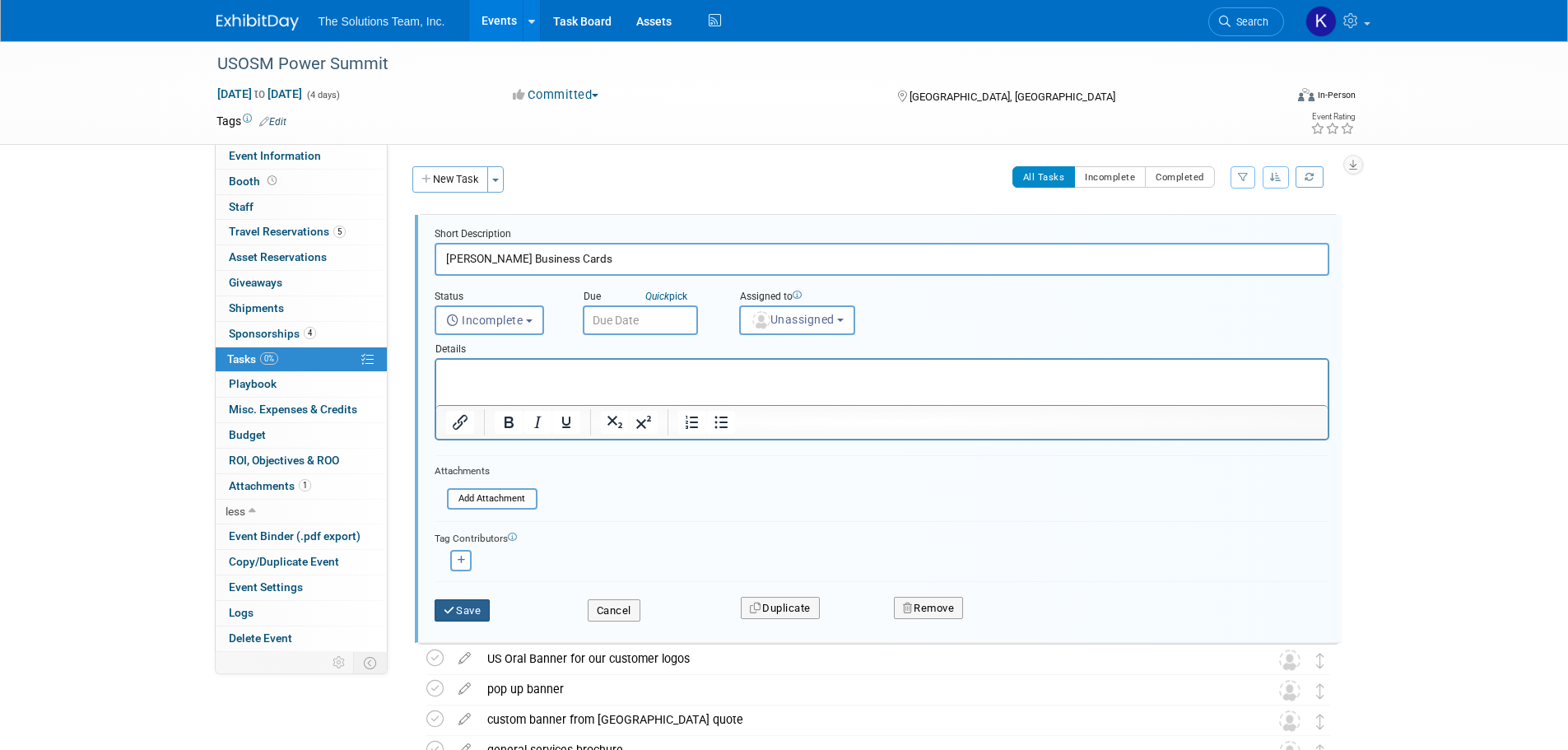
type input "Landry Business Cards"
click at [472, 618] on button "Save" at bounding box center [463, 610] width 56 height 23
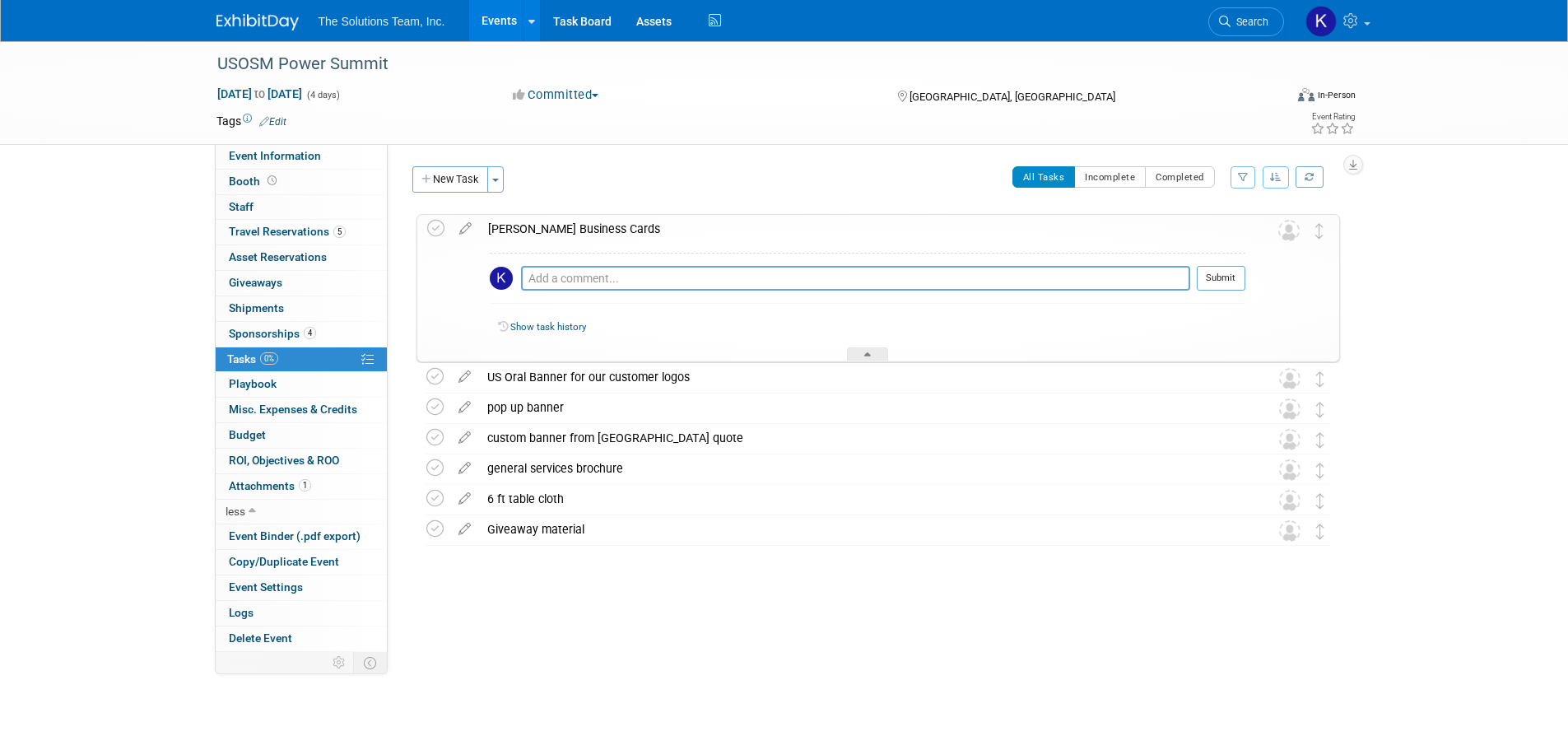
click at [1368, 276] on div "USOSM Power Summit Oct 3, 2025 to Oct 6, 2025 (4 days) Oct 3, 2025 to Oct 6, 20…" at bounding box center [784, 363] width 1568 height 644
click at [527, 231] on div "Landry Business Cards" at bounding box center [863, 228] width 766 height 28
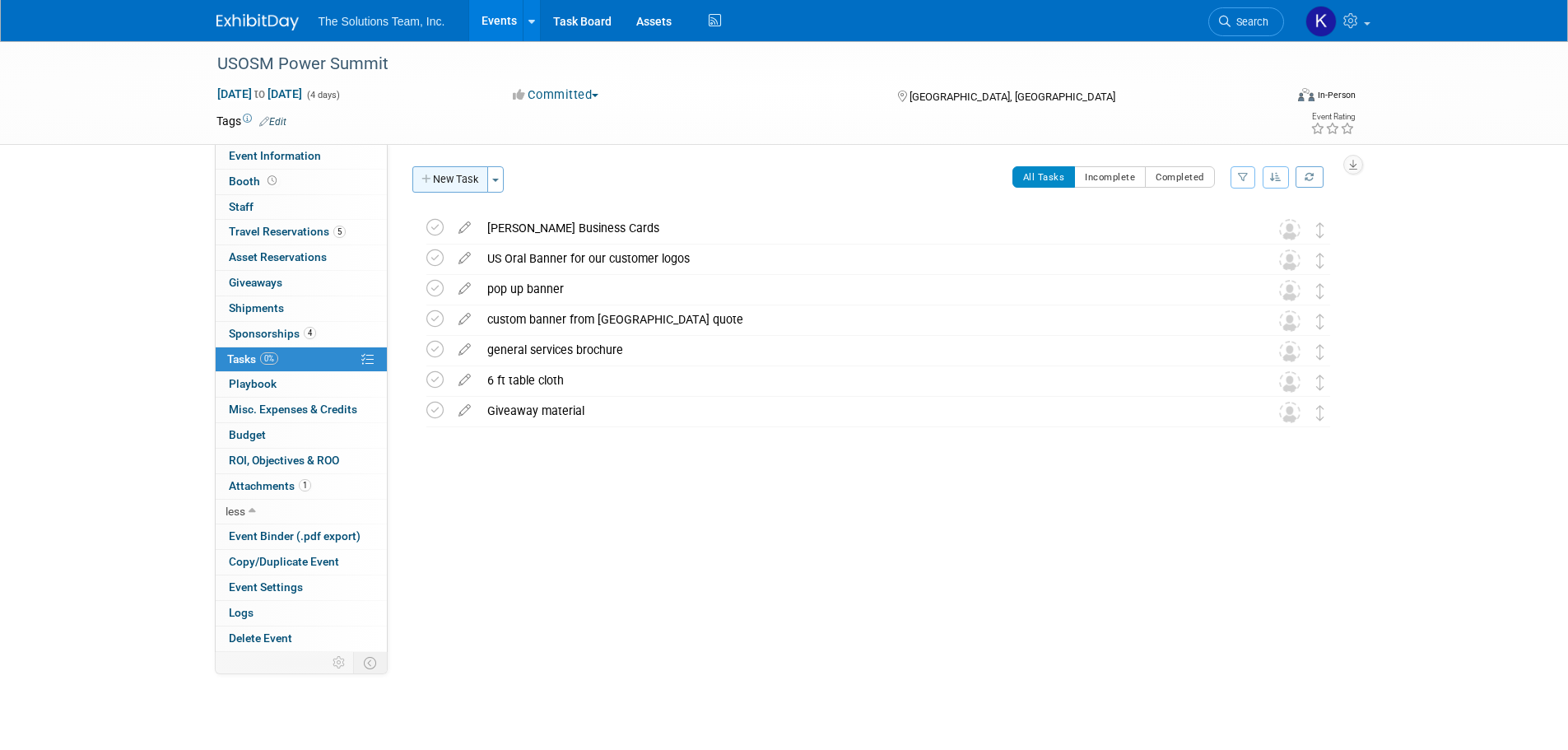
click at [457, 185] on button "New Task" at bounding box center [450, 179] width 76 height 26
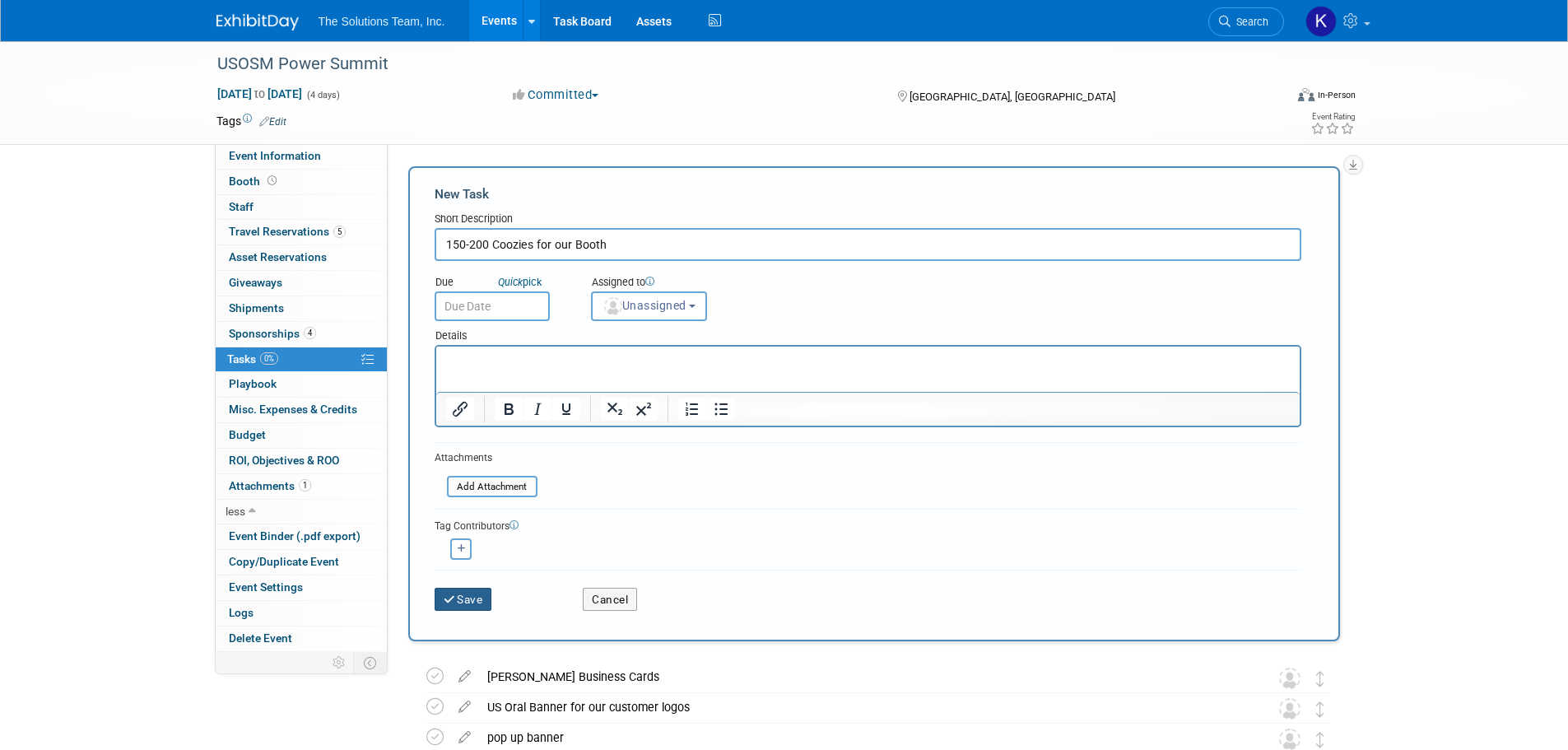
type input "150-200 Coozies for our Booth"
click at [469, 607] on button "Save" at bounding box center [463, 599] width 57 height 23
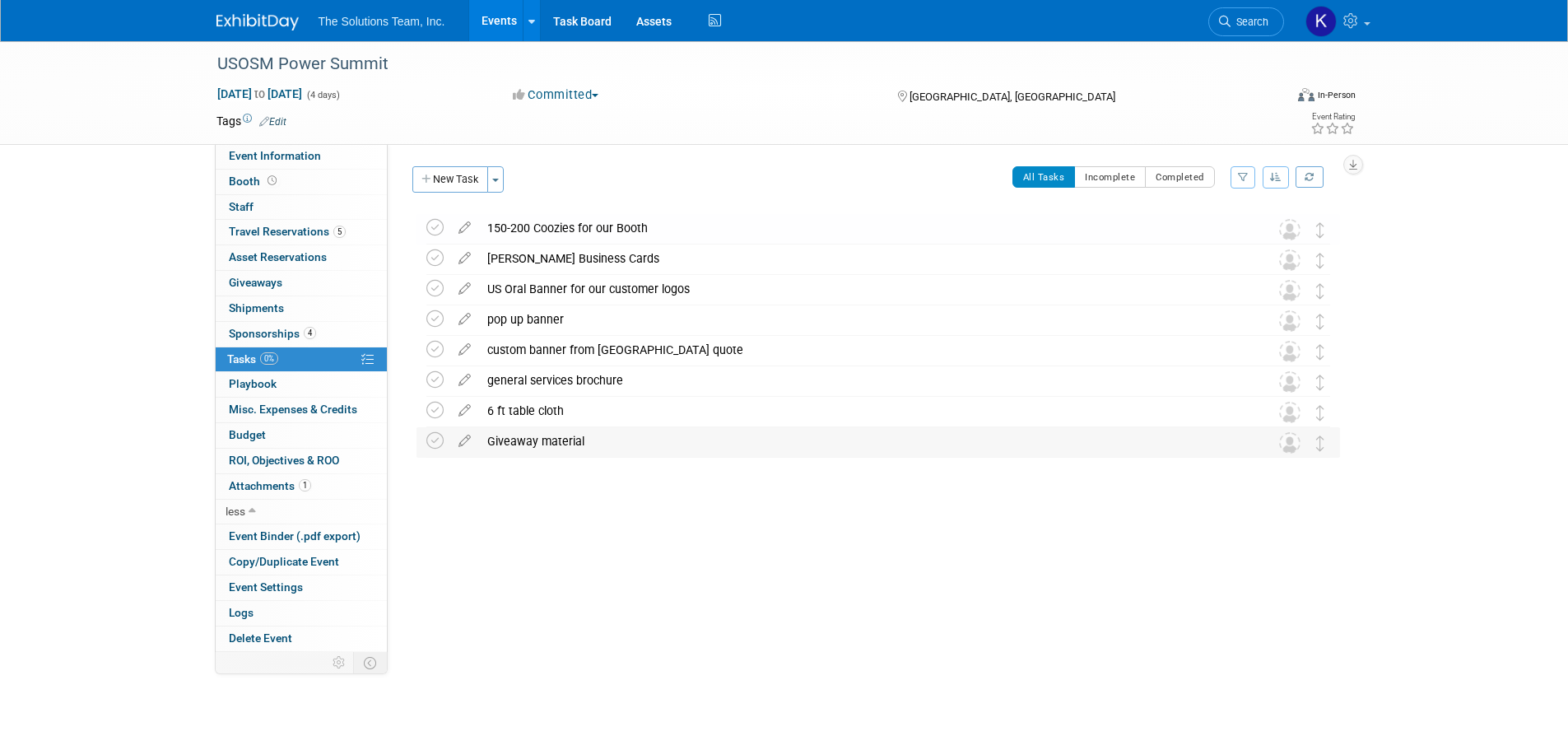
click at [562, 446] on div "Giveaway material" at bounding box center [863, 441] width 768 height 28
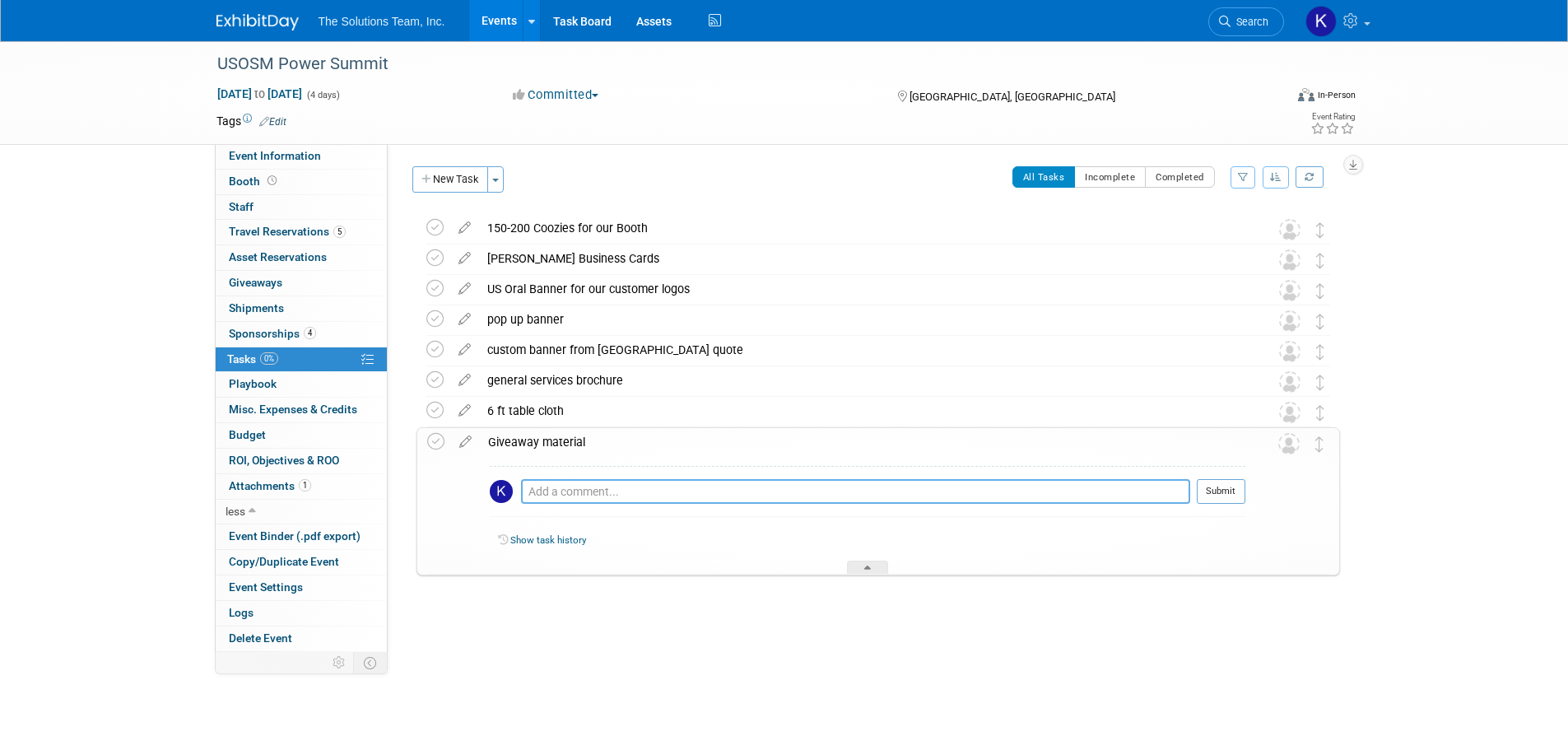
click at [555, 492] on textarea at bounding box center [855, 491] width 669 height 24
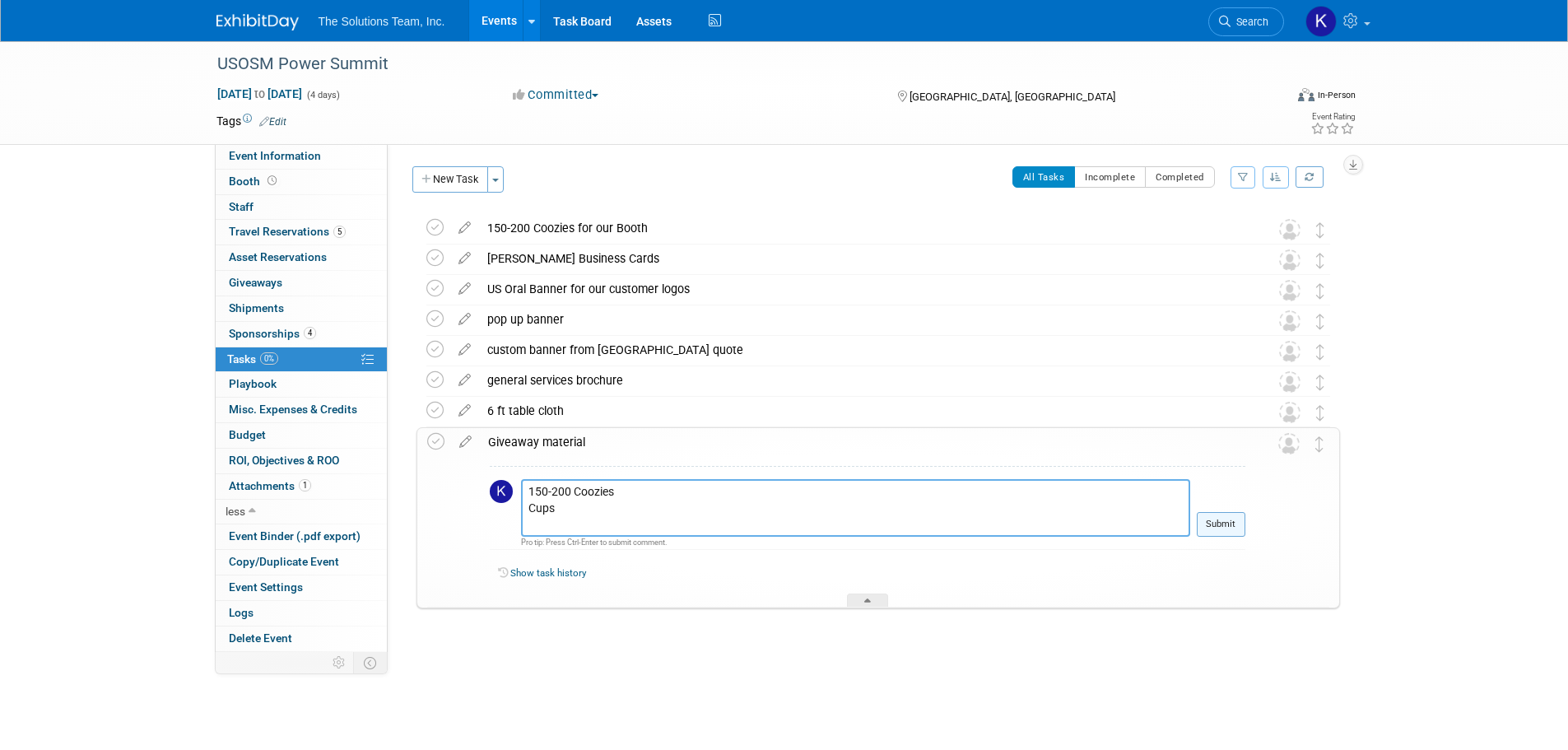
type textarea "150-200 Coozies Cups"
click at [1204, 529] on button "Submit" at bounding box center [1221, 524] width 49 height 24
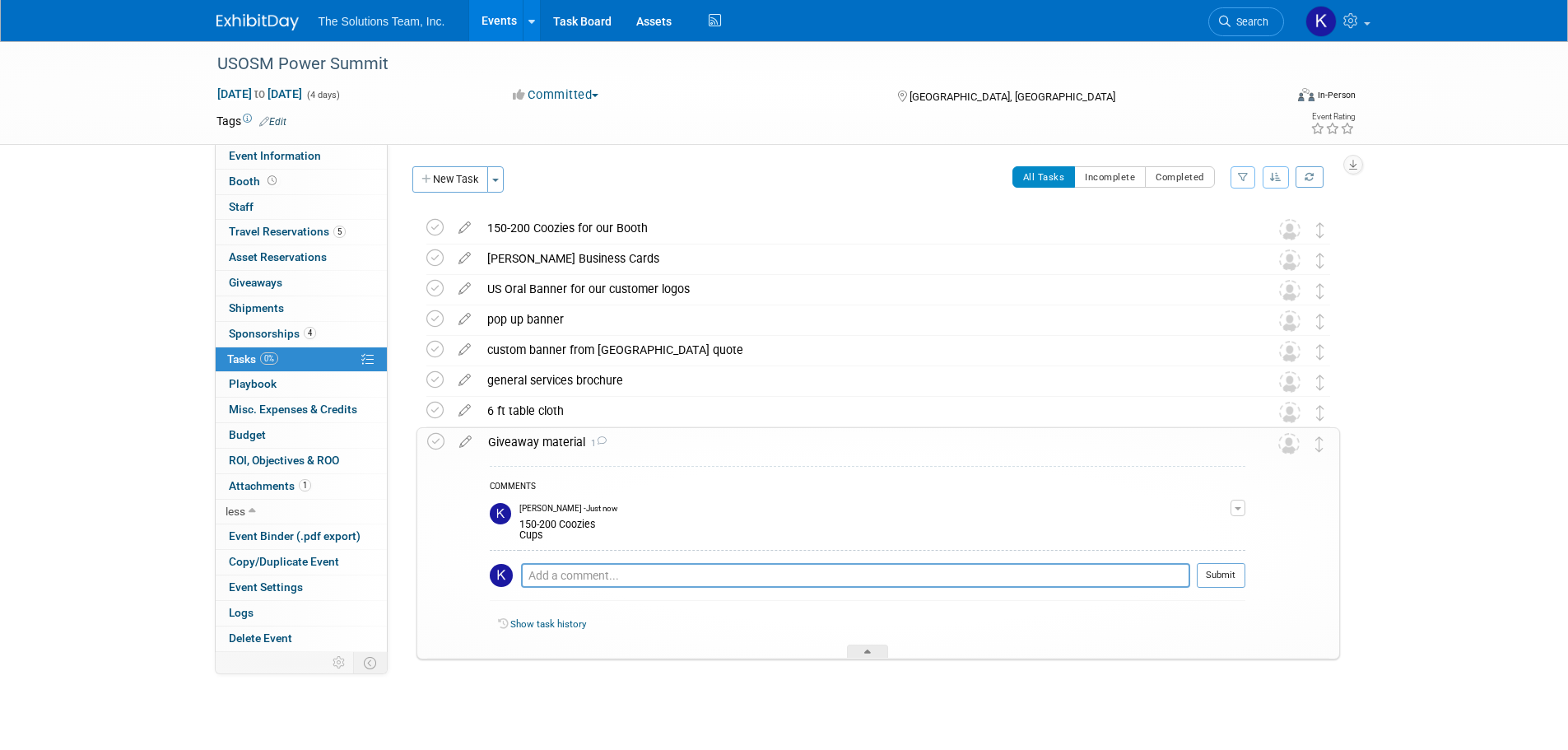
click at [693, 228] on div "150-200 Coozies for our Booth" at bounding box center [863, 228] width 768 height 28
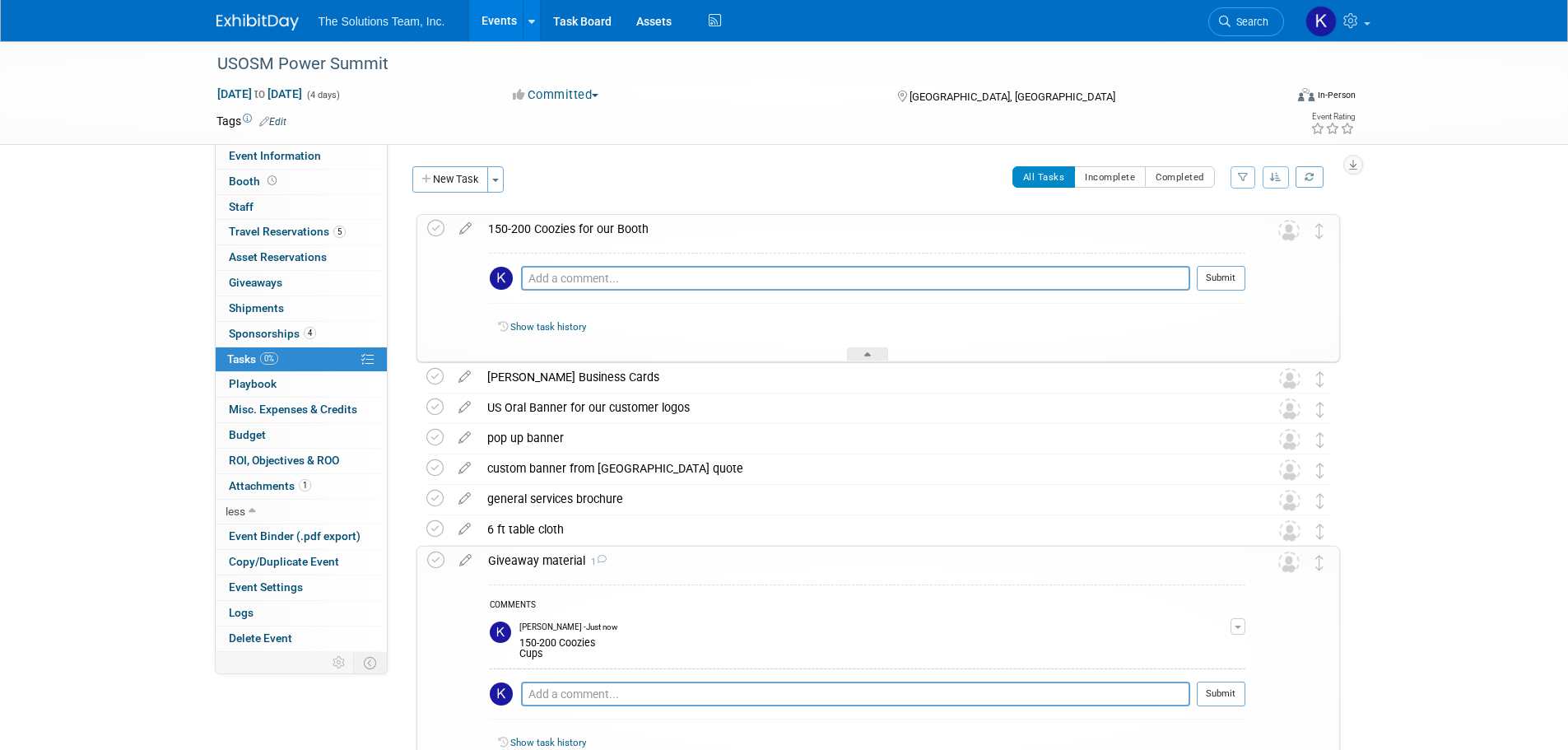
click at [460, 229] on icon at bounding box center [465, 225] width 29 height 20
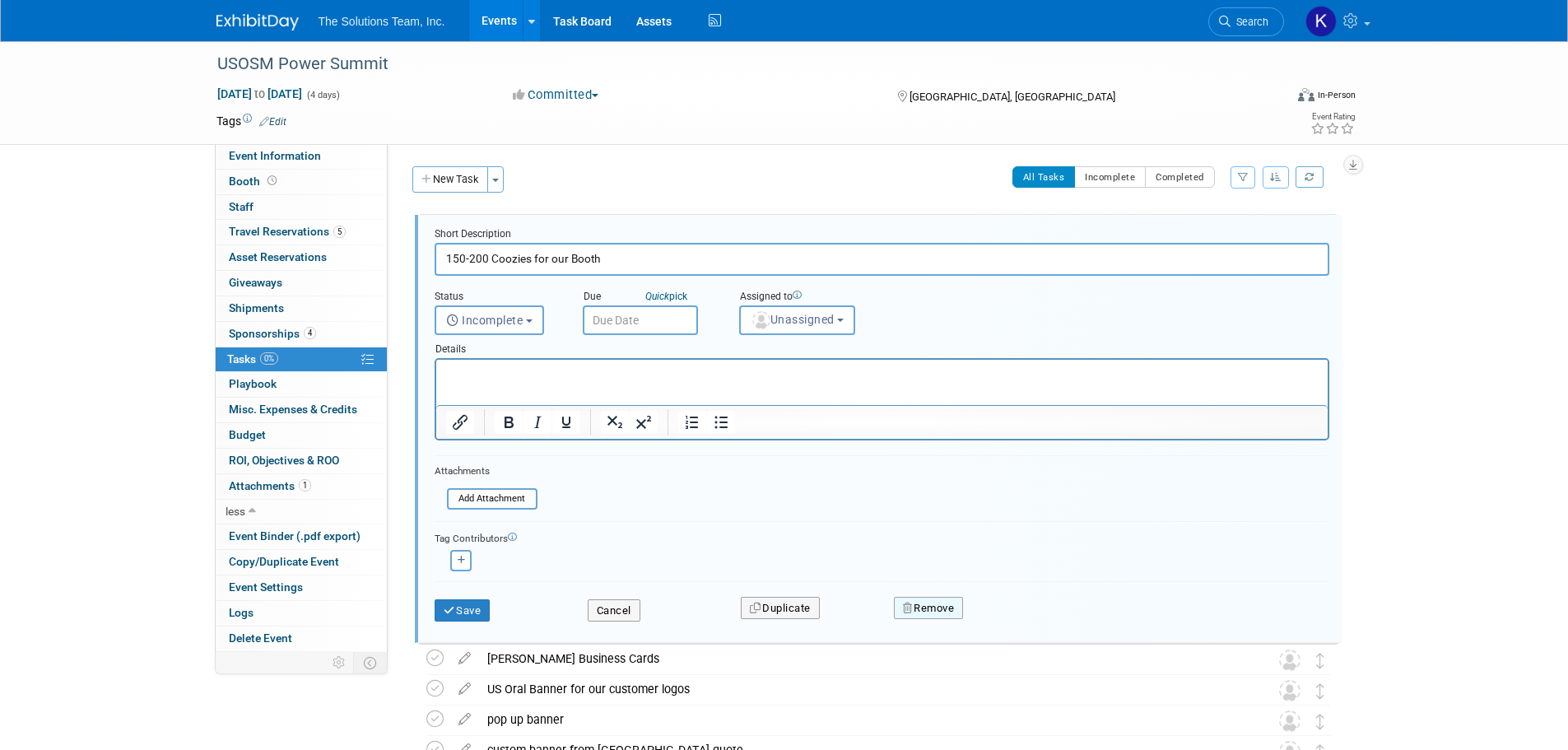
click at [927, 608] on button "Remove" at bounding box center [928, 608] width 70 height 23
click at [1025, 621] on link "Yes" at bounding box center [1021, 621] width 48 height 26
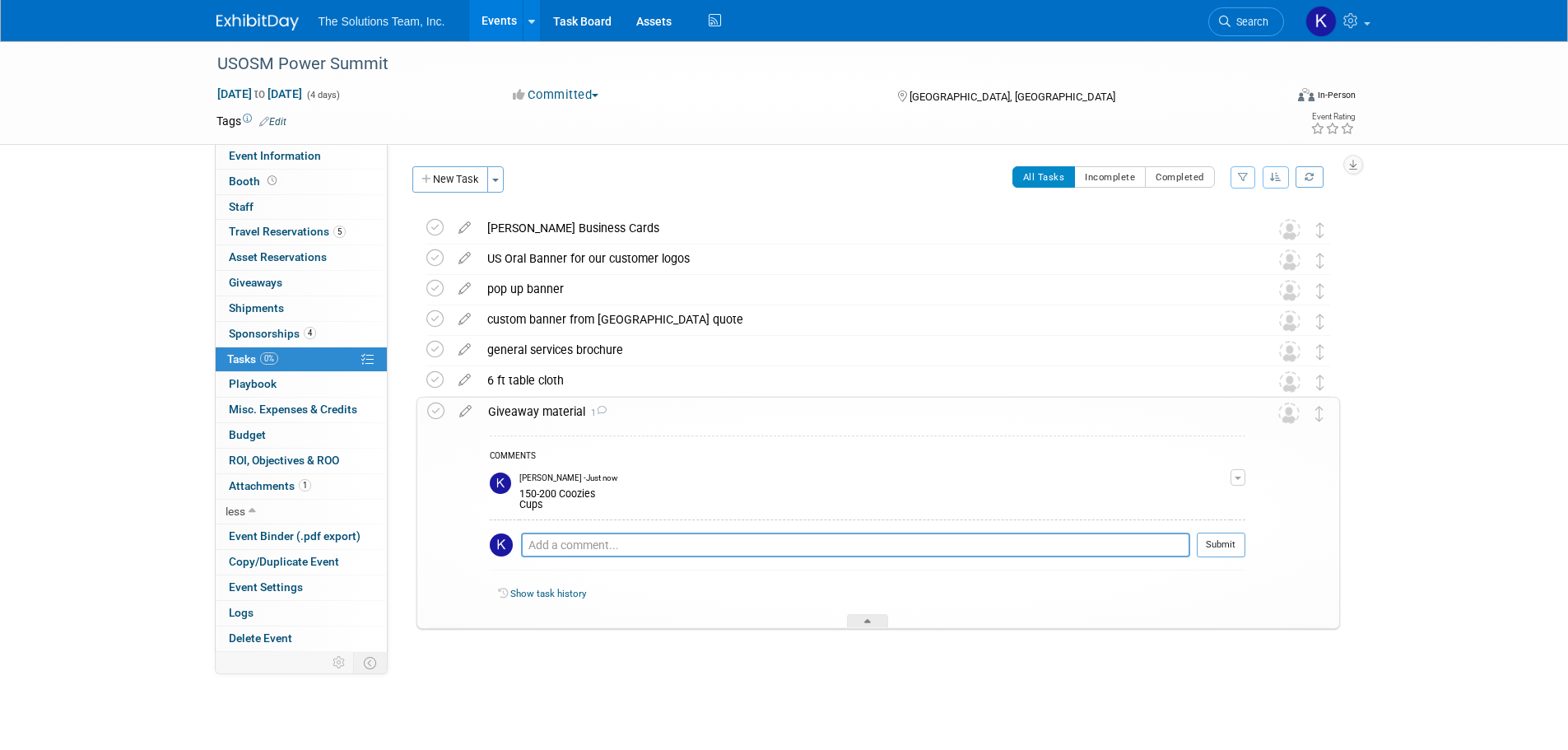
click at [1382, 378] on div "USOSM Power Summit Oct 3, 2025 to Oct 6, 2025 (4 days) Oct 3, 2025 to Oct 6, 20…" at bounding box center [784, 386] width 1568 height 689
click at [536, 405] on div "Giveaway material 1" at bounding box center [863, 411] width 766 height 28
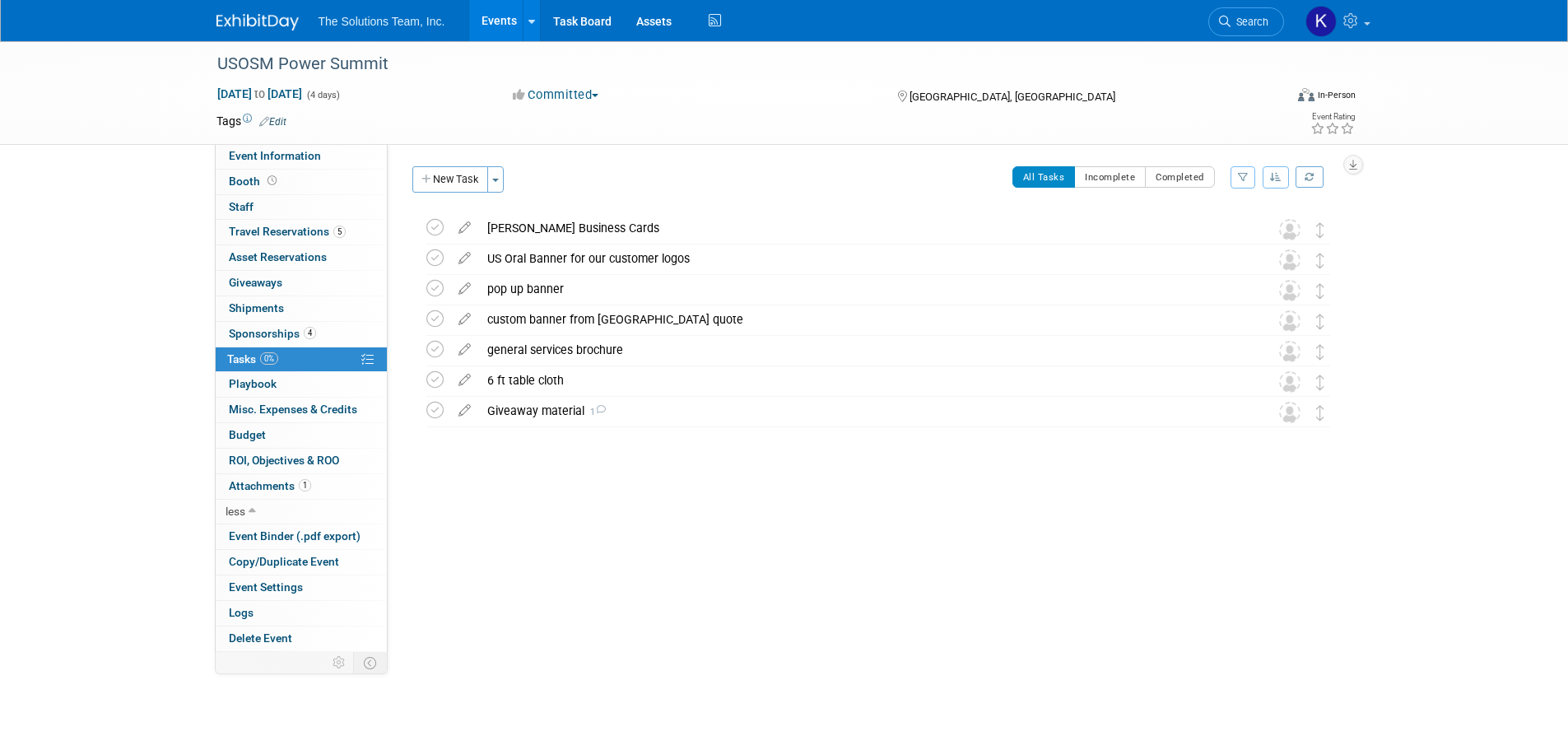
click at [450, 175] on button "New Task" at bounding box center [450, 179] width 76 height 26
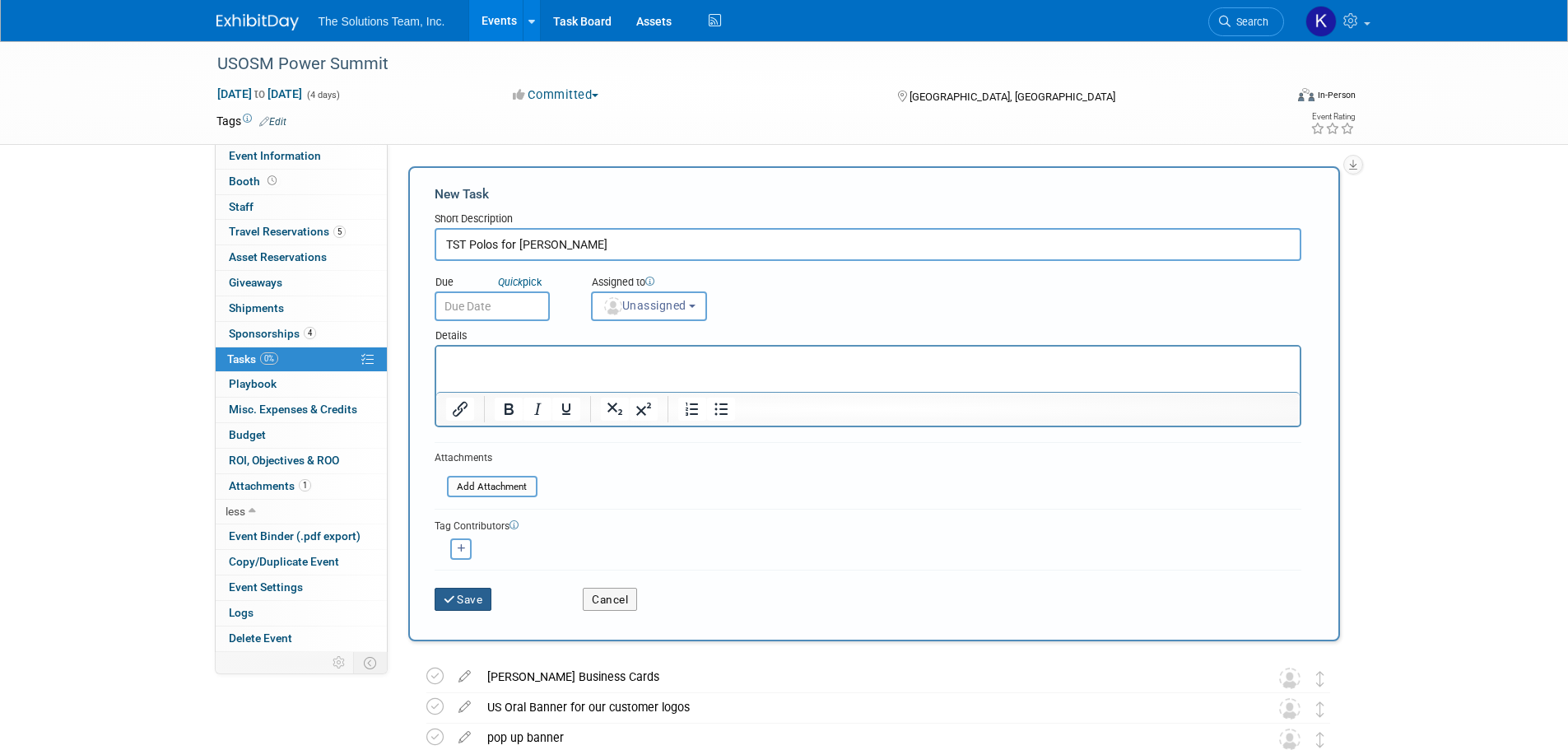
type input "TST Polos for Landry"
click at [464, 599] on button "Save" at bounding box center [463, 599] width 57 height 23
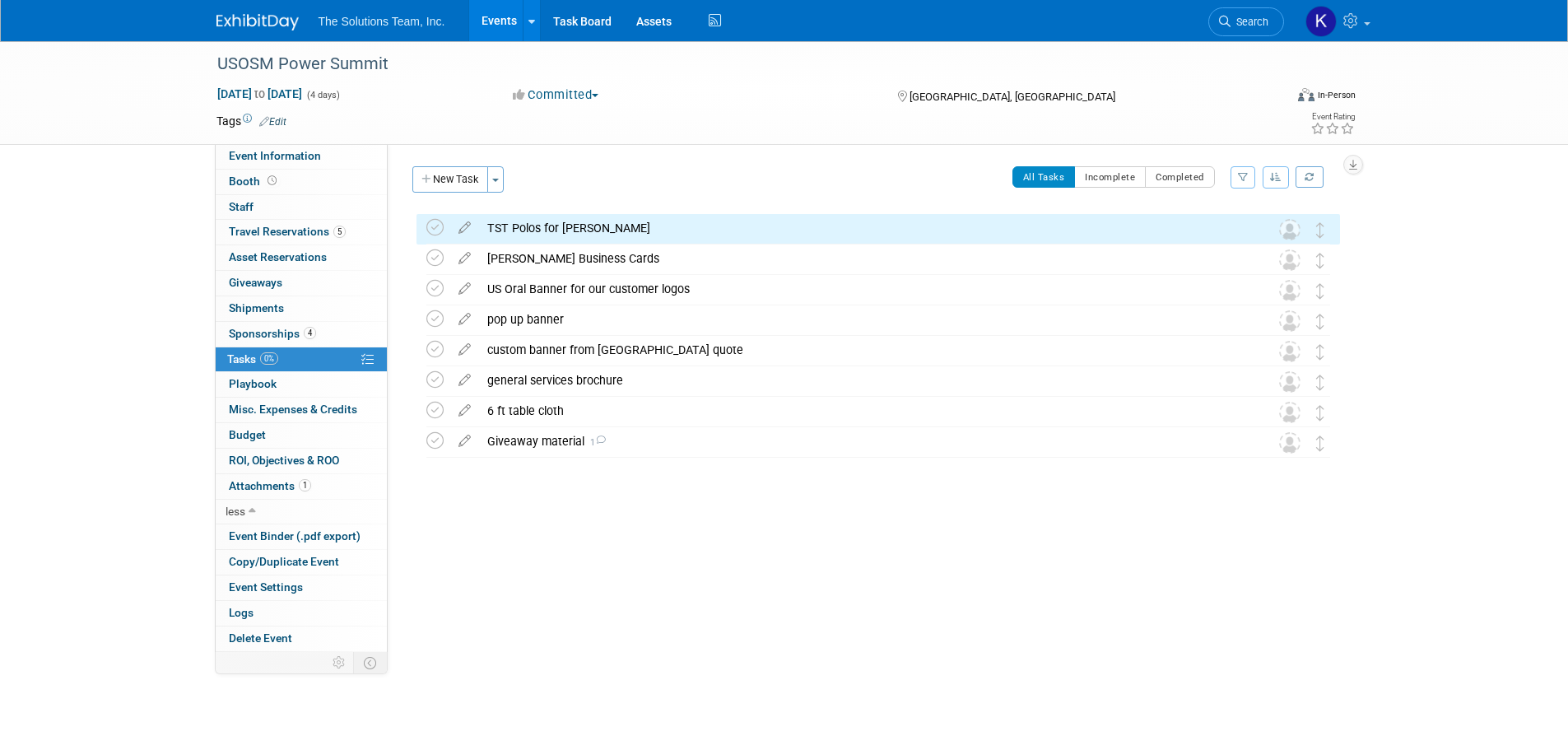
click at [629, 603] on div "Event Website: Edit Event Venue Name: Specify event venue name Frisco, Texas Ed…" at bounding box center [870, 398] width 965 height 508
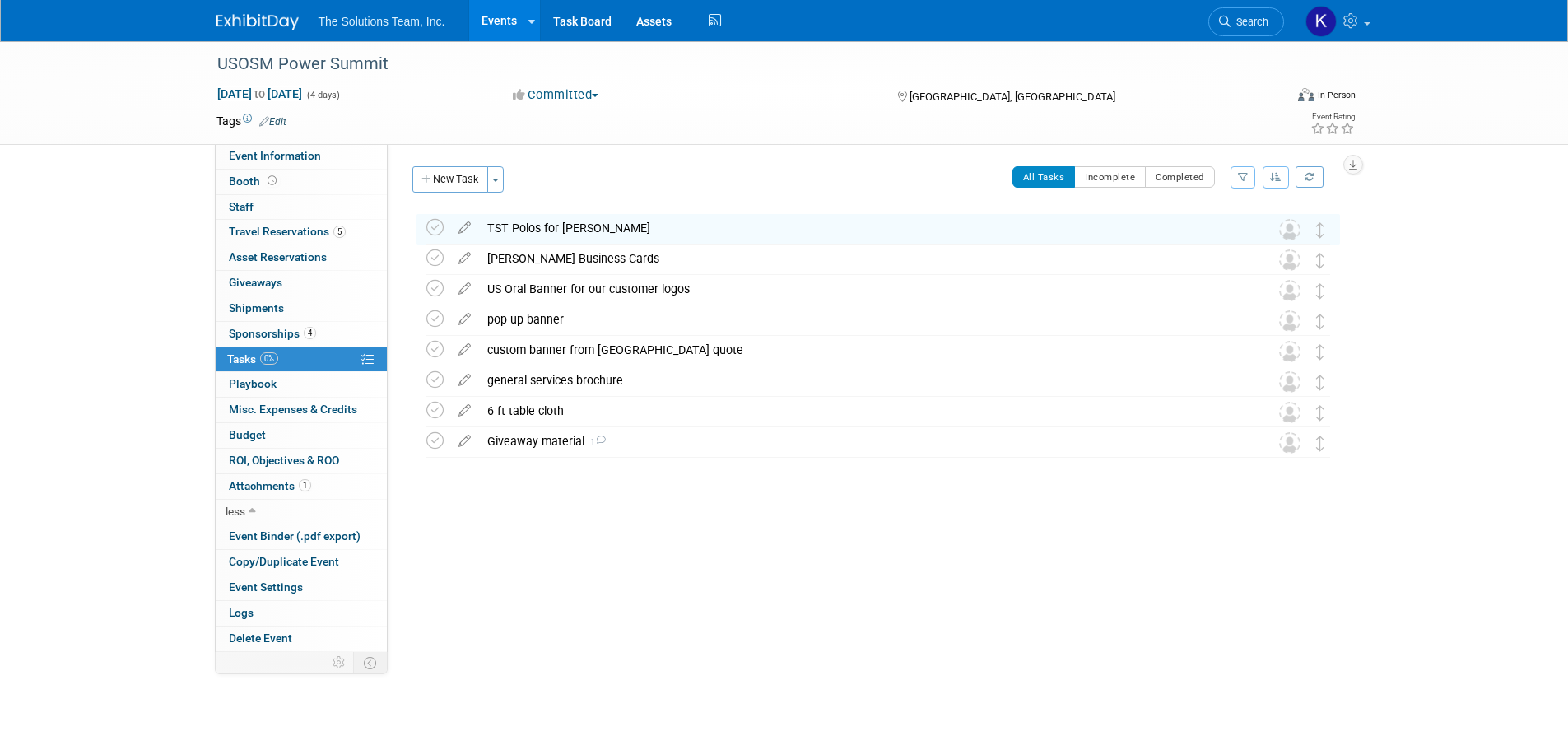
click at [1494, 310] on div "USOSM Power Summit Oct 3, 2025 to Oct 6, 2025 (4 days) Oct 3, 2025 to Oct 6, 20…" at bounding box center [784, 363] width 1568 height 644
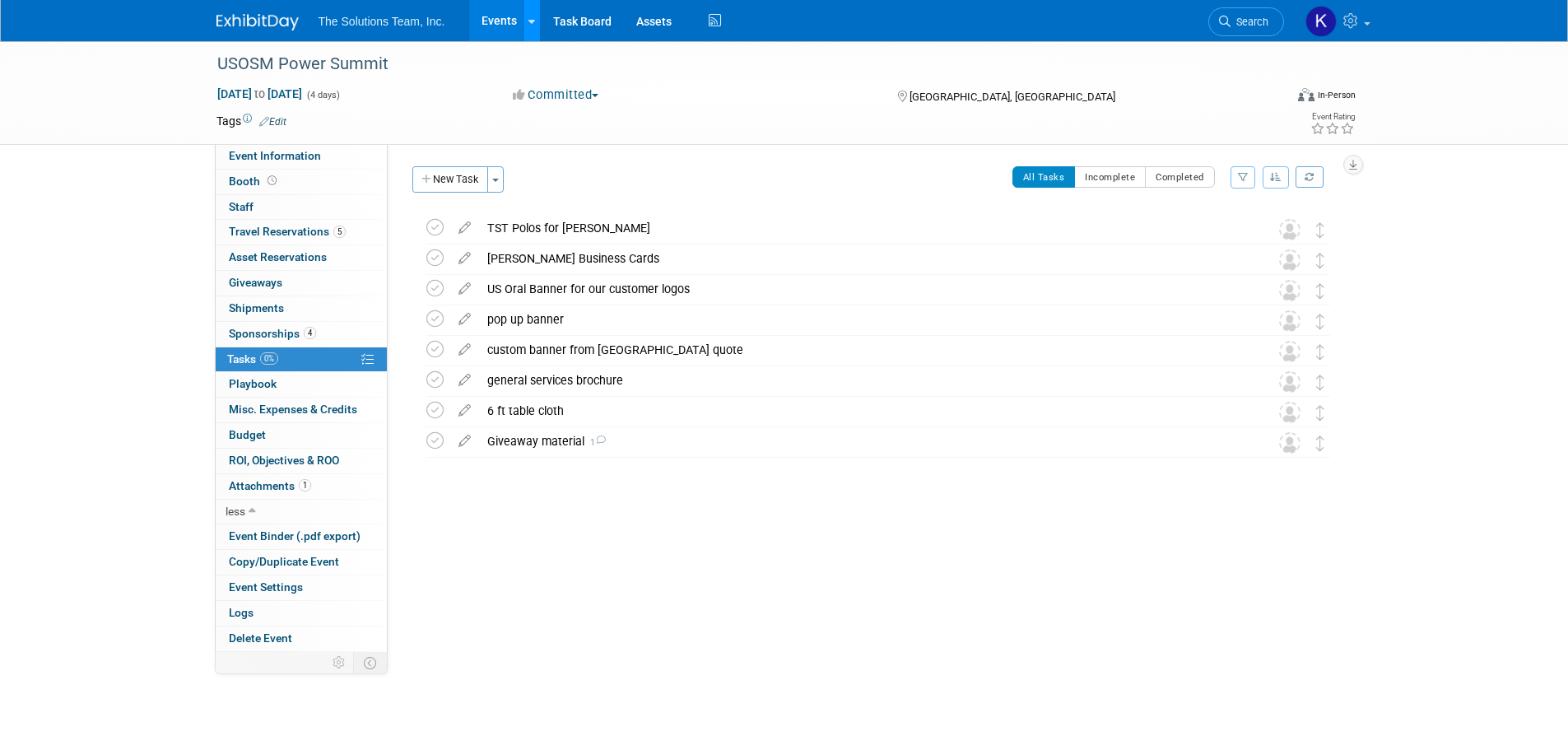
click at [526, 19] on link at bounding box center [531, 20] width 18 height 41
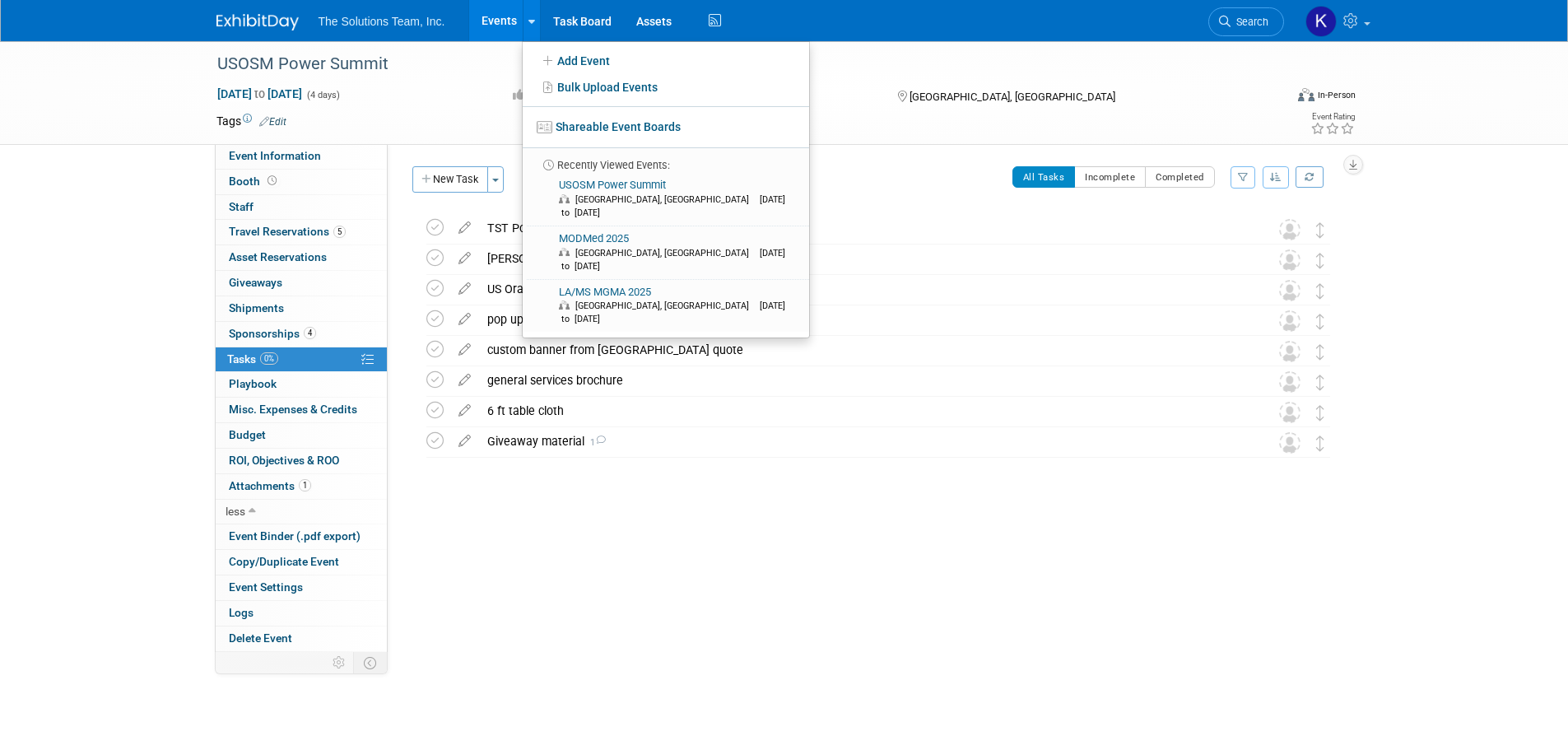
click at [496, 12] on link "Events" at bounding box center [499, 20] width 60 height 41
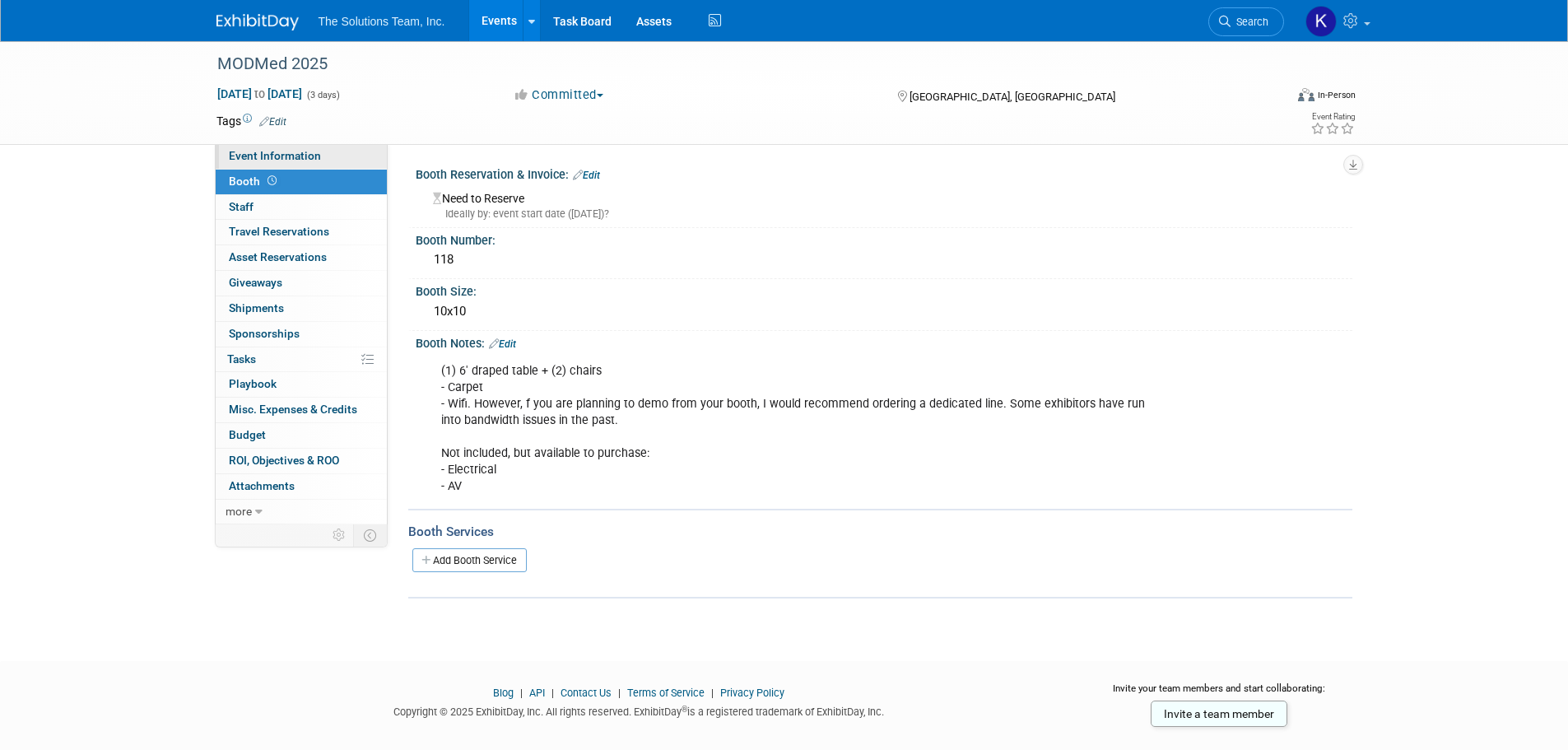
click at [276, 159] on span "Event Information" at bounding box center [275, 156] width 92 height 13
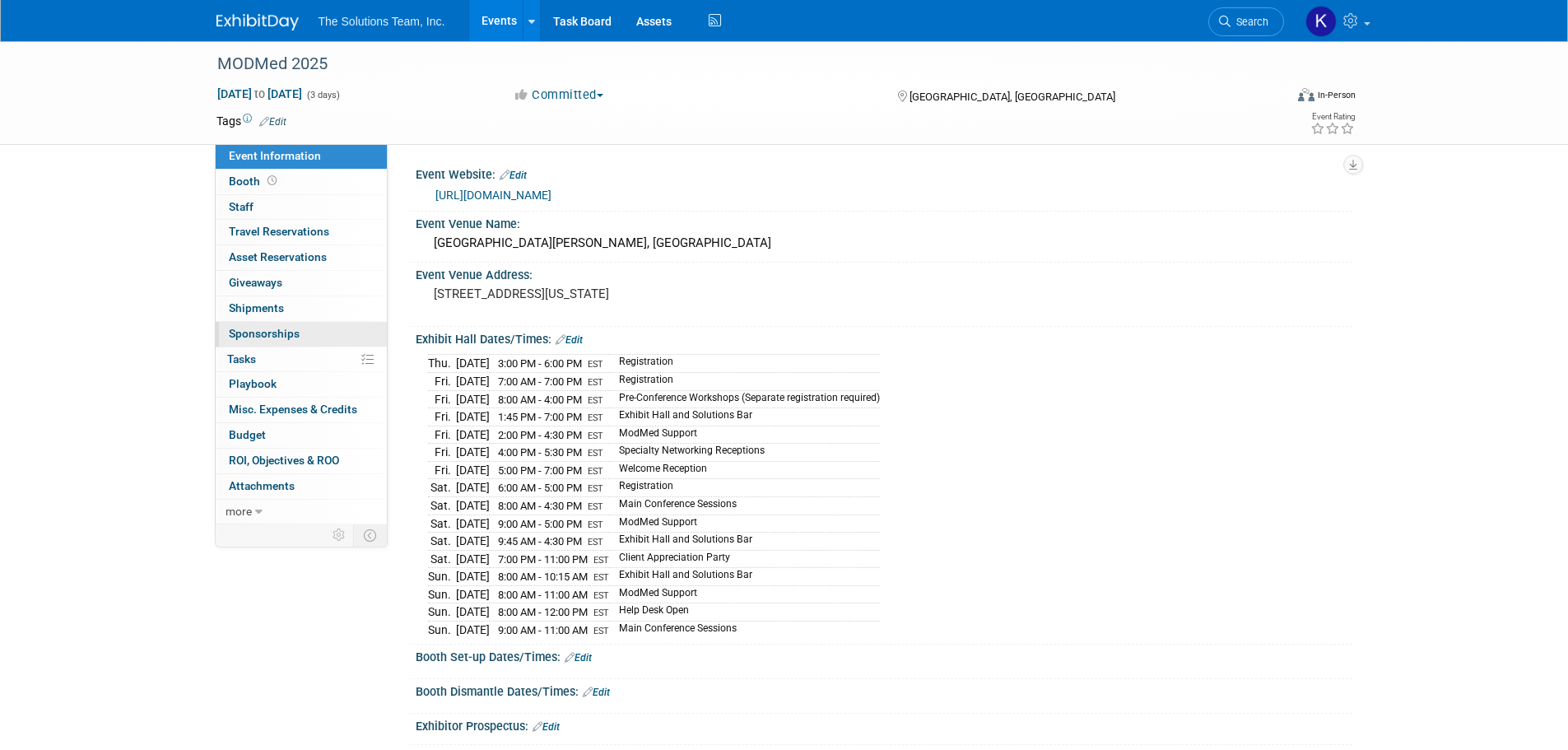
click at [286, 324] on link "0 Sponsorships 0" at bounding box center [301, 334] width 171 height 24
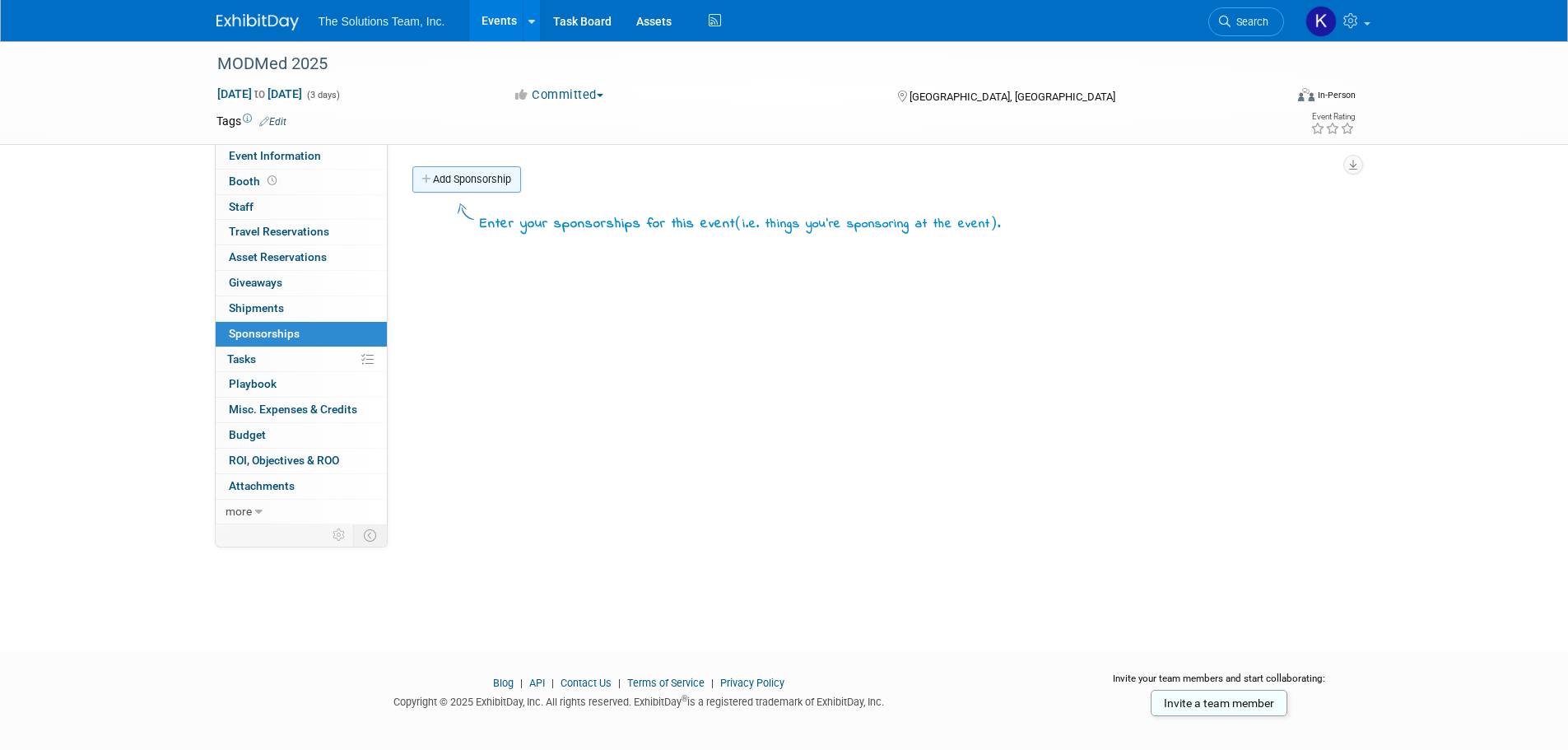
click at [462, 185] on link "Add Sponsorship" at bounding box center [466, 179] width 109 height 26
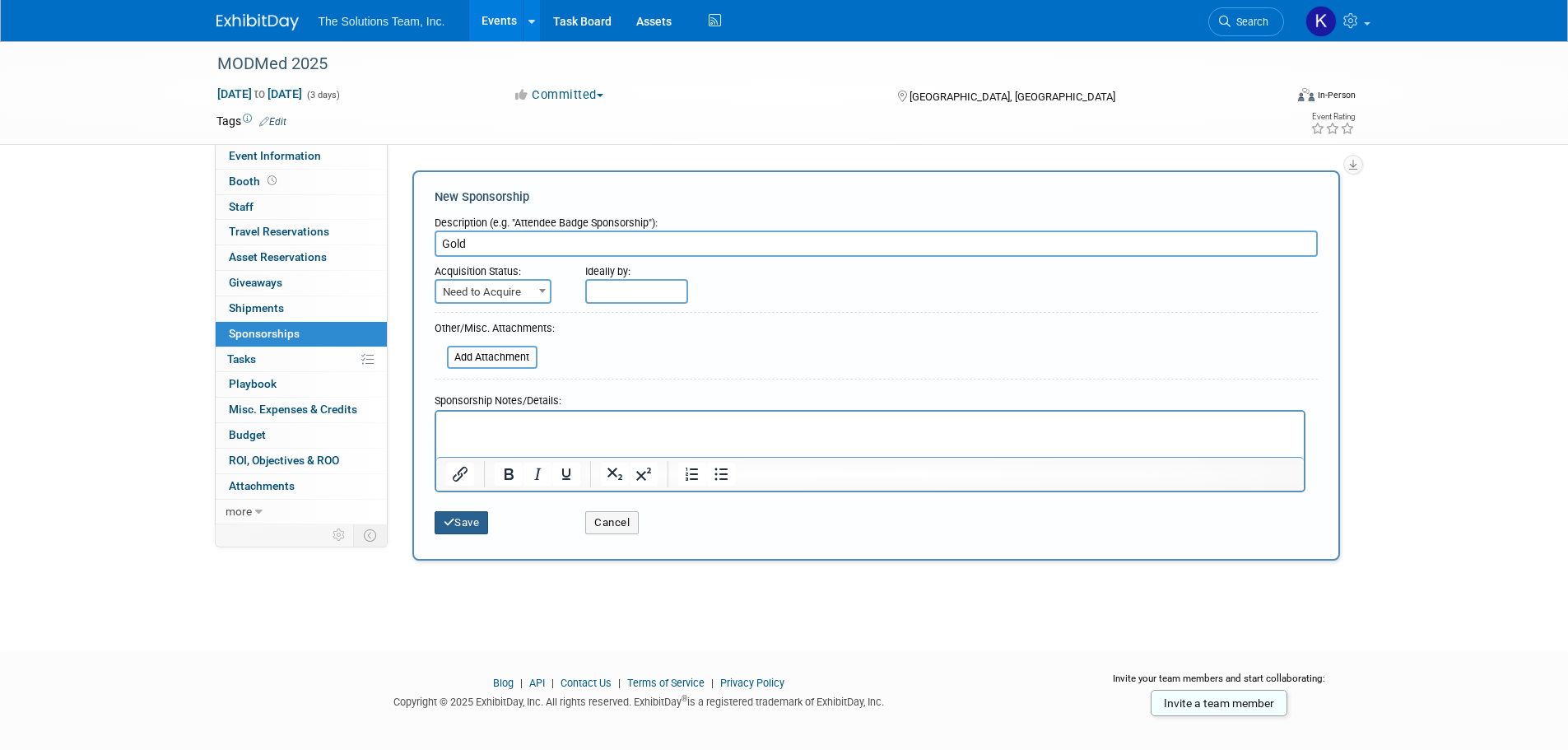
type input "Gold"
click at [446, 521] on icon "submit" at bounding box center [450, 522] width 12 height 11
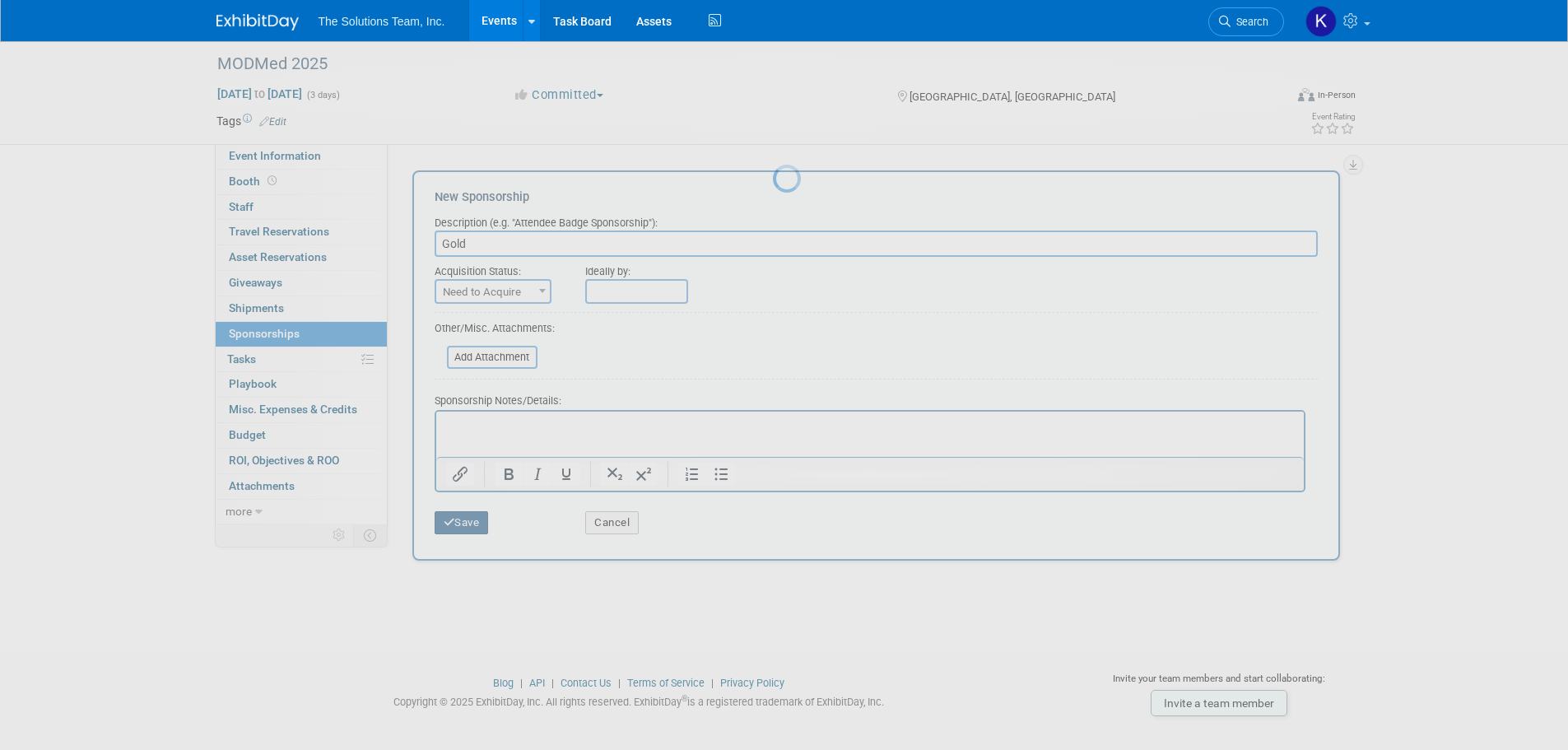
scroll to position [17, 0]
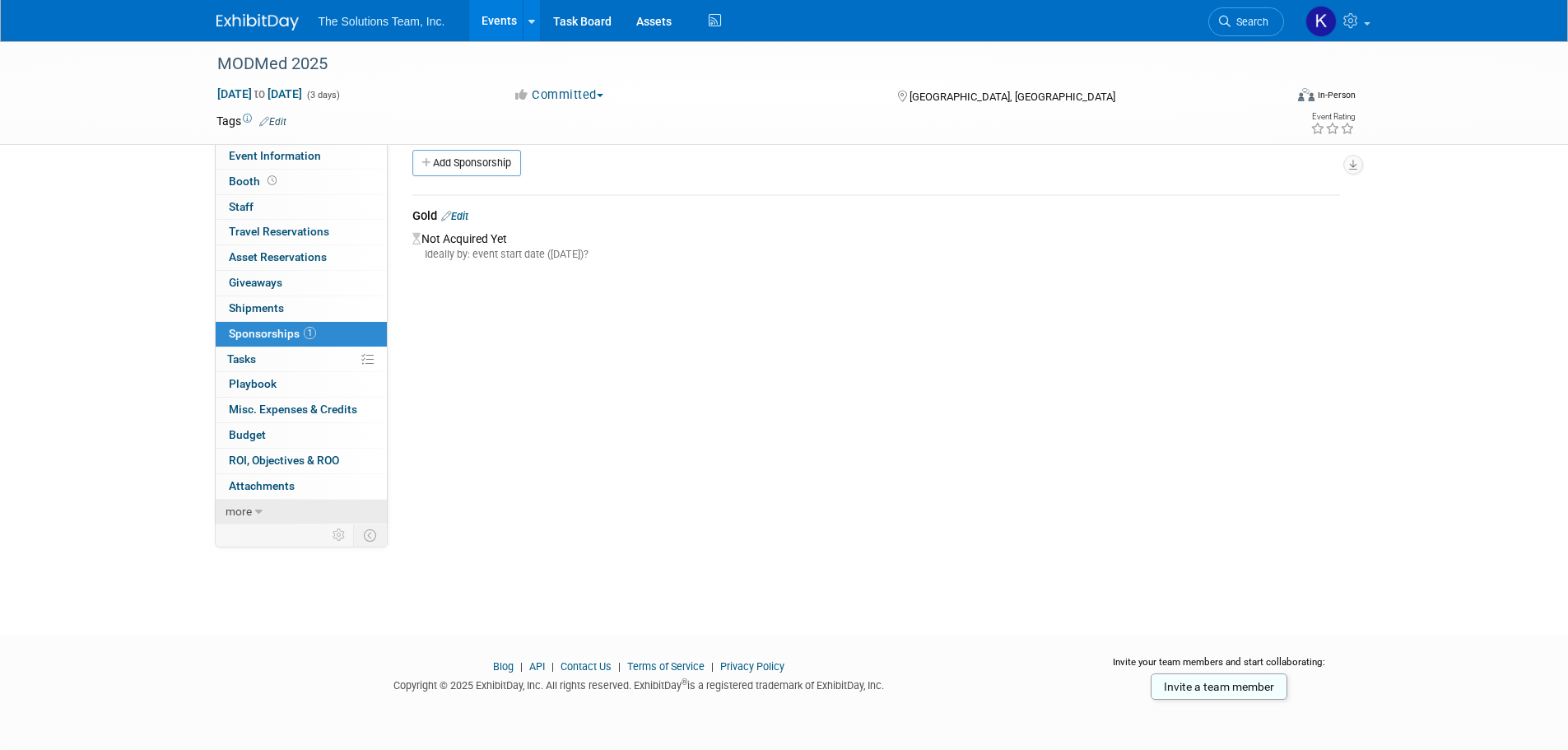
click at [258, 512] on icon at bounding box center [259, 512] width 8 height 12
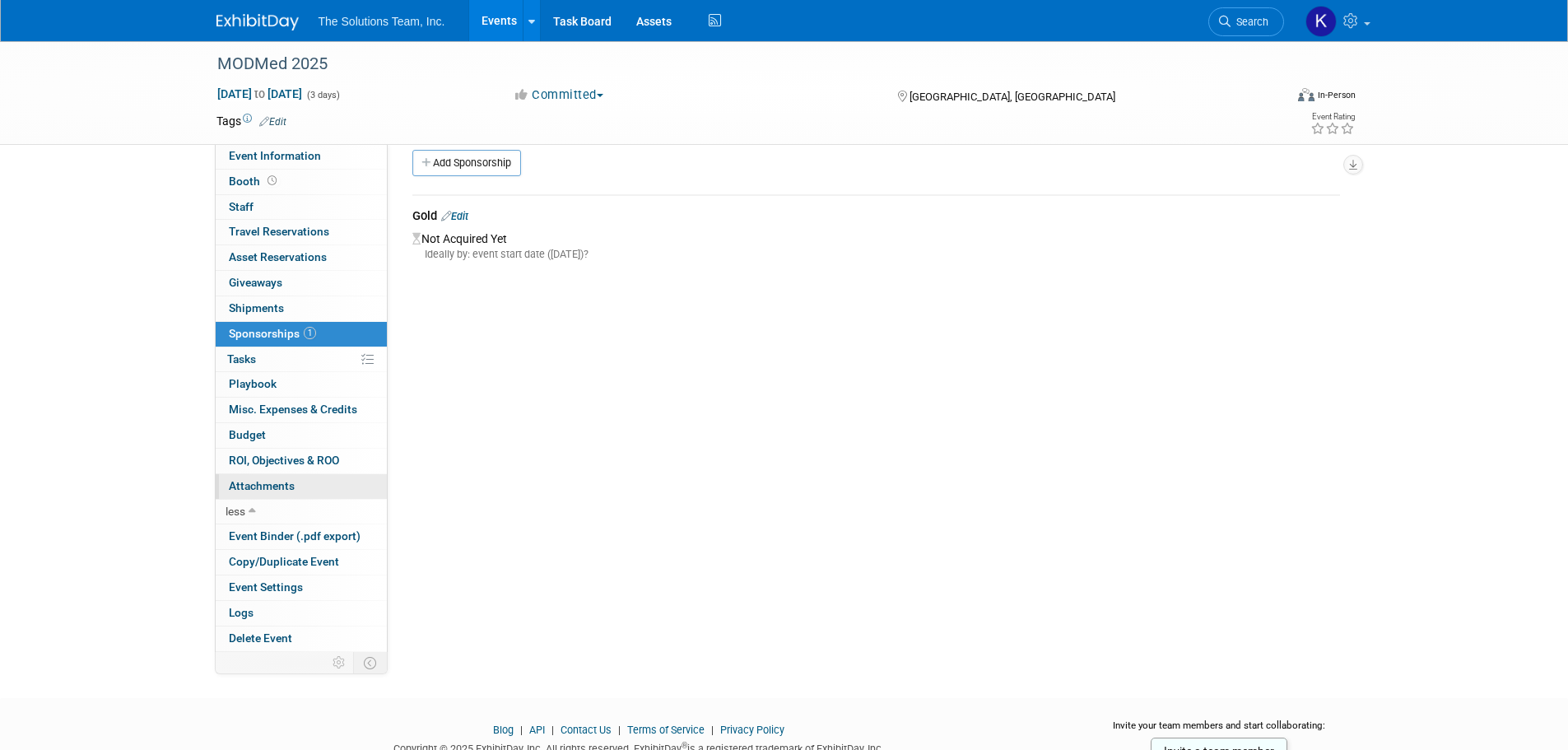
click at [268, 496] on link "0 Attachments 0" at bounding box center [301, 486] width 171 height 24
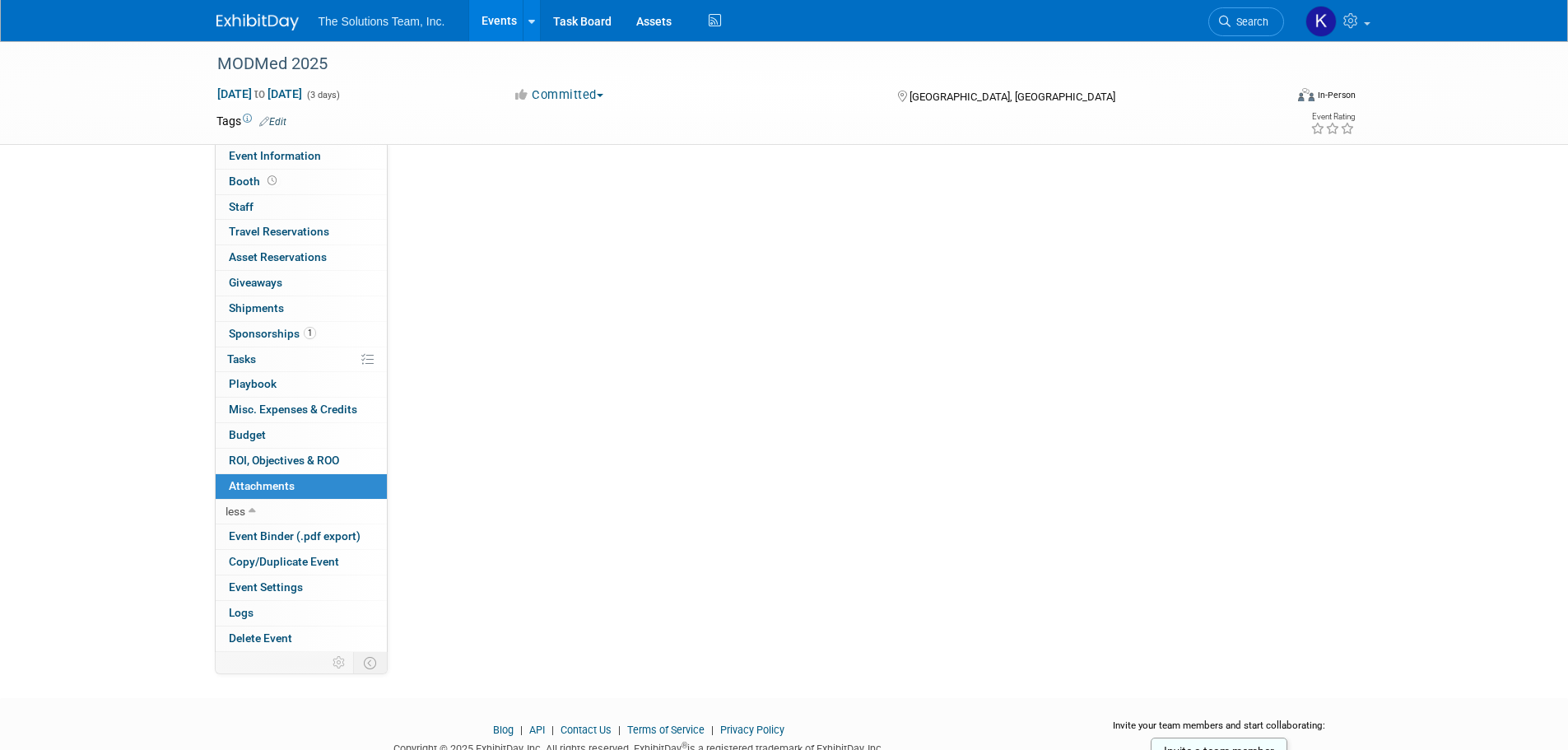
scroll to position [0, 0]
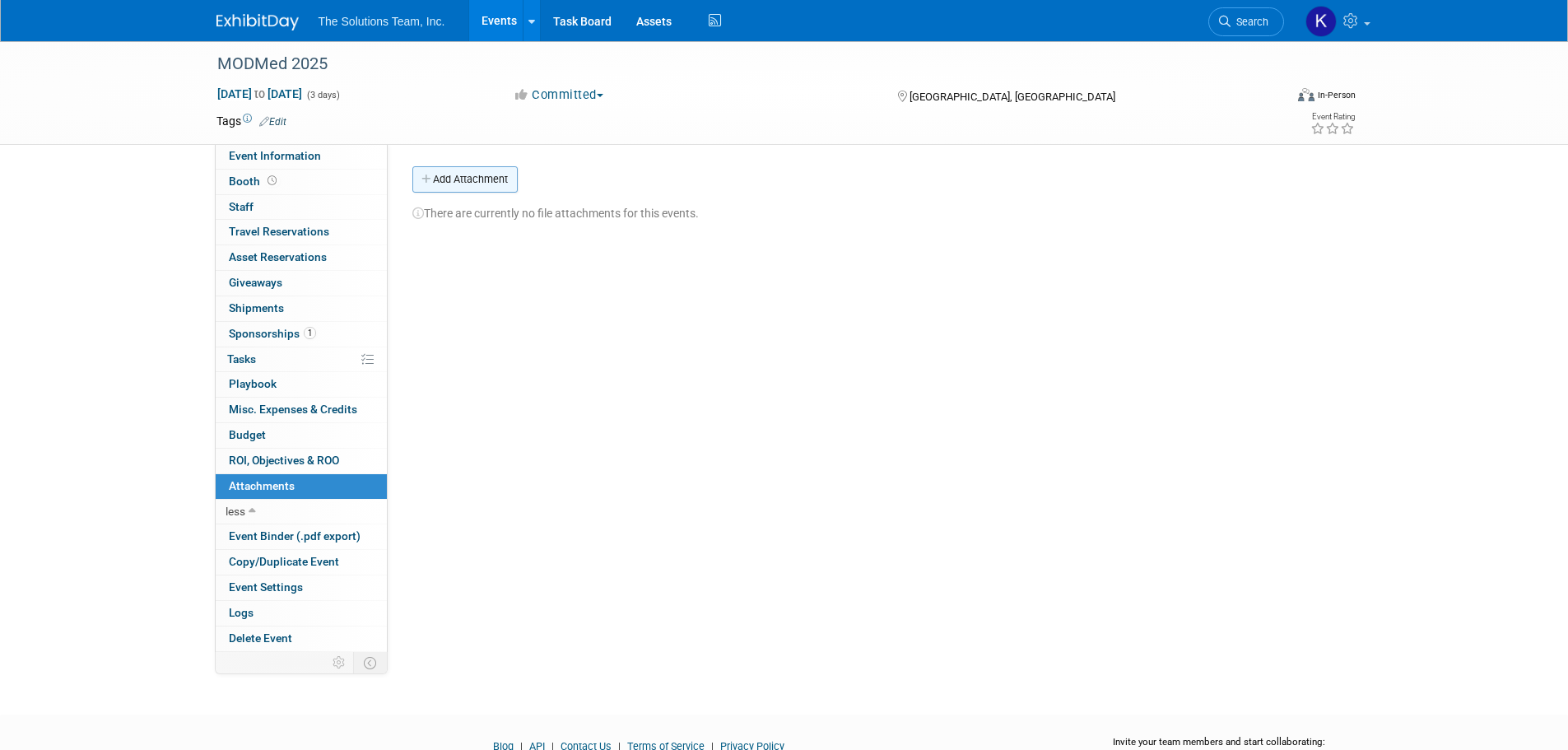
click at [448, 182] on button "Add Attachment" at bounding box center [464, 179] width 105 height 26
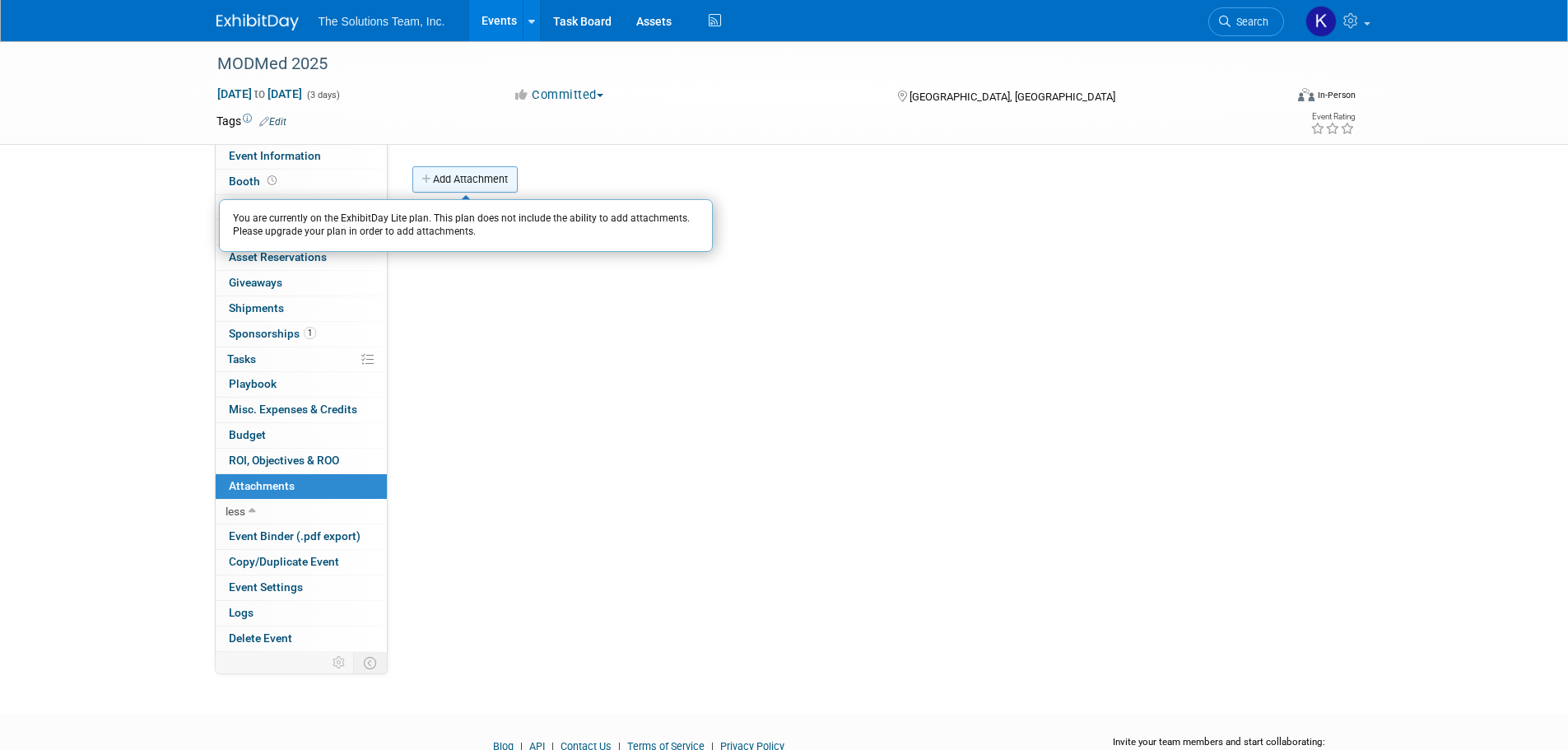
click at [448, 183] on button "Add Attachment" at bounding box center [464, 179] width 105 height 26
click at [276, 454] on span "ROI, Objectives & ROO 0" at bounding box center [284, 460] width 110 height 13
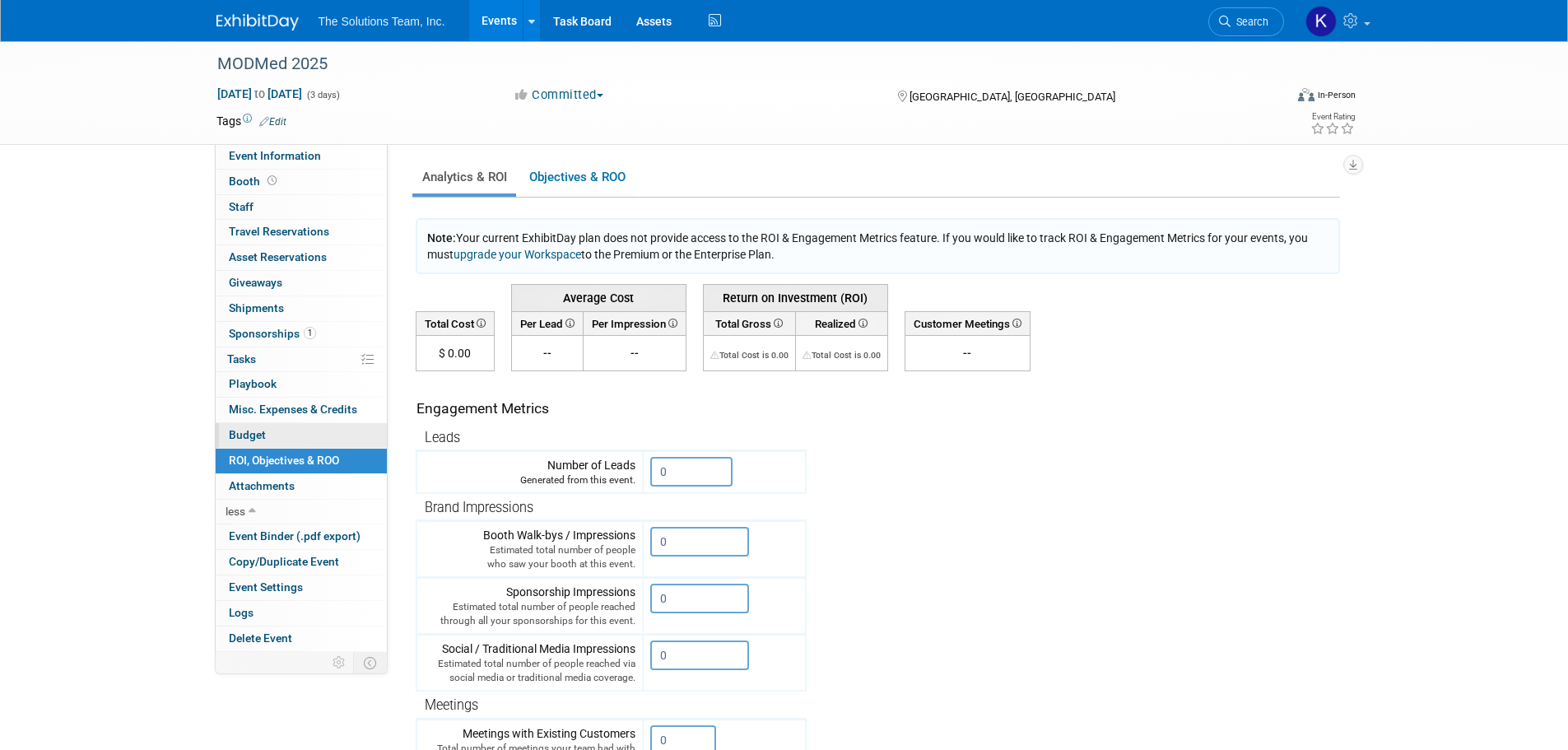
click at [263, 435] on span "Budget" at bounding box center [248, 435] width 37 height 13
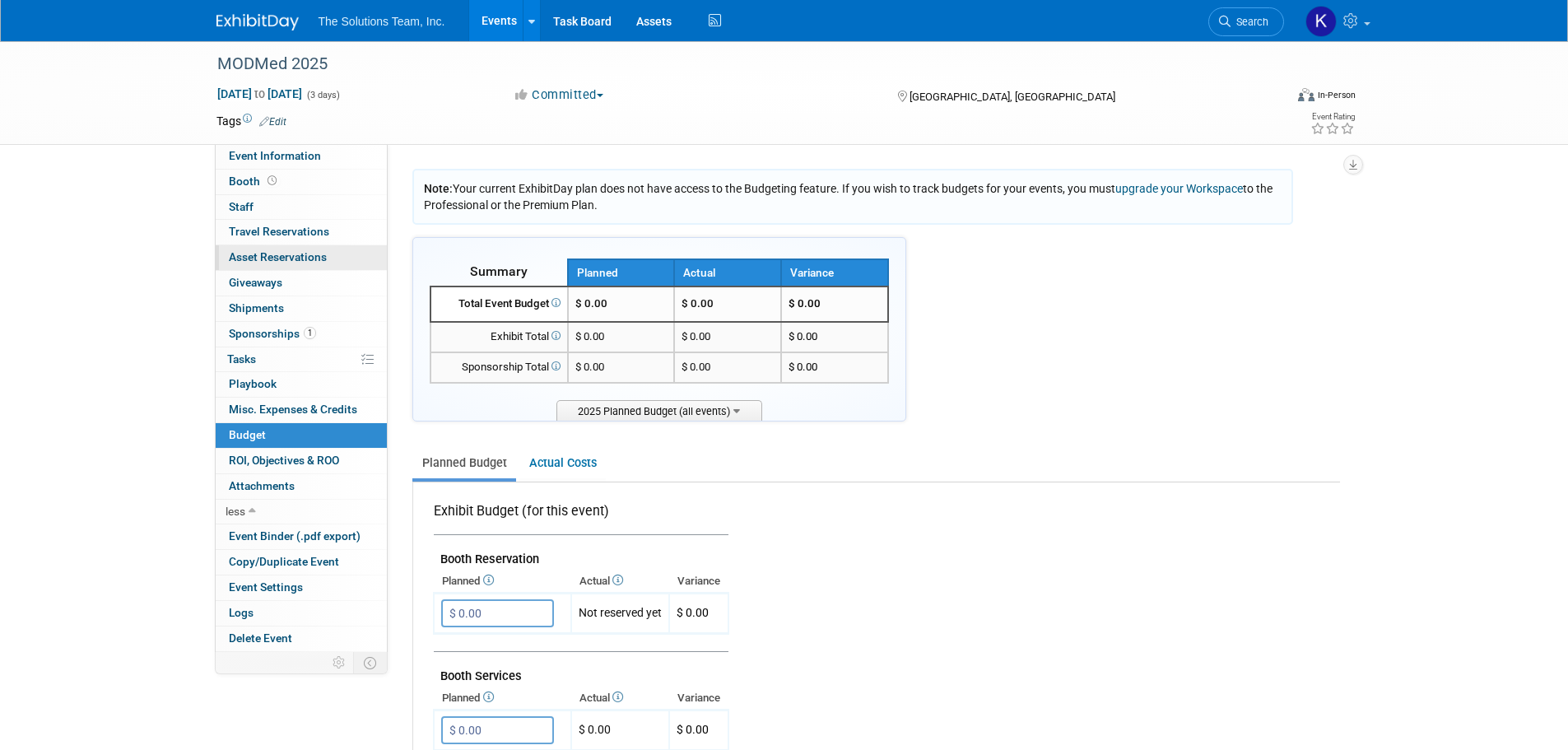
click at [308, 254] on span "Asset Reservations 0" at bounding box center [278, 257] width 98 height 13
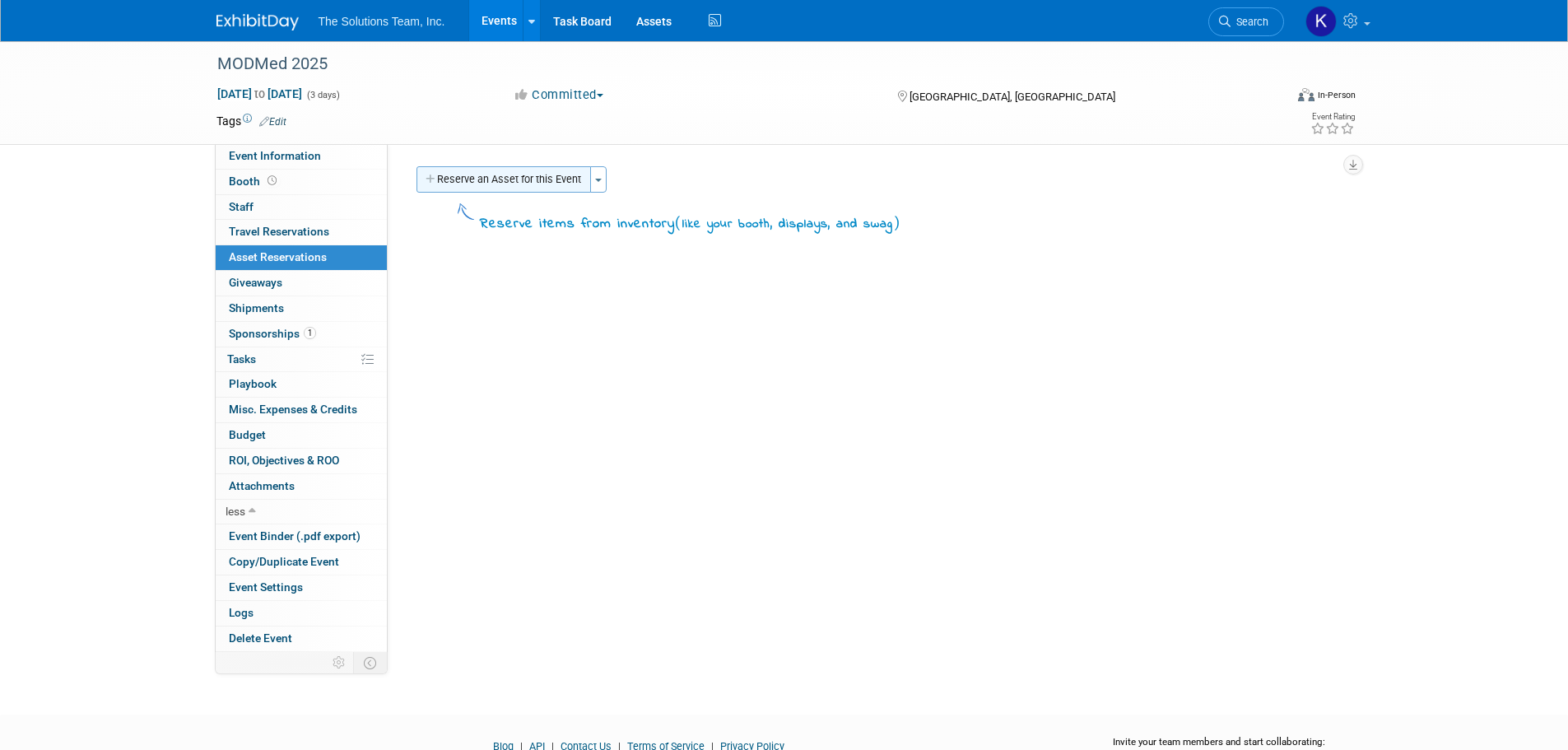
click at [518, 185] on button "Reserve an Asset for this Event" at bounding box center [503, 179] width 174 height 26
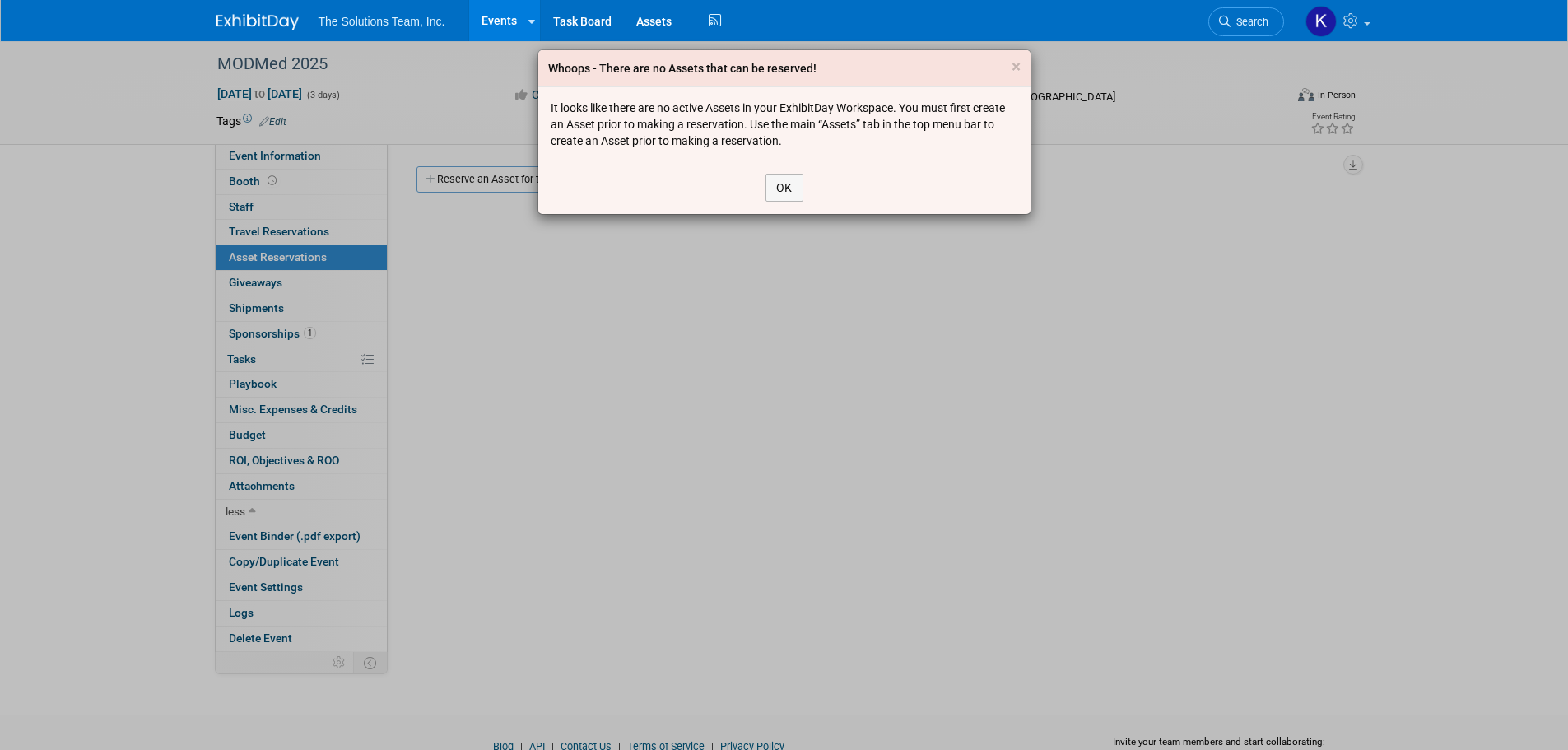
click at [1009, 62] on div "Whoops - There are no Assets that can be reserved! ×" at bounding box center [784, 69] width 492 height 37
click at [789, 186] on button "OK" at bounding box center [784, 187] width 38 height 28
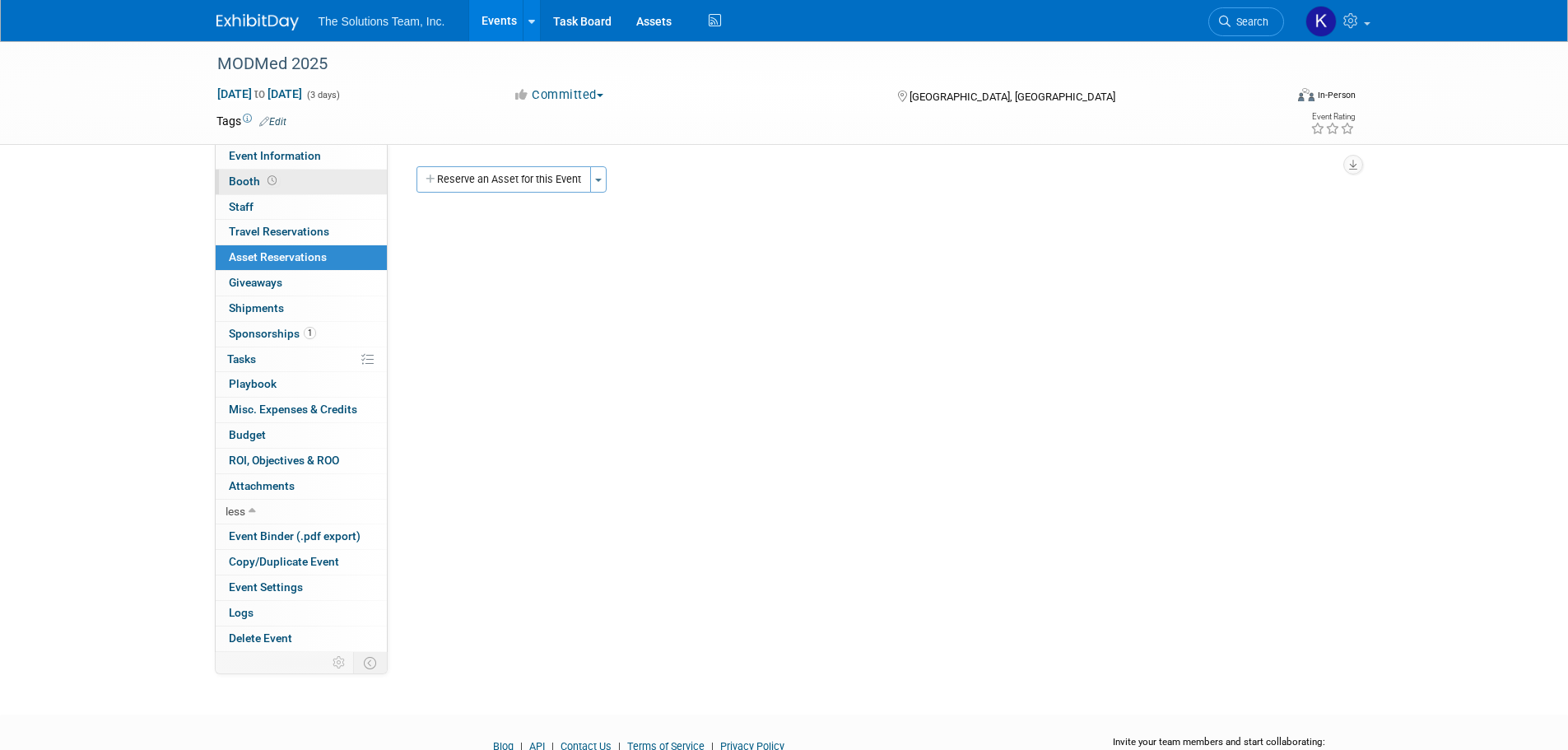
click at [270, 177] on icon at bounding box center [272, 180] width 9 height 9
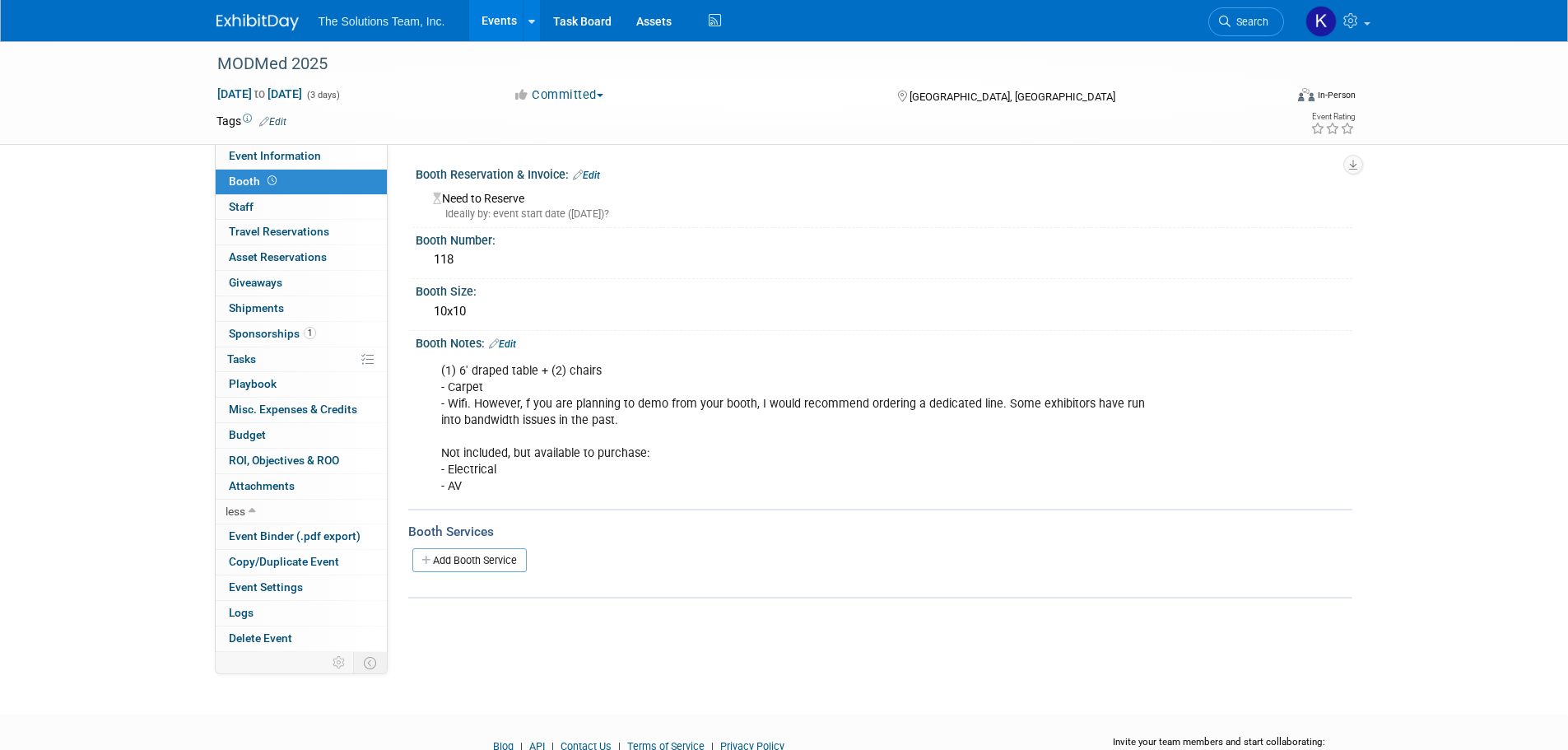
click at [598, 172] on link "Edit" at bounding box center [586, 175] width 27 height 12
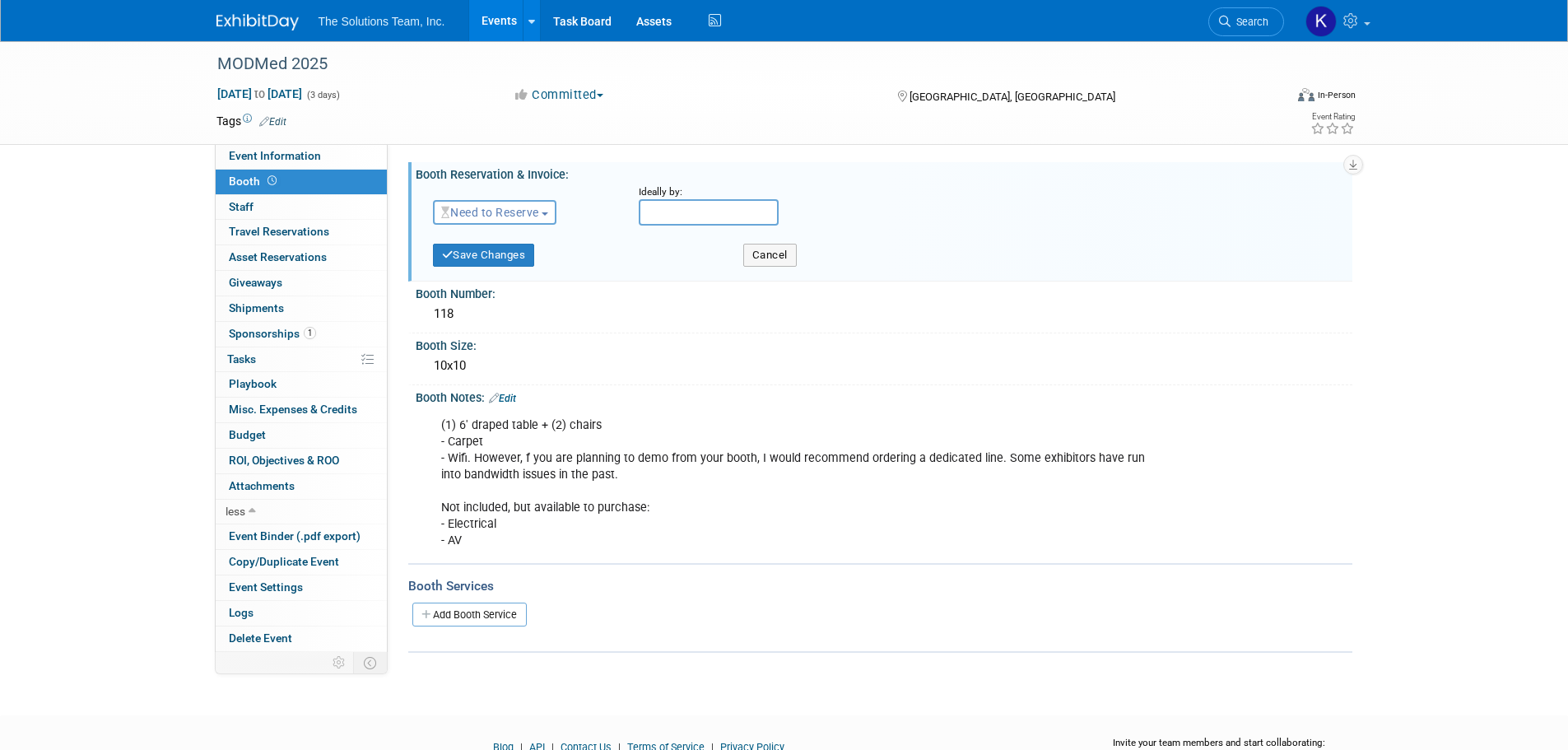
click at [534, 212] on span "Need to Reserve" at bounding box center [490, 212] width 98 height 13
click at [529, 260] on link "Reserved" at bounding box center [522, 263] width 176 height 23
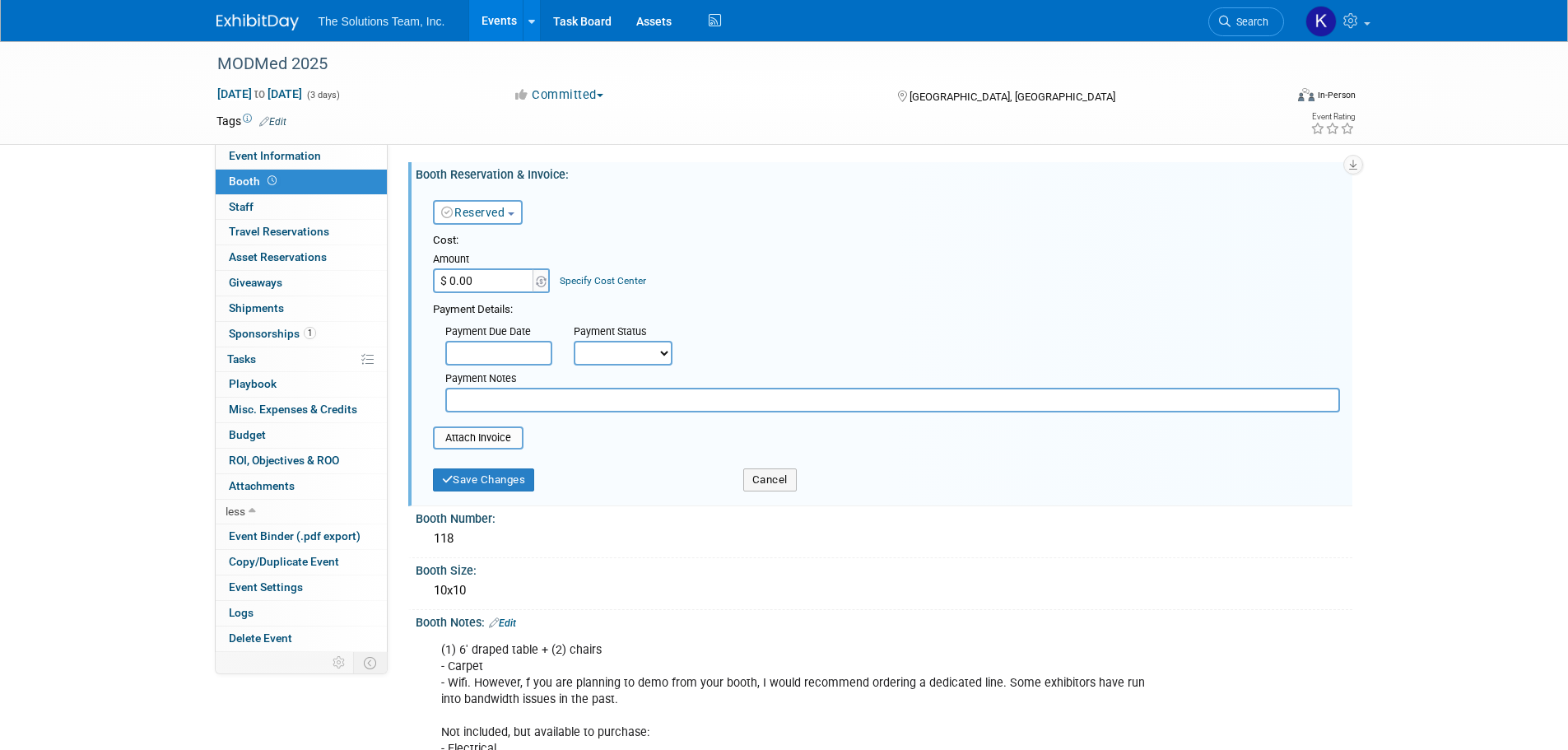
click at [514, 280] on input "$ 0.00" at bounding box center [484, 280] width 103 height 24
type input "$ 25,000.00"
click at [485, 443] on input "file" at bounding box center [424, 437] width 196 height 19
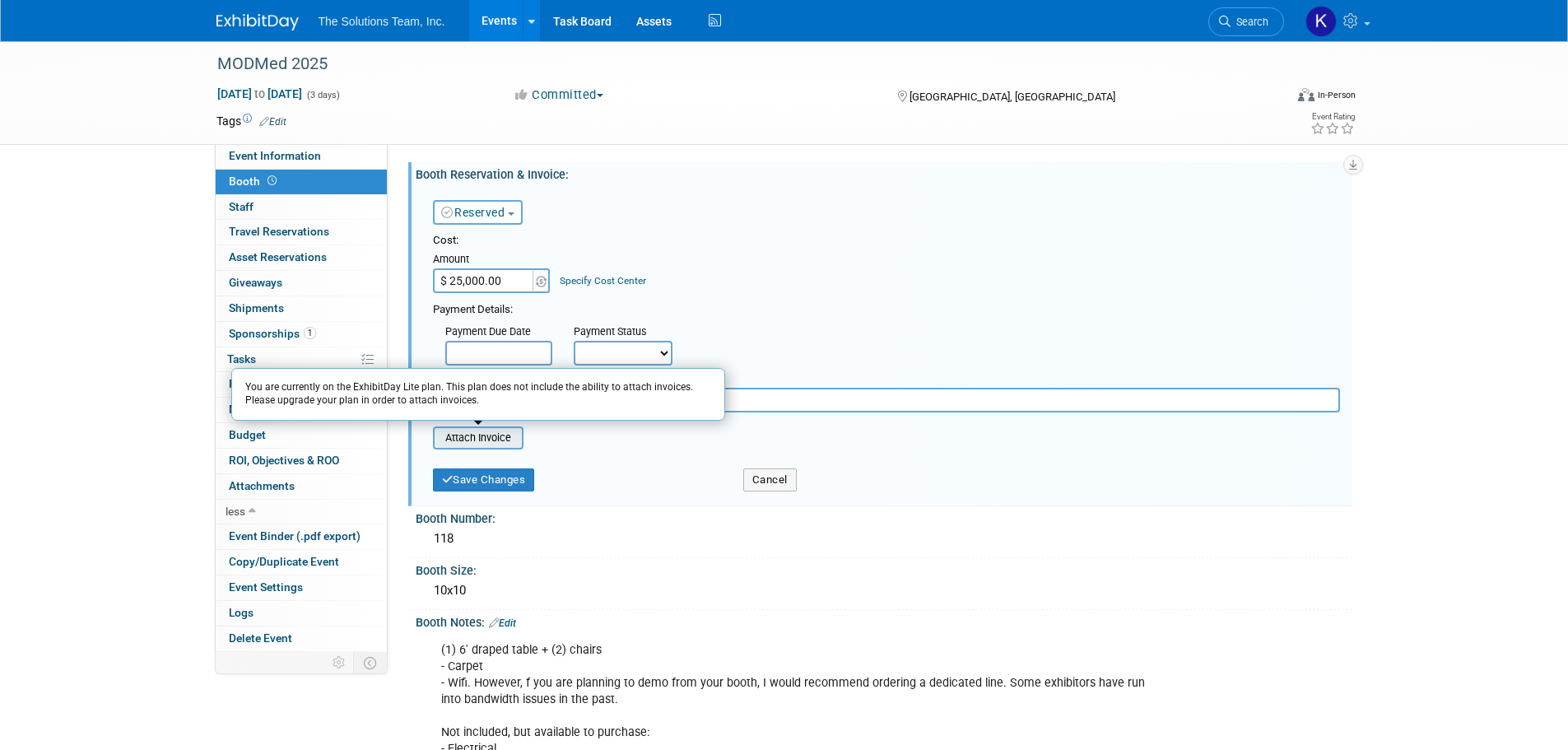
click at [478, 436] on input "file" at bounding box center [424, 437] width 196 height 19
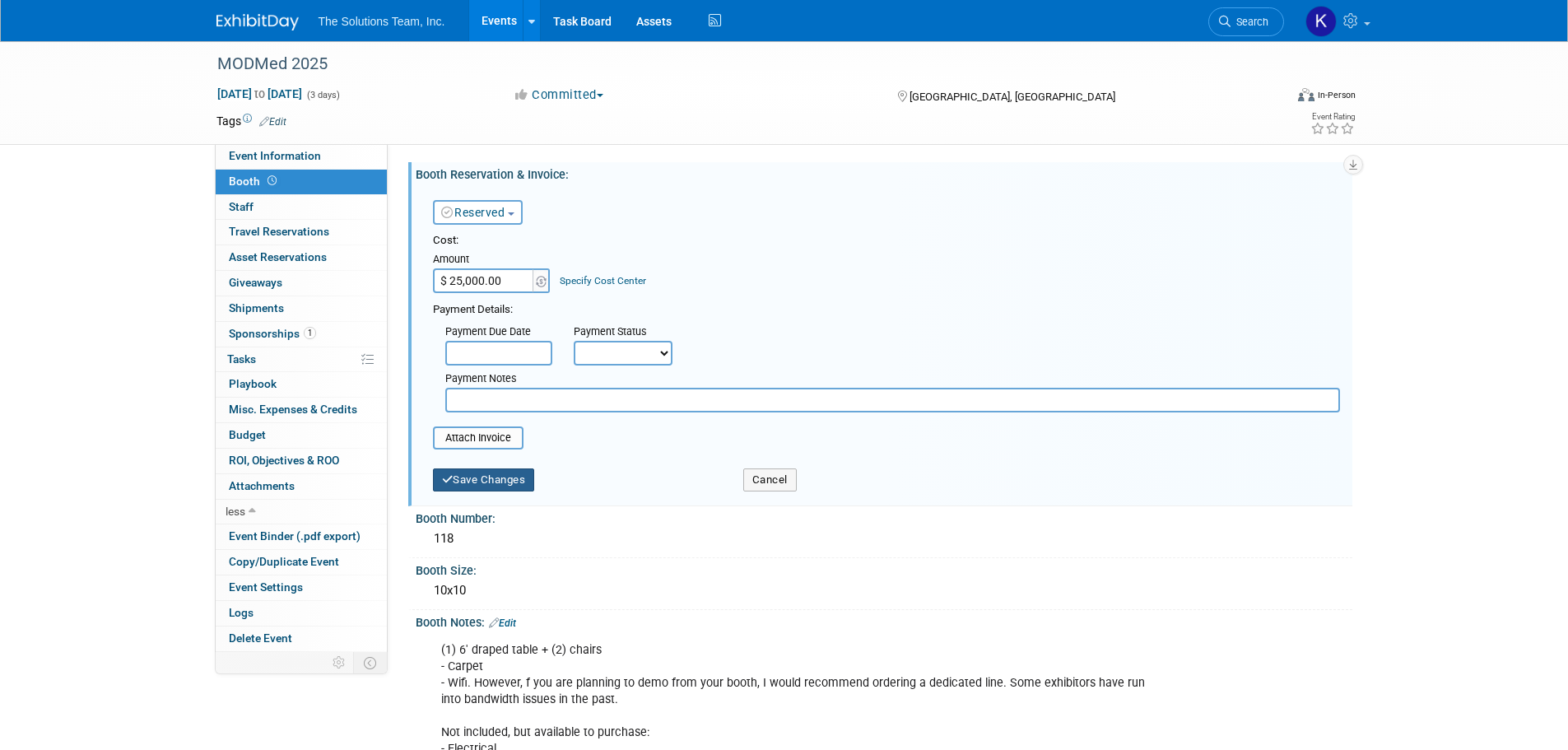
click at [494, 478] on button "Save Changes" at bounding box center [484, 479] width 102 height 23
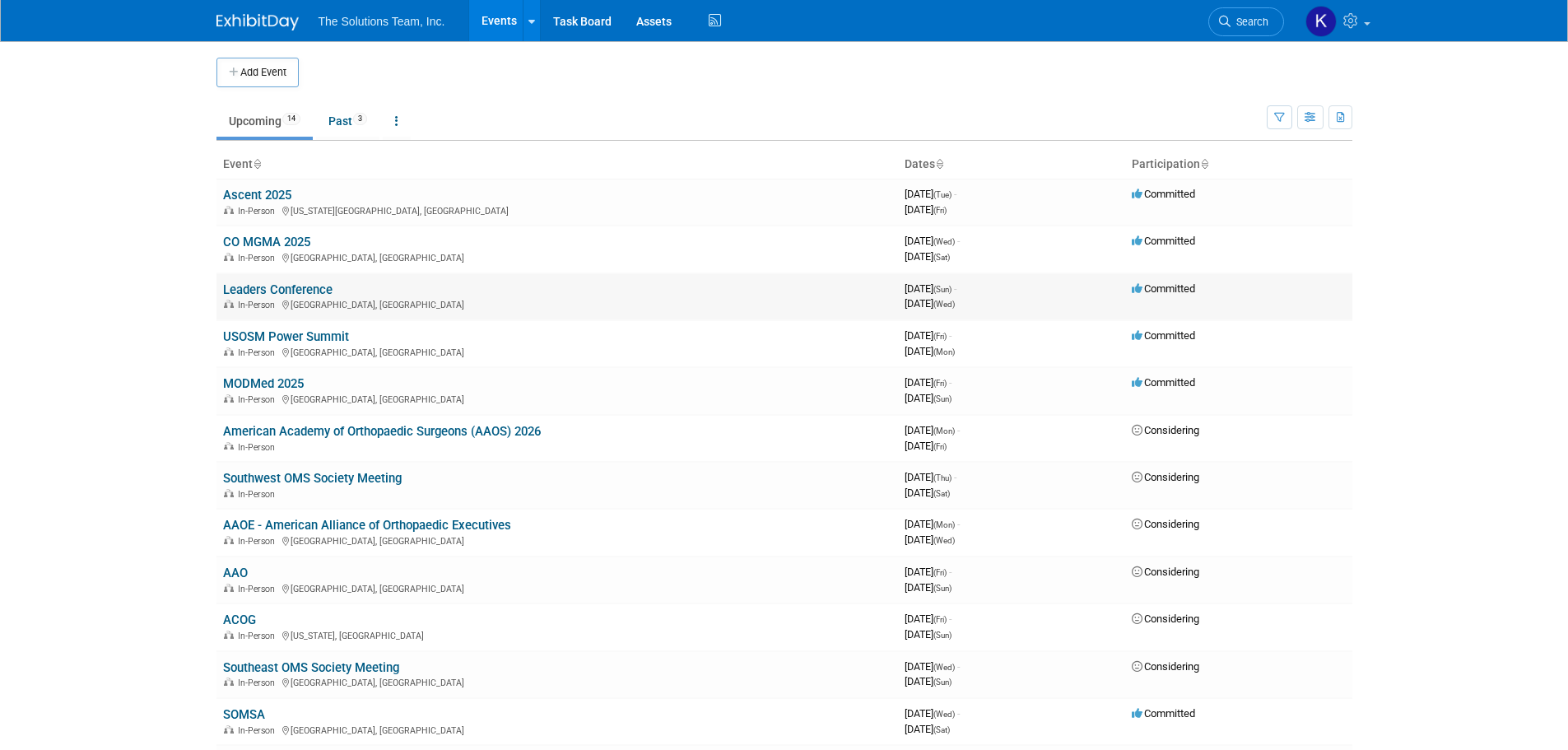
click at [292, 289] on link "Leaders Conference" at bounding box center [278, 290] width 110 height 15
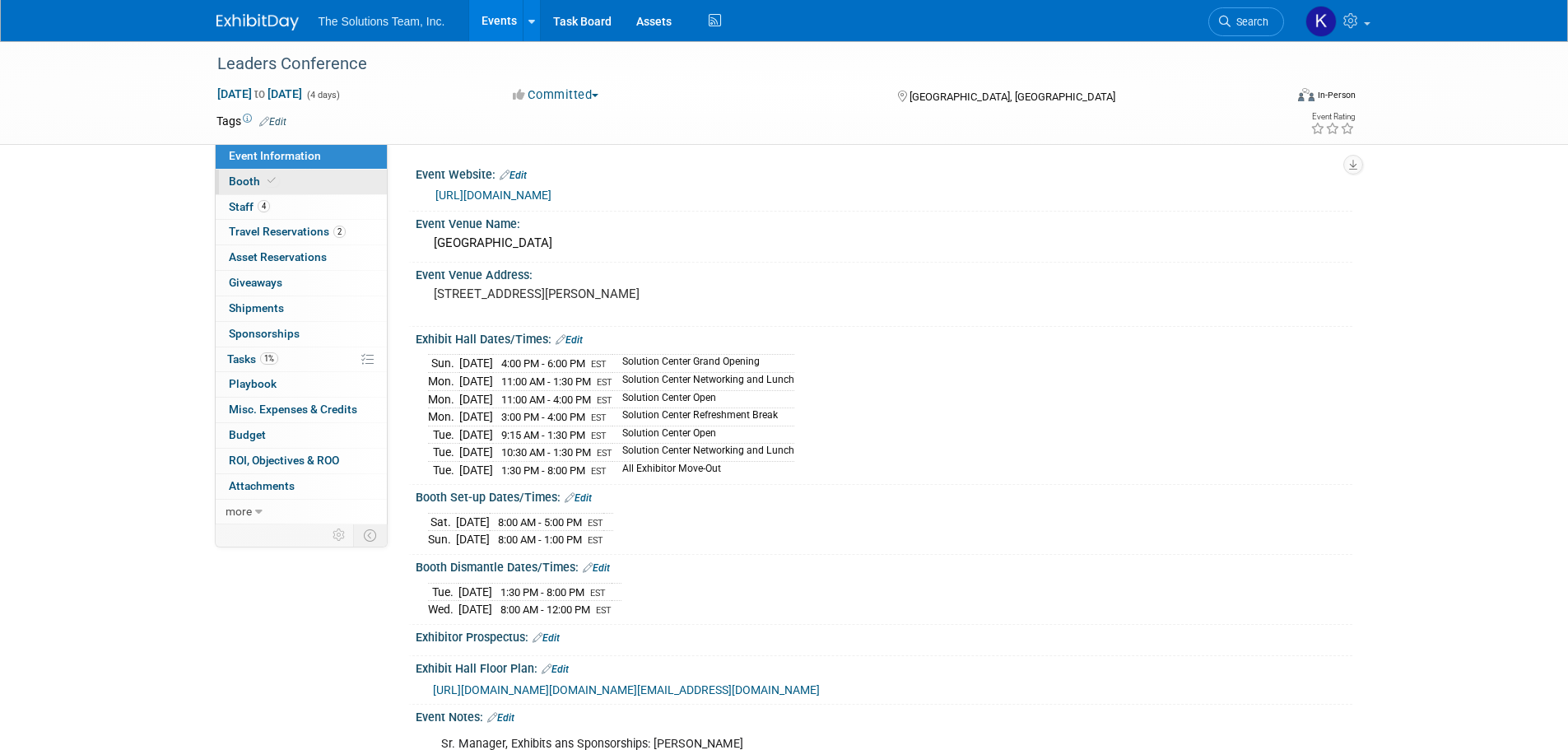
click at [287, 192] on link "Booth" at bounding box center [301, 181] width 171 height 24
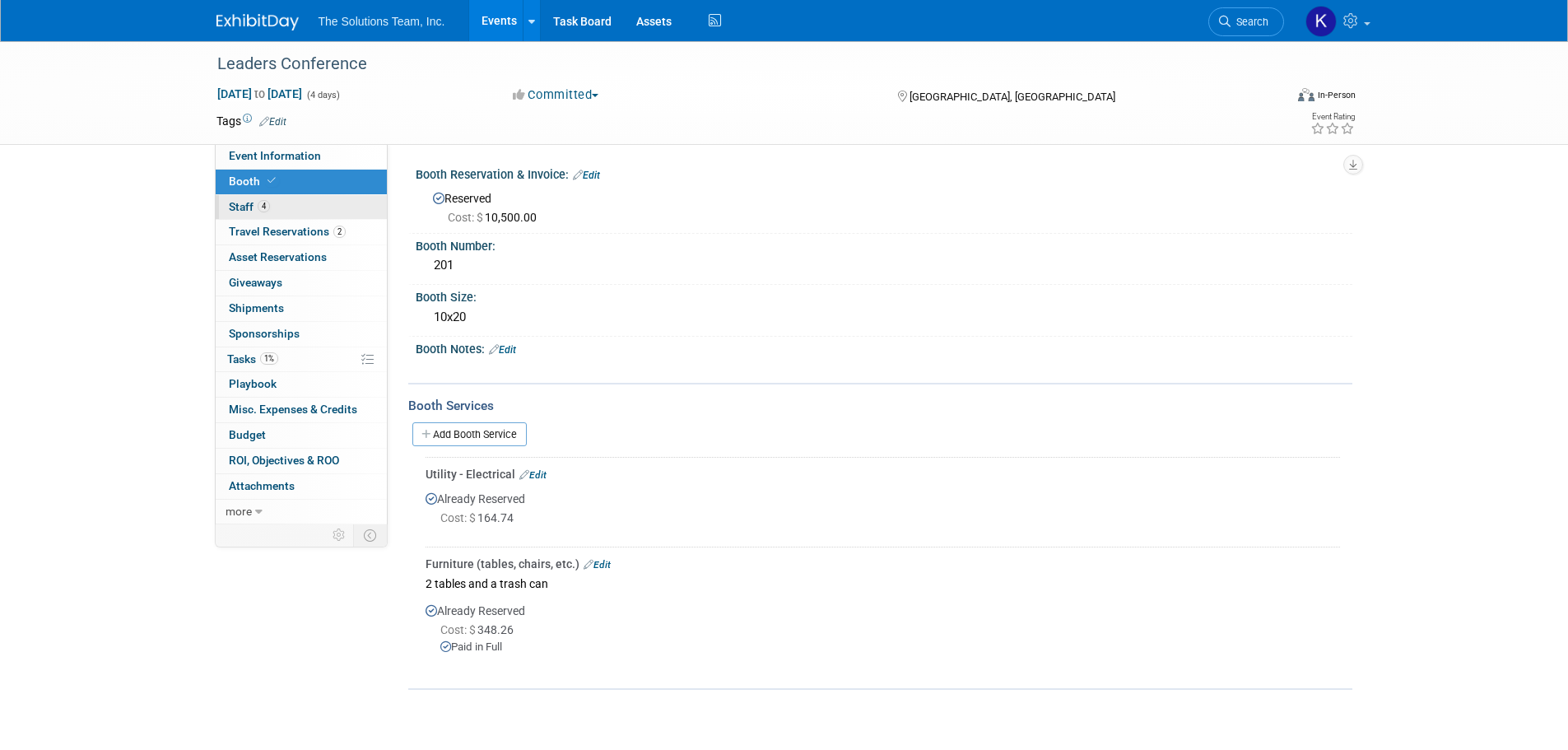
click at [294, 200] on link "4 Staff 4" at bounding box center [301, 207] width 171 height 24
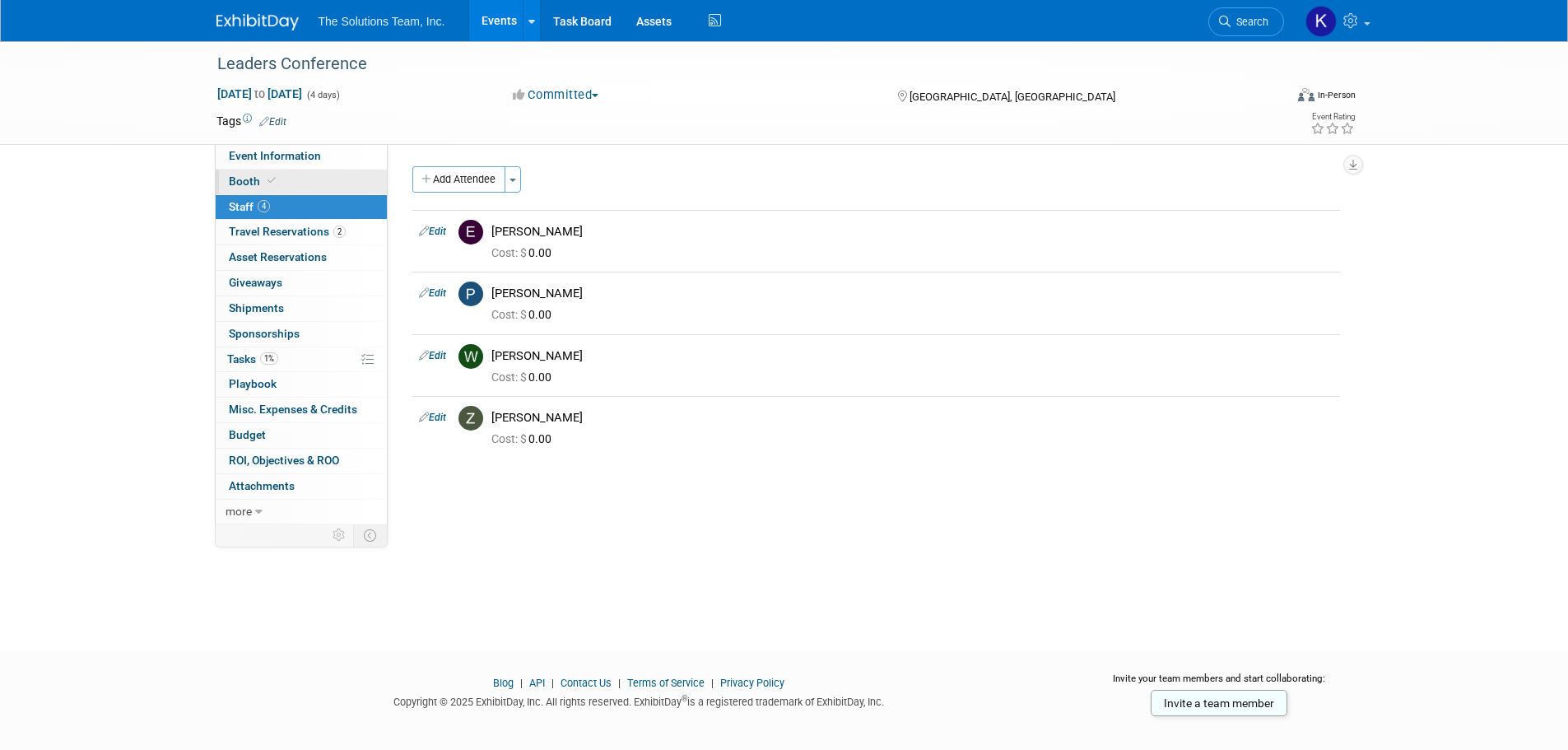
click at [305, 176] on link "Booth" at bounding box center [301, 181] width 171 height 24
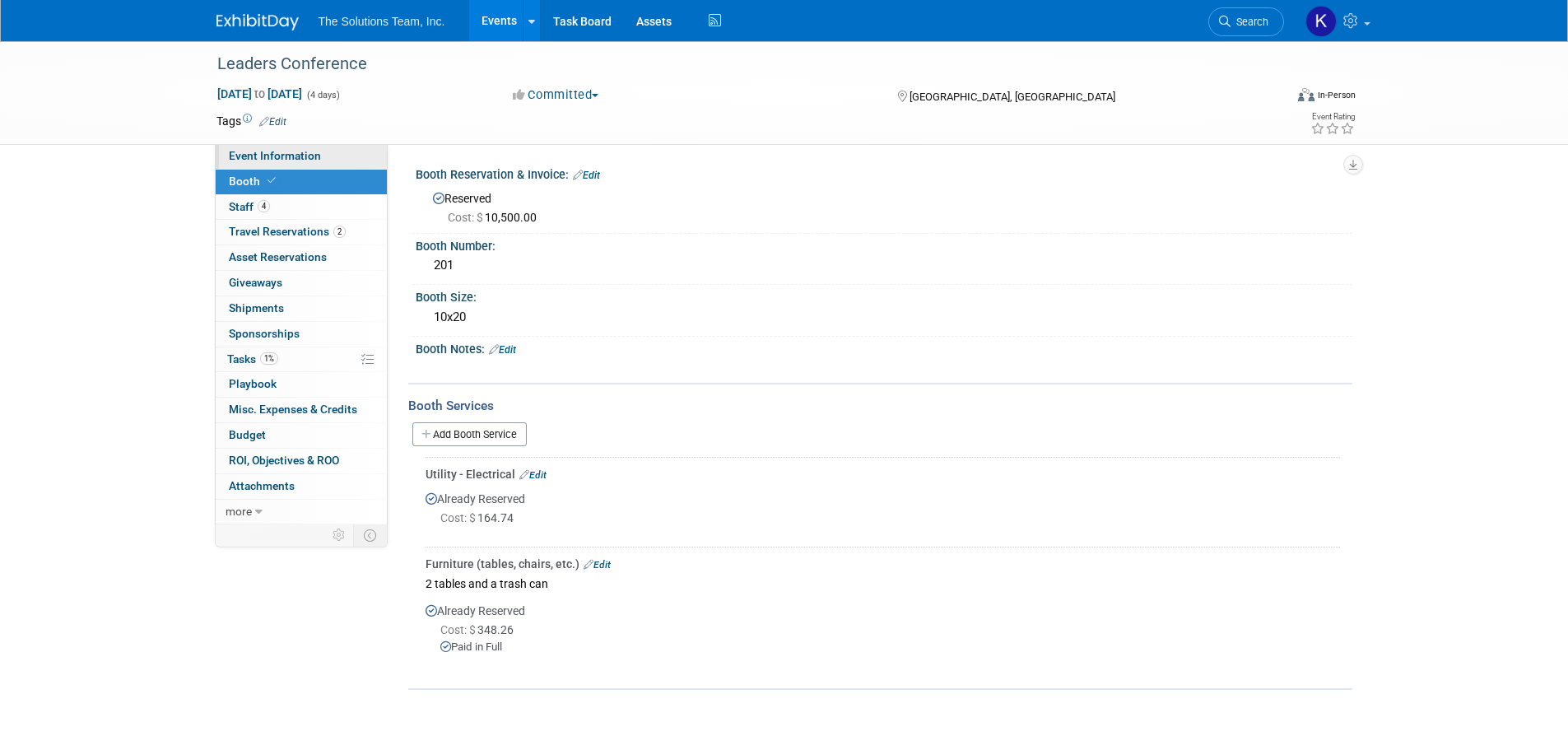
click at [302, 163] on link "Event Information" at bounding box center [301, 156] width 171 height 24
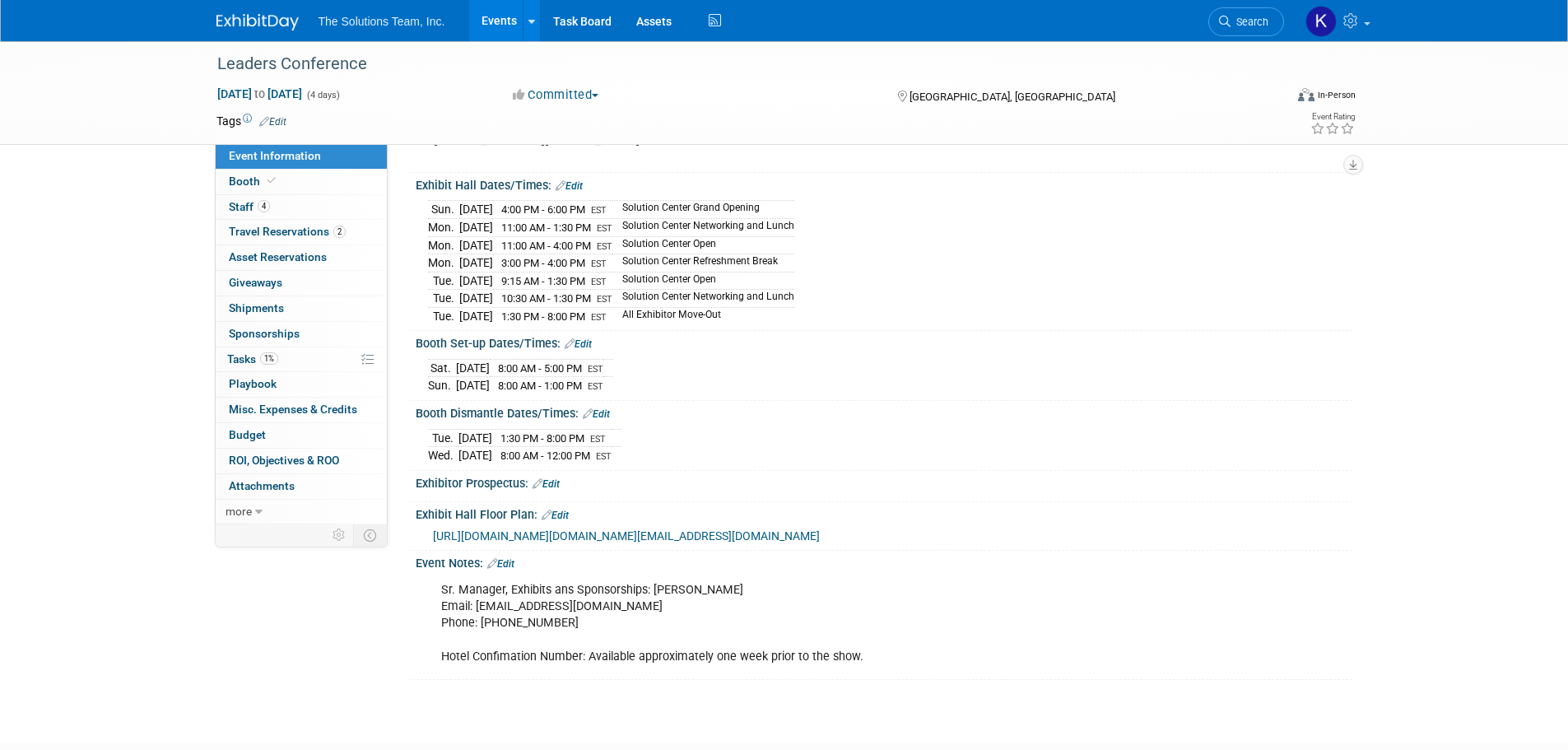
scroll to position [164, 0]
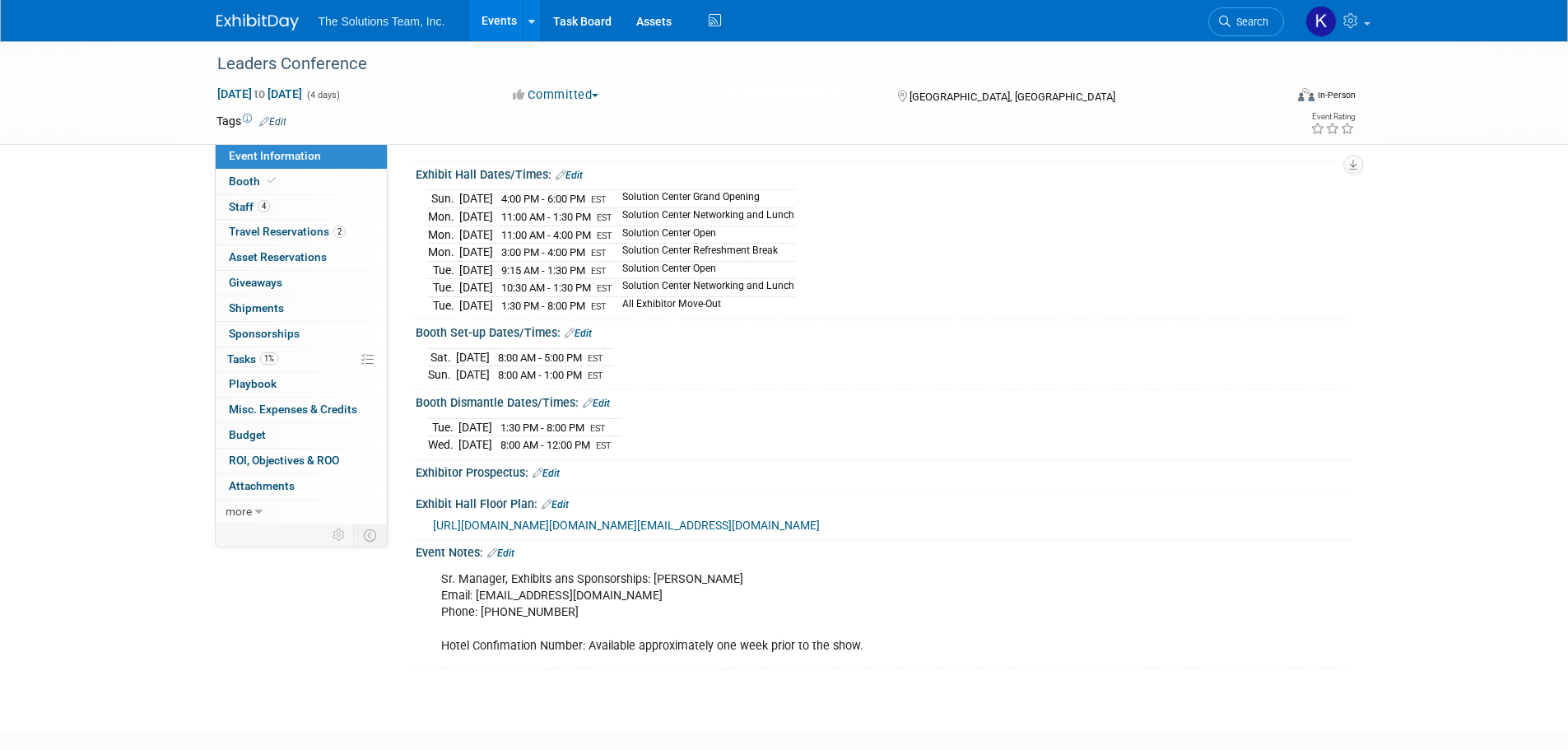
click at [575, 532] on span "https://nam02.safelinks.protection.outlook.com/?url=https%3A%2F%2Fmgmatrial.orb…" at bounding box center [626, 525] width 387 height 13
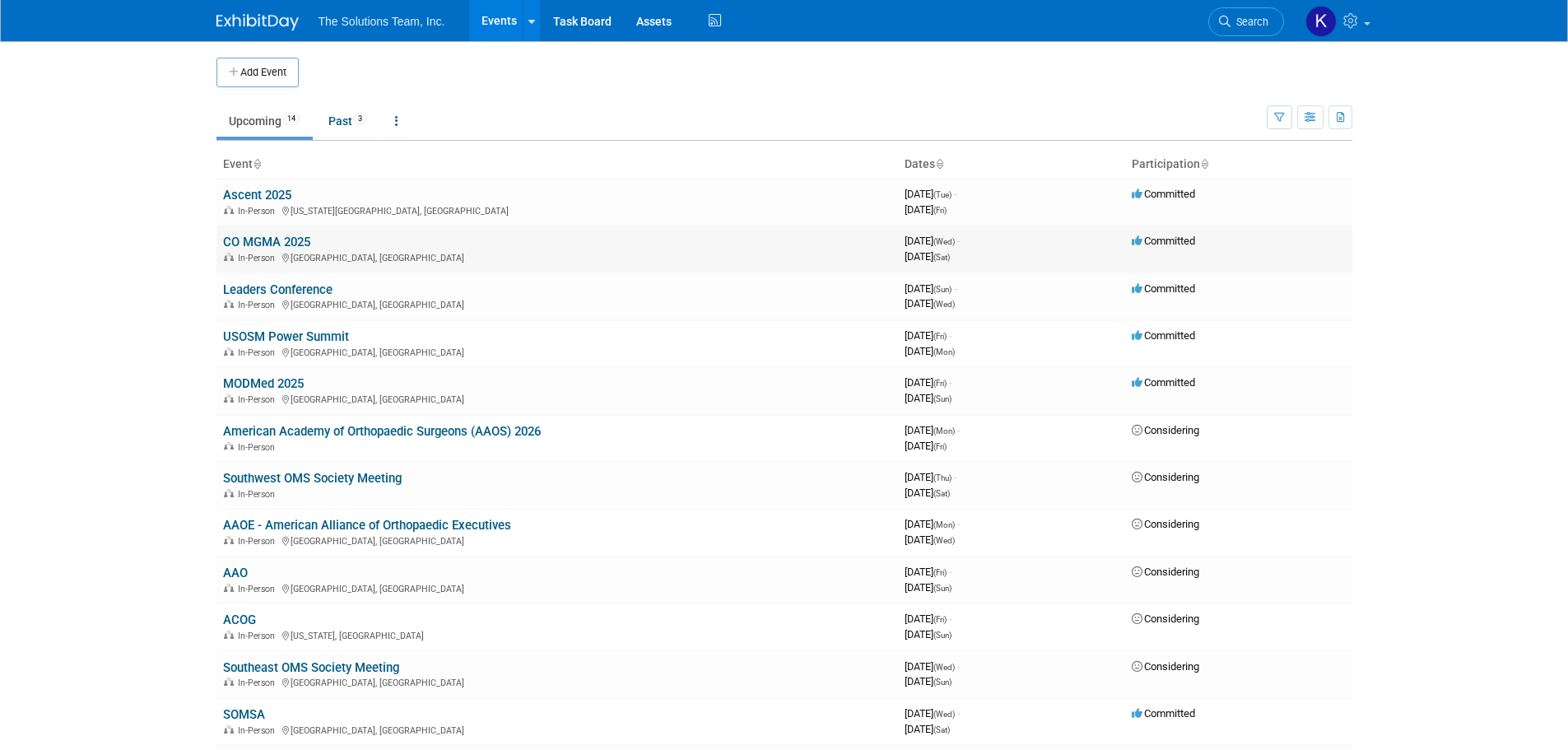
click at [297, 244] on link "CO MGMA 2025" at bounding box center [267, 242] width 88 height 15
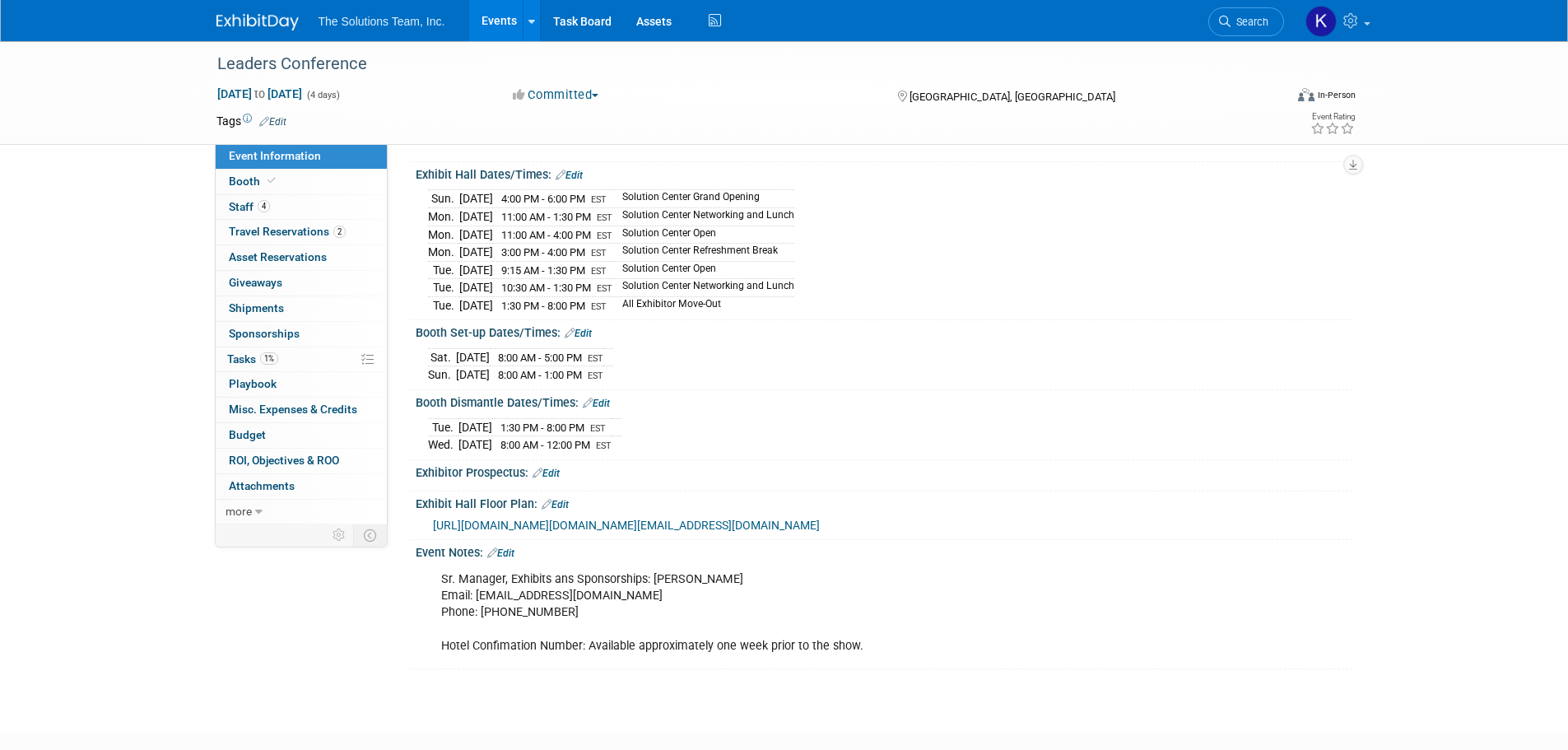
click at [1413, 110] on div "Leaders Conference Sep 28, 2025 to Oct 1, 2025 (4 days) Sep 28, 2025 to Oct 1, …" at bounding box center [784, 93] width 1568 height 104
click at [1447, 68] on div "Leaders Conference Sep 28, 2025 to Oct 1, 2025 (4 days) Sep 28, 2025 to Oct 1, …" at bounding box center [784, 93] width 1568 height 104
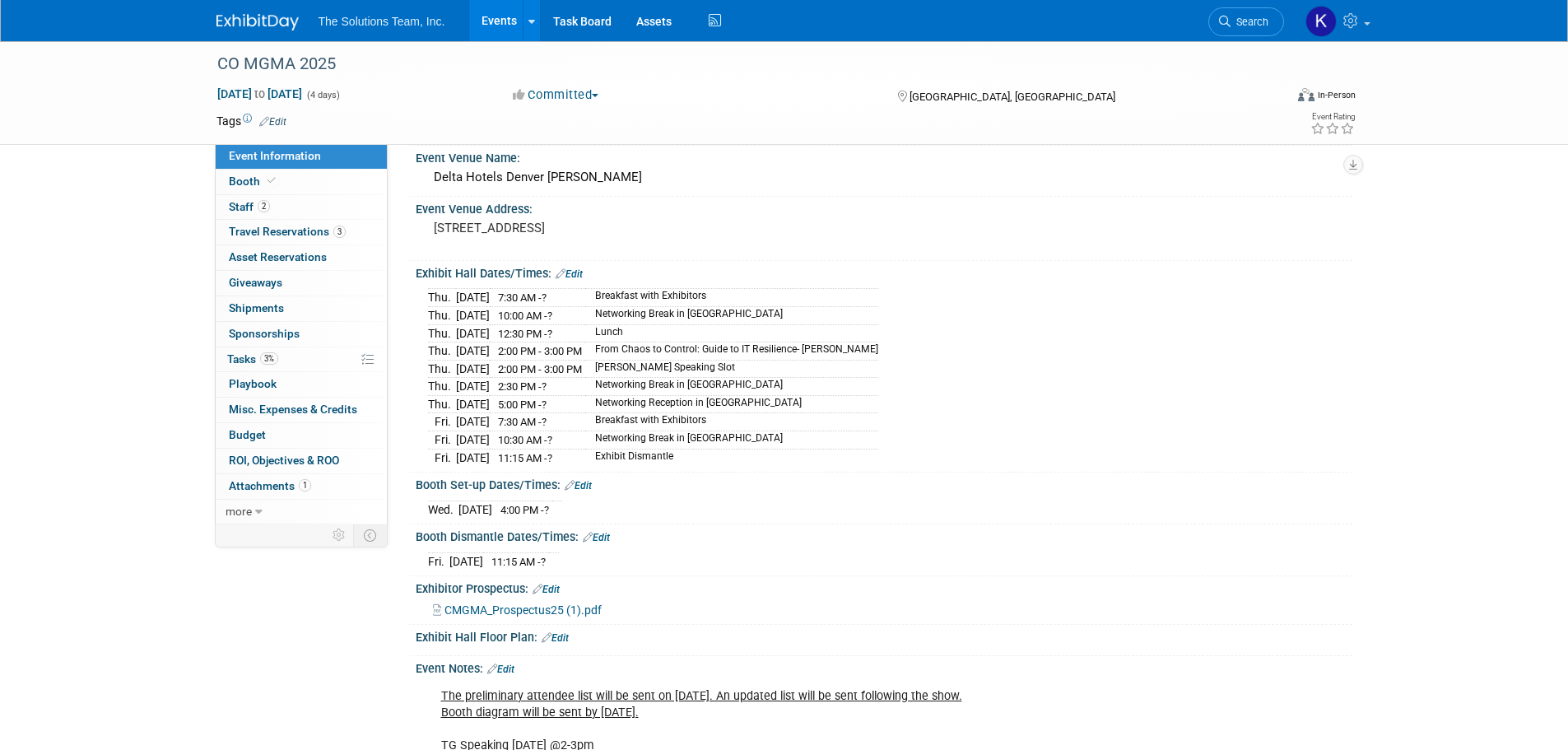
scroll to position [329, 0]
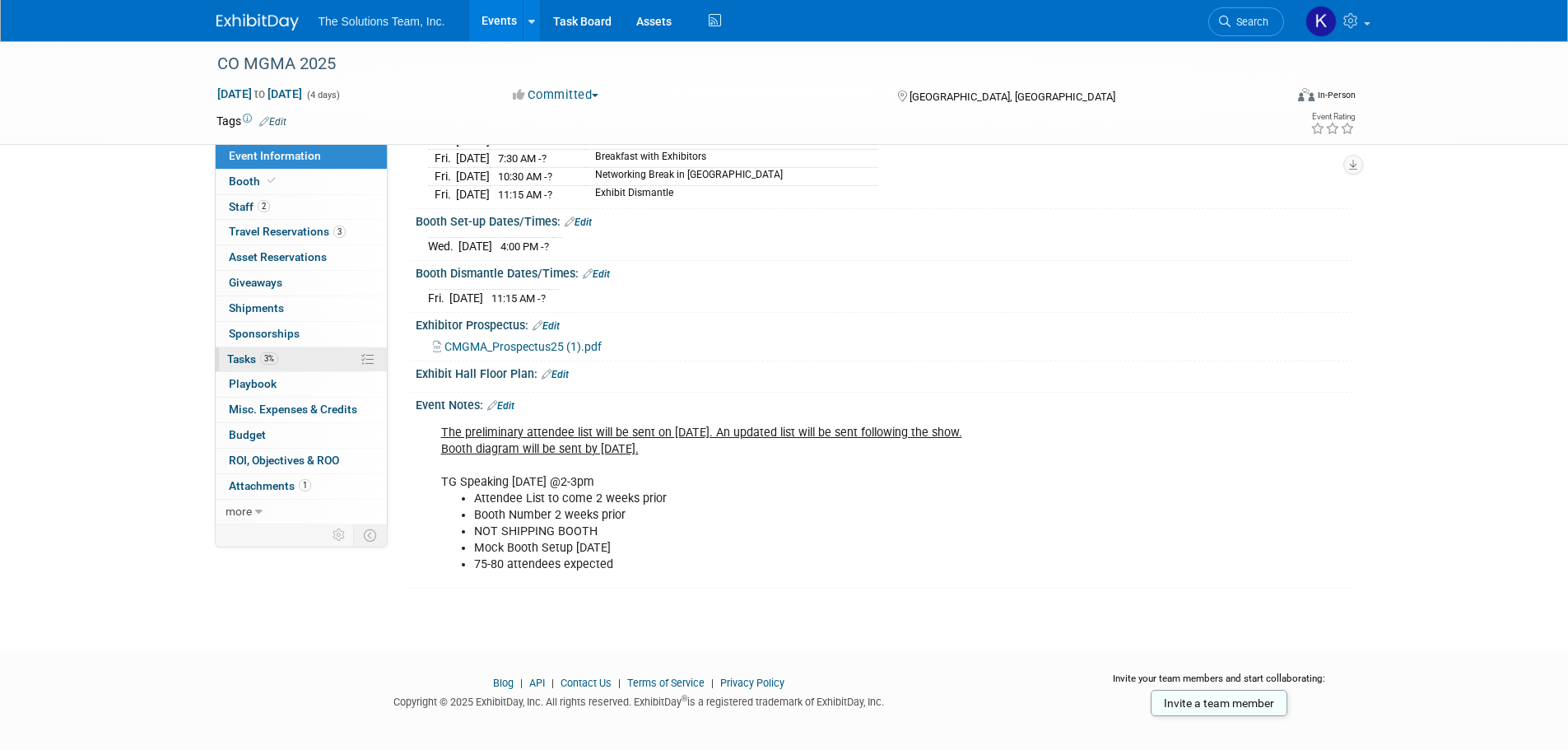
click at [268, 348] on link "3% Tasks 3%" at bounding box center [301, 359] width 171 height 24
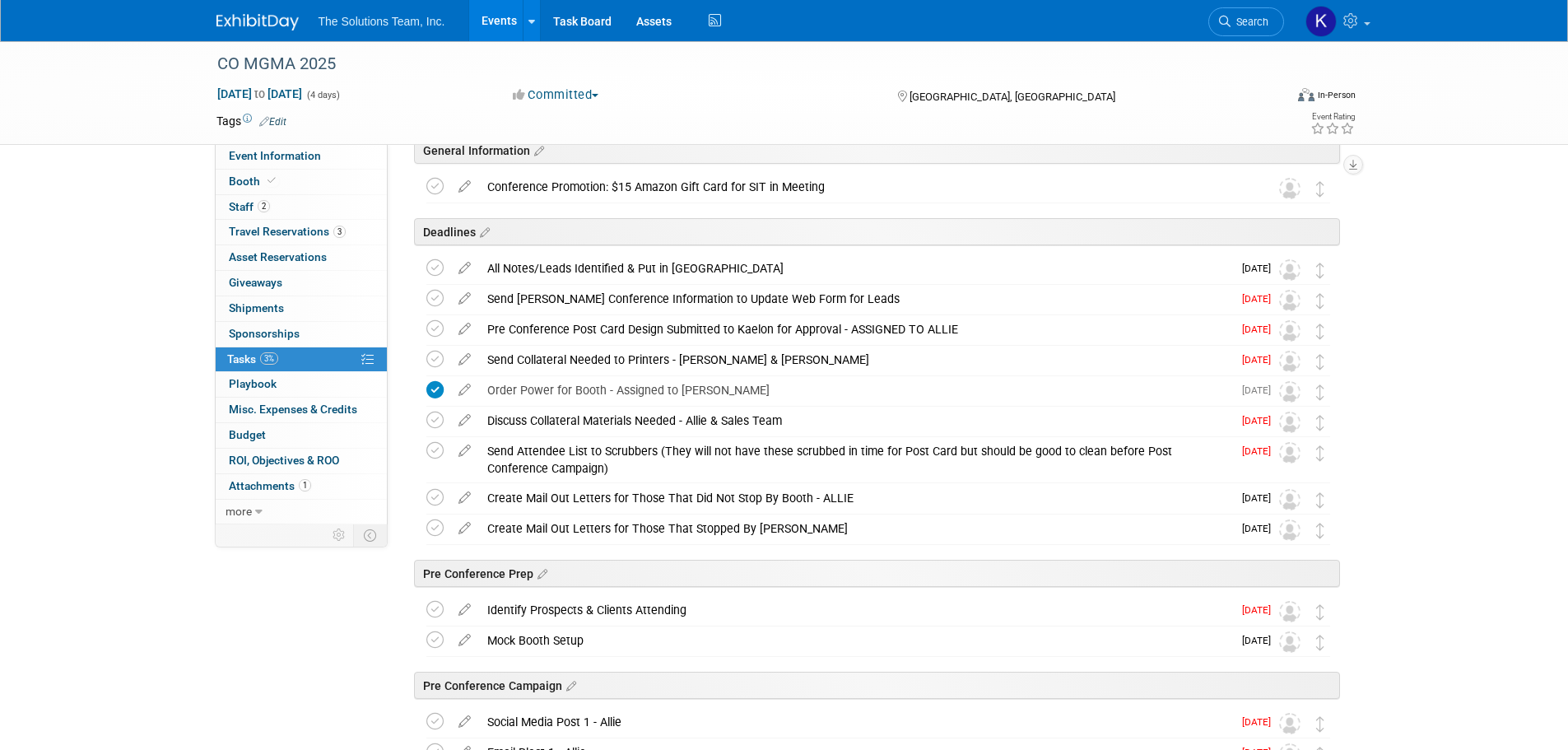
scroll to position [0, 0]
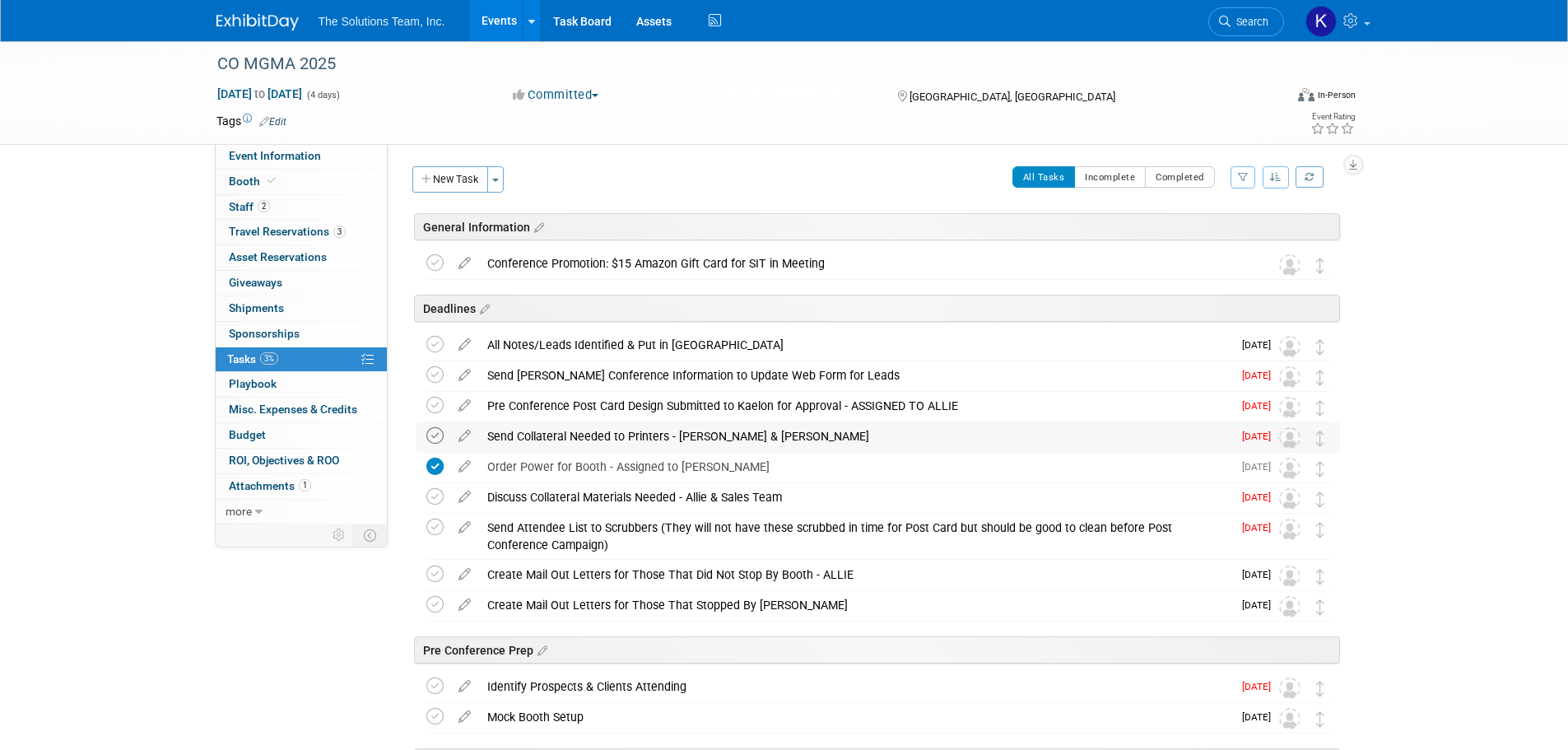
click at [436, 438] on icon at bounding box center [435, 436] width 18 height 18
click at [433, 409] on icon at bounding box center [435, 405] width 18 height 18
click at [431, 496] on icon at bounding box center [435, 496] width 18 height 18
